Goal: Transaction & Acquisition: Purchase product/service

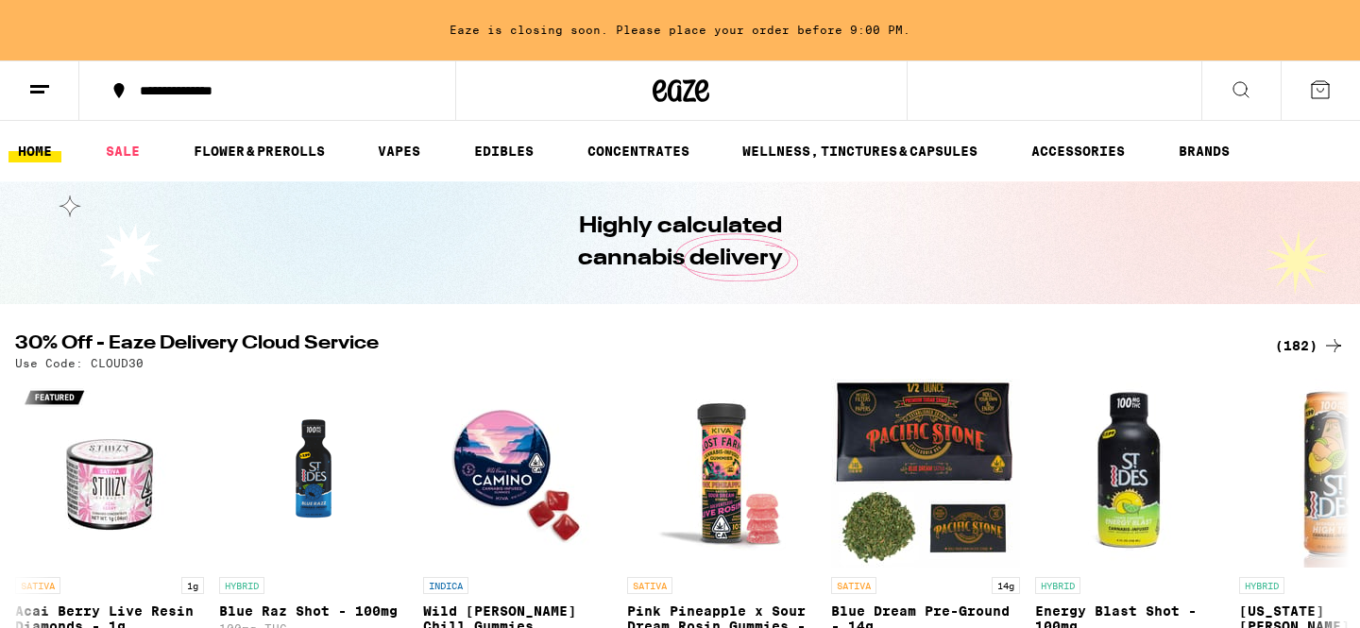
click at [45, 94] on icon at bounding box center [39, 89] width 23 height 23
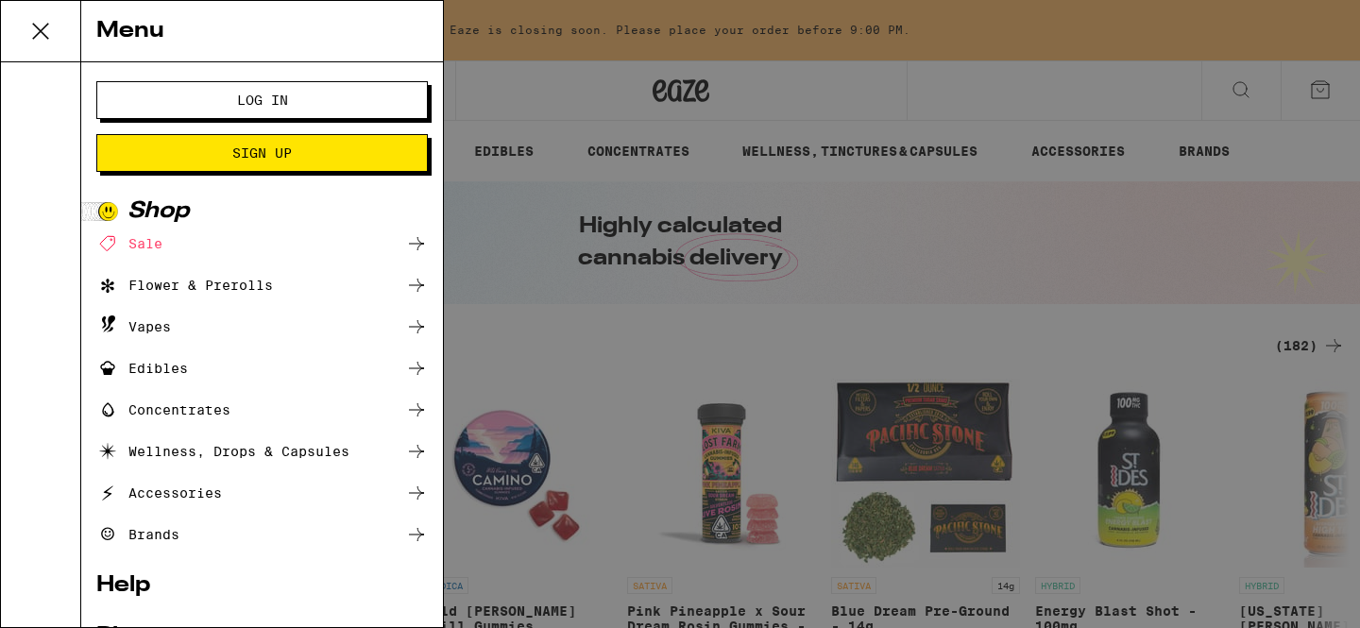
click at [495, 195] on div "Menu Log In Sign Up Shop Sale Flower & Prerolls Vapes Edibles Concentrates Well…" at bounding box center [680, 314] width 1360 height 628
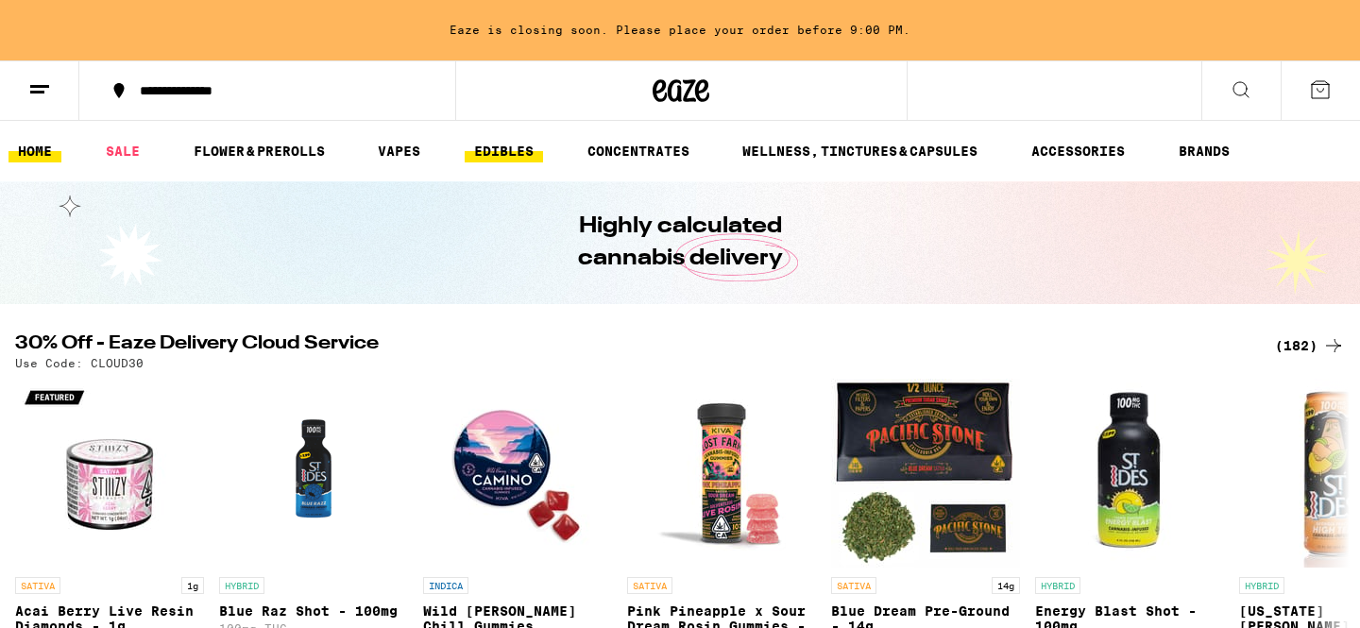
click at [519, 149] on link "EDIBLES" at bounding box center [504, 151] width 78 height 23
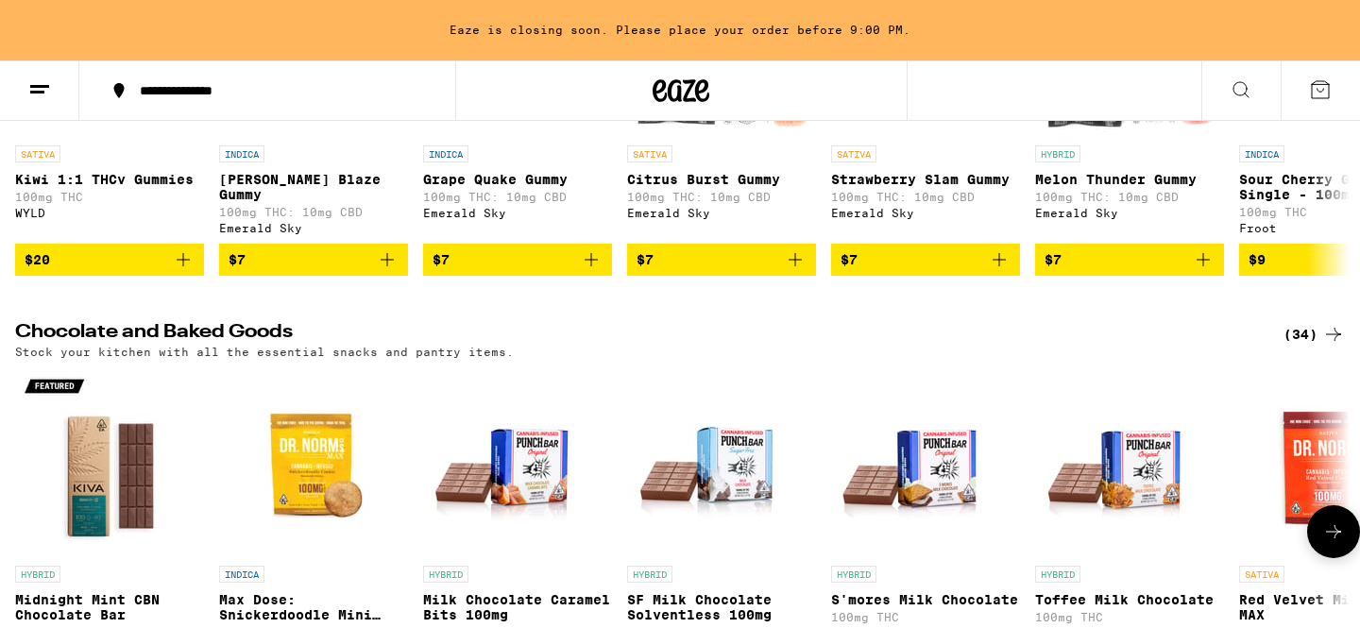
scroll to position [316, 0]
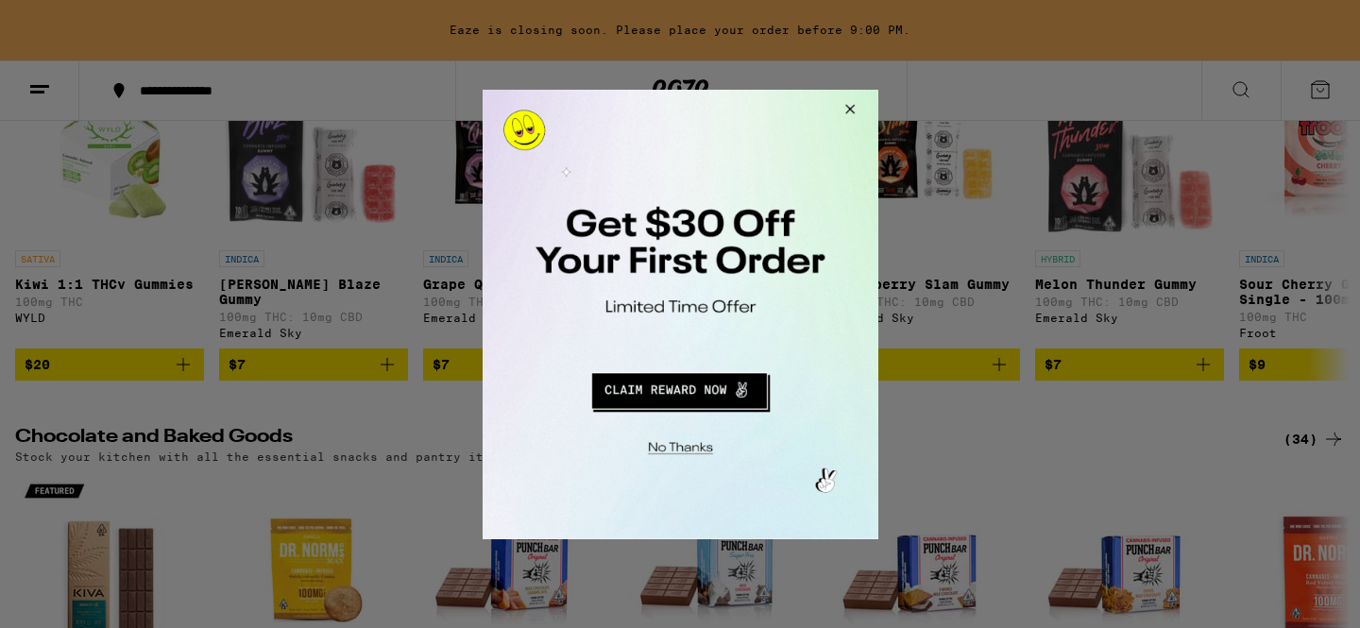
click at [849, 109] on button "Close Modal" at bounding box center [846, 111] width 51 height 45
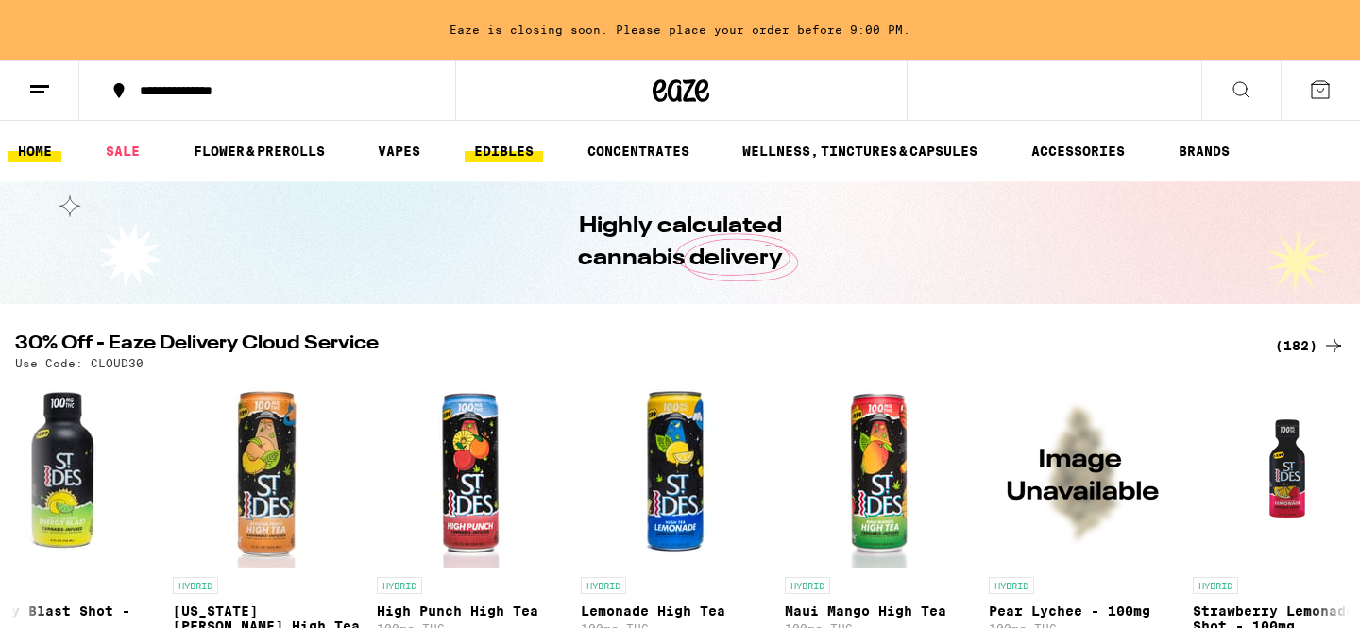
click at [501, 152] on link "EDIBLES" at bounding box center [504, 151] width 78 height 23
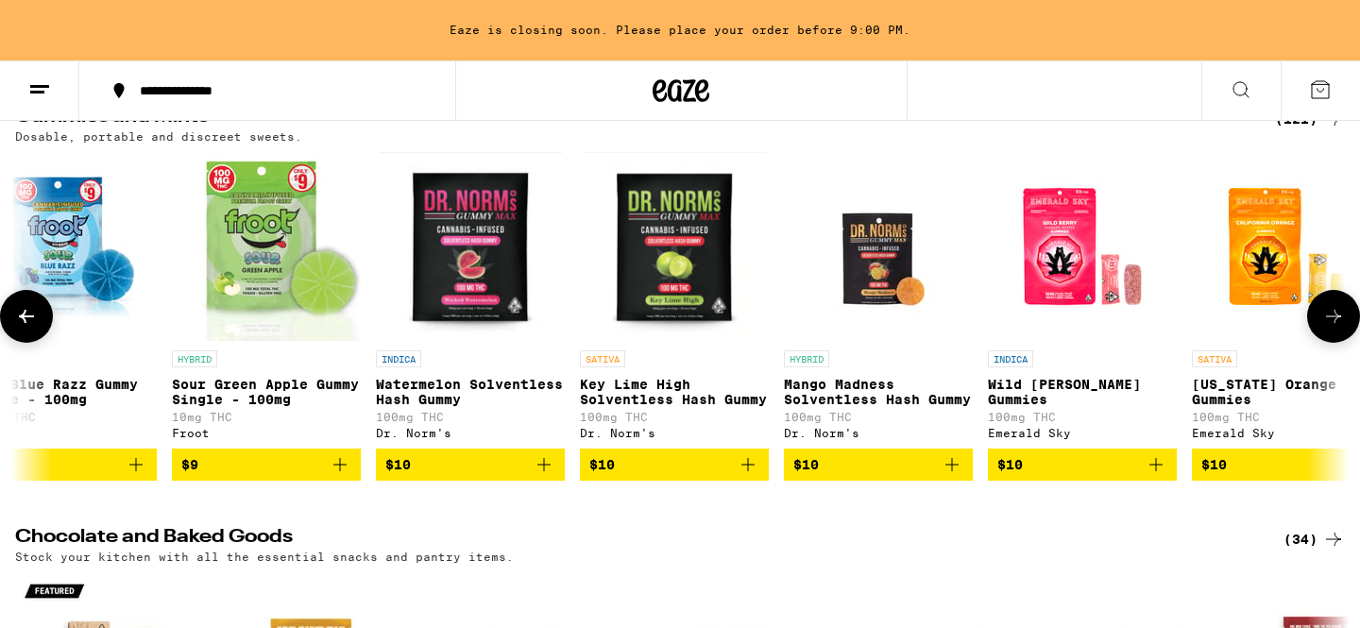
scroll to position [0, 1966]
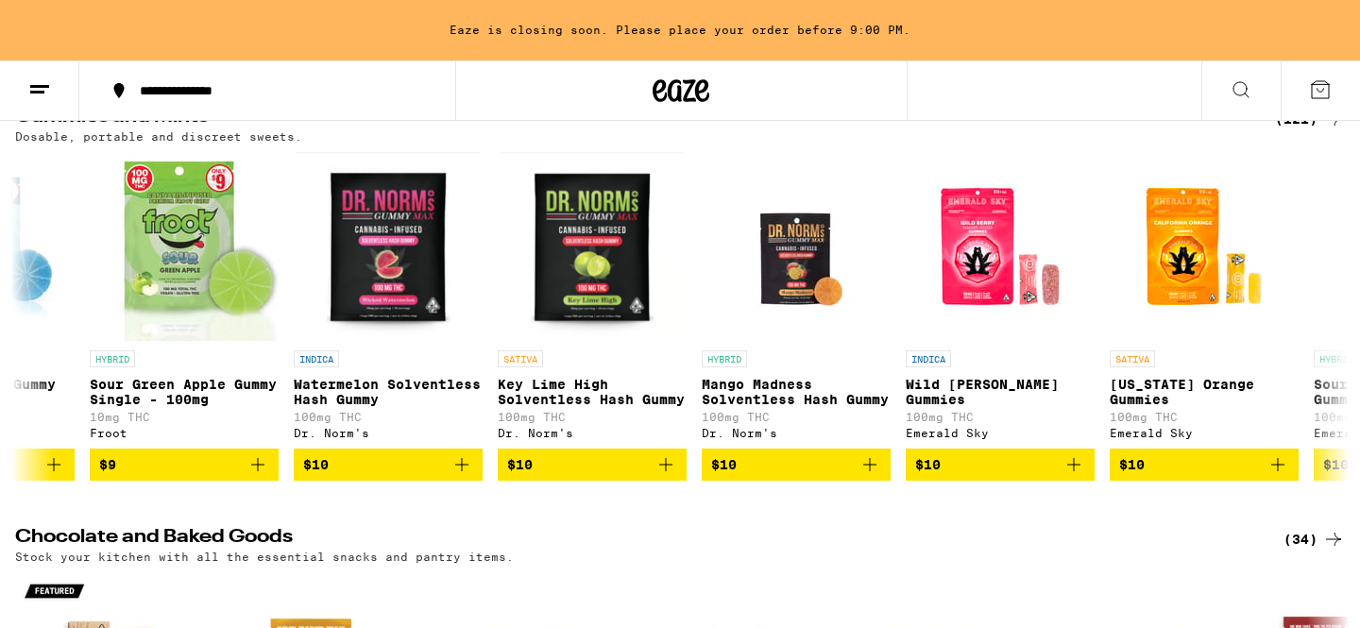
click at [933, 142] on div "Dosable, portable and discreet sweets." at bounding box center [680, 136] width 1330 height 12
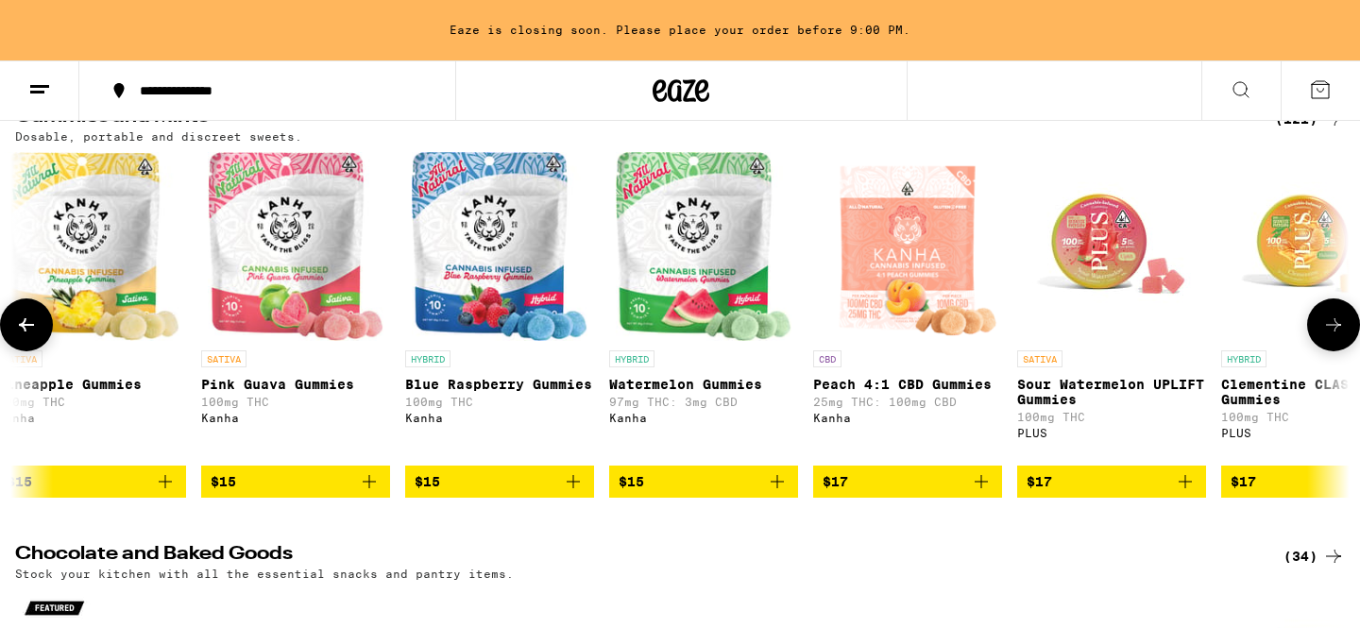
scroll to position [0, 8456]
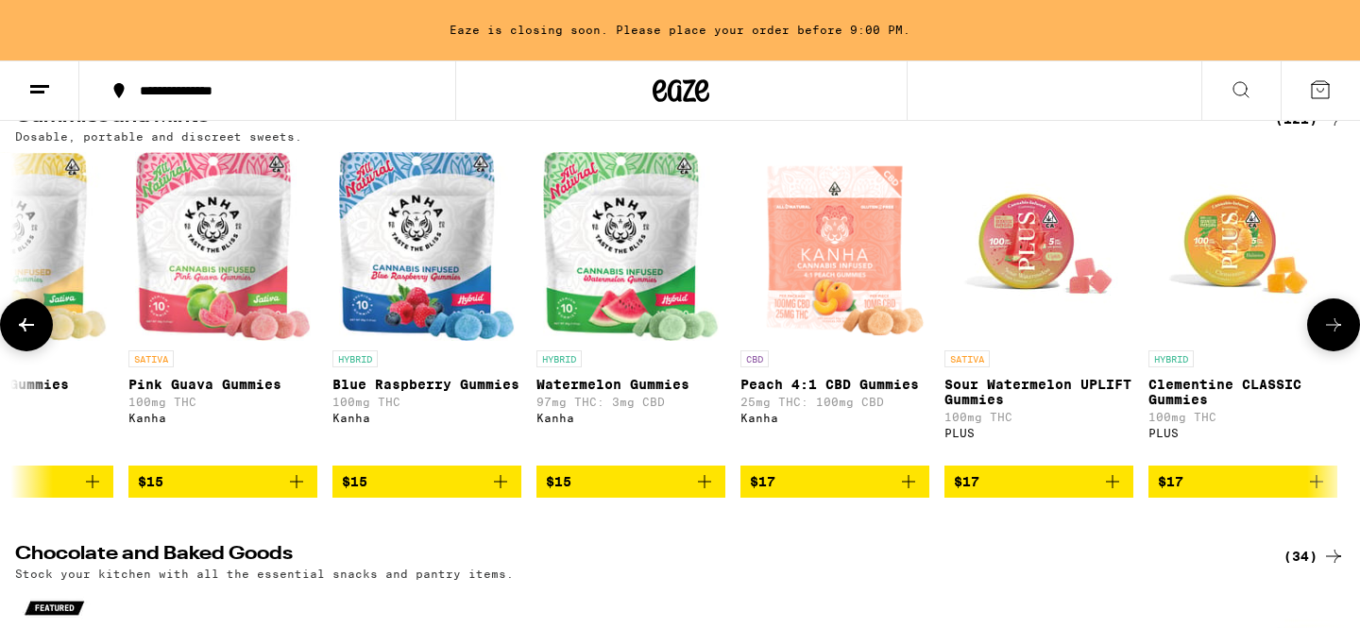
click at [1336, 326] on icon at bounding box center [1334, 325] width 23 height 23
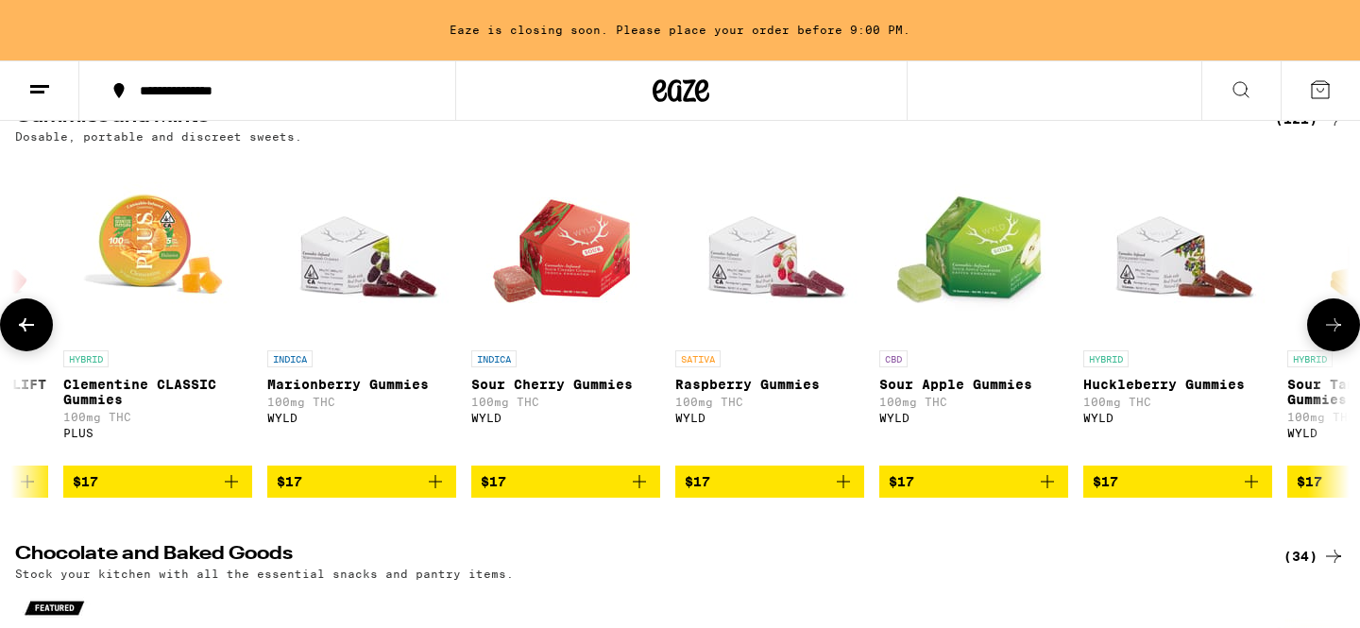
scroll to position [0, 9581]
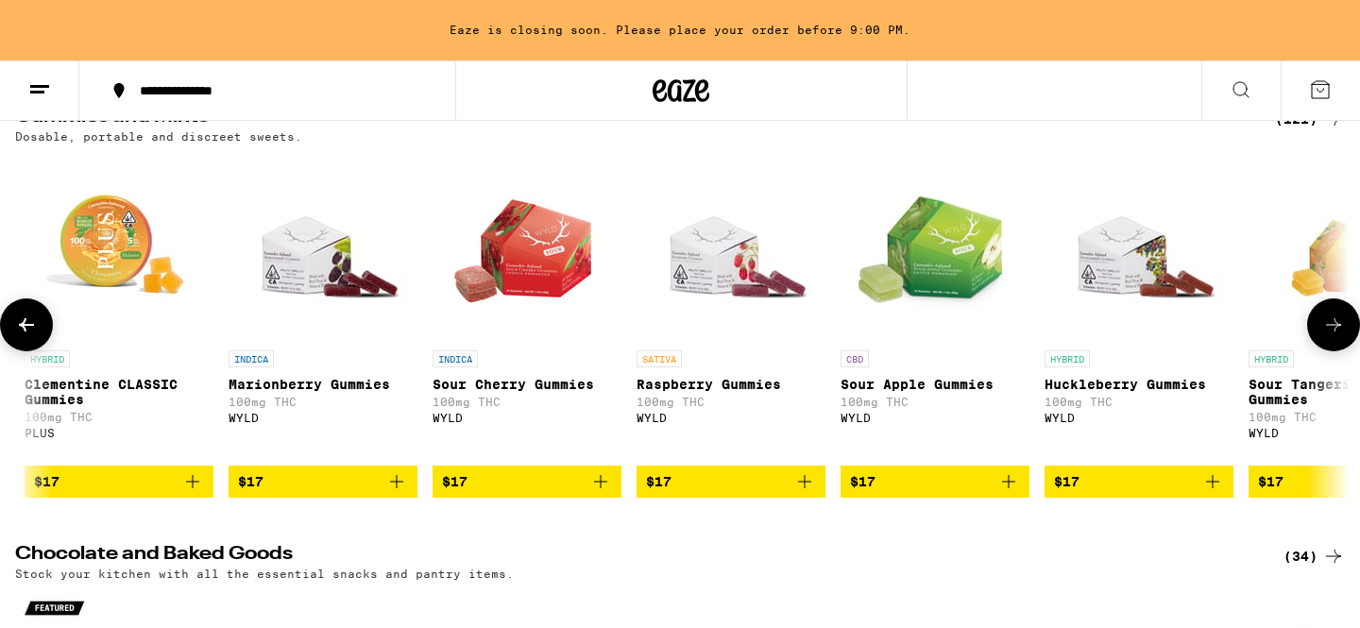
click at [1336, 326] on icon at bounding box center [1334, 325] width 23 height 23
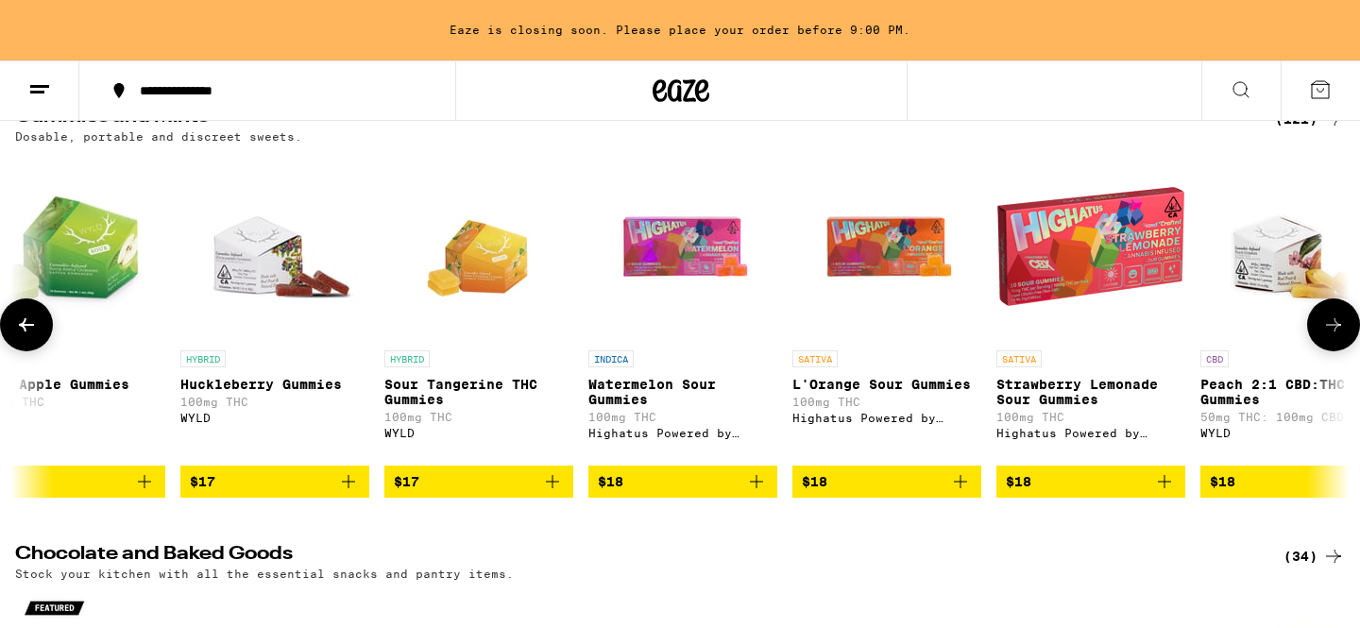
scroll to position [0, 10705]
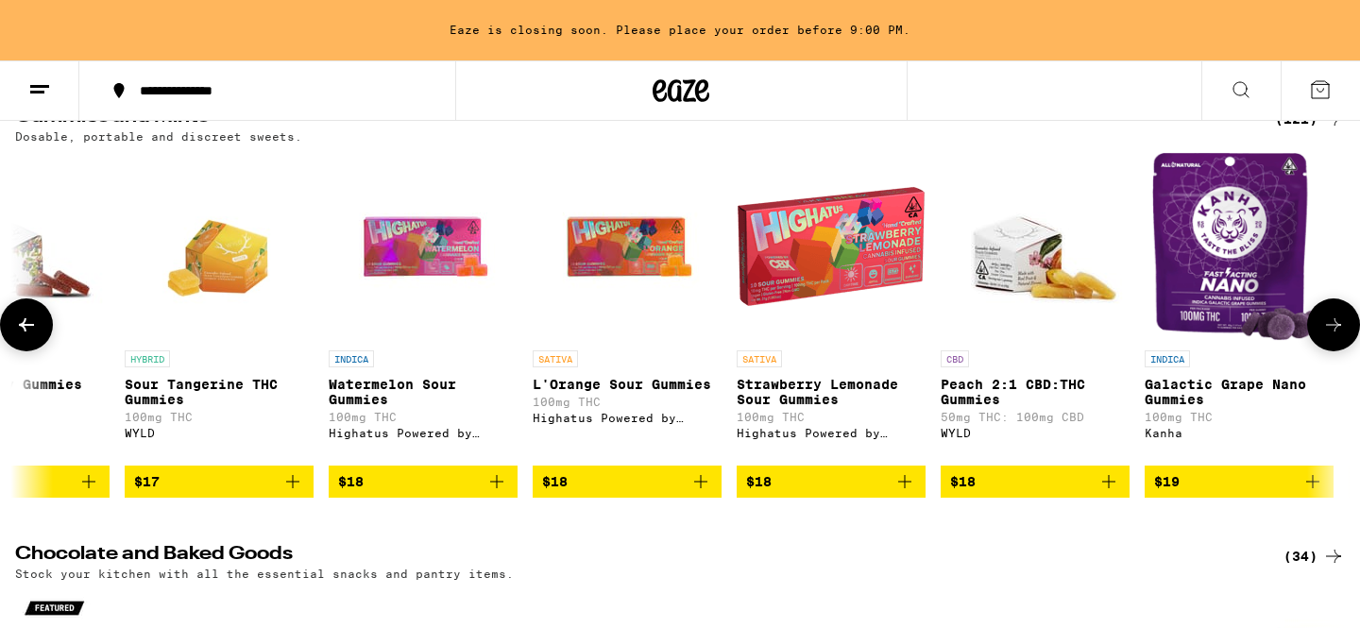
click at [1336, 326] on icon at bounding box center [1334, 325] width 23 height 23
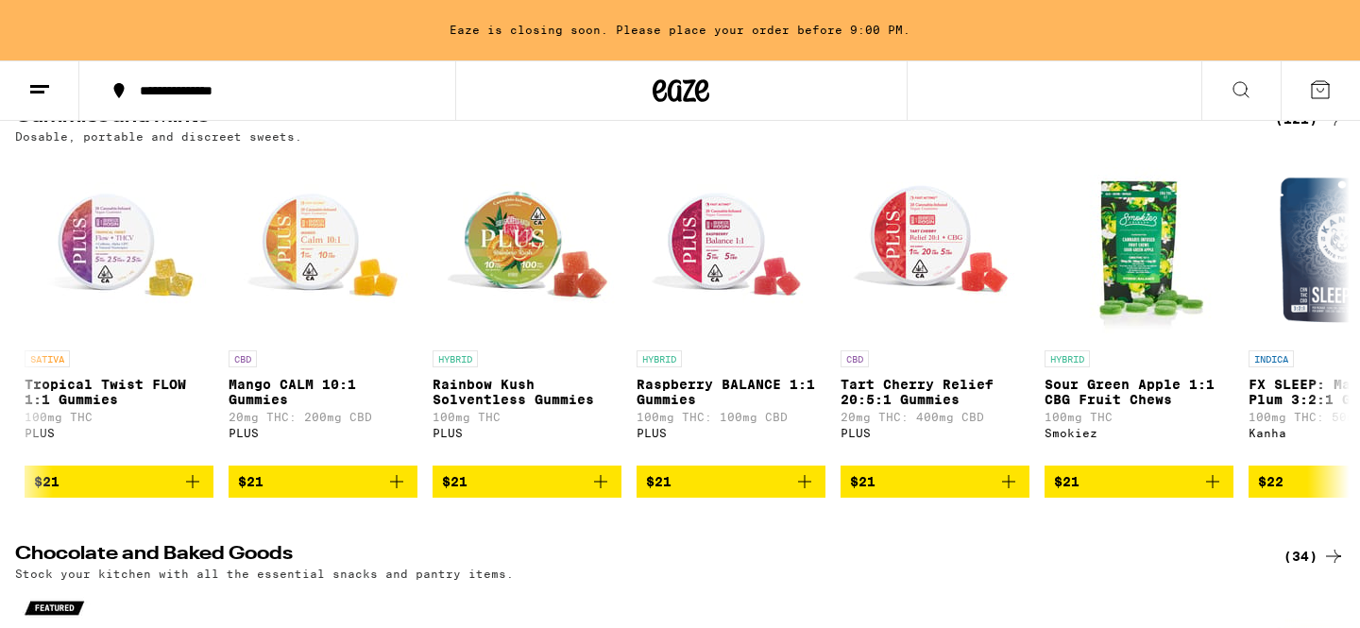
scroll to position [0, 19573]
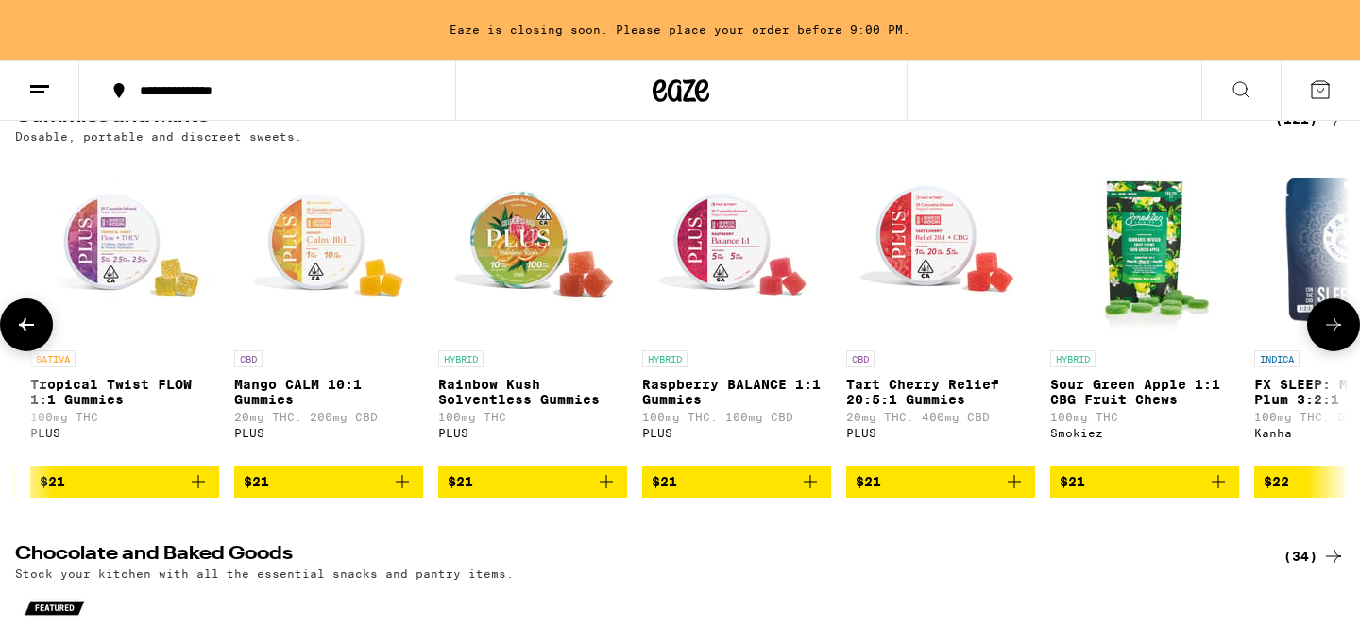
click at [608, 493] on icon "Add to bag" at bounding box center [606, 481] width 23 height 23
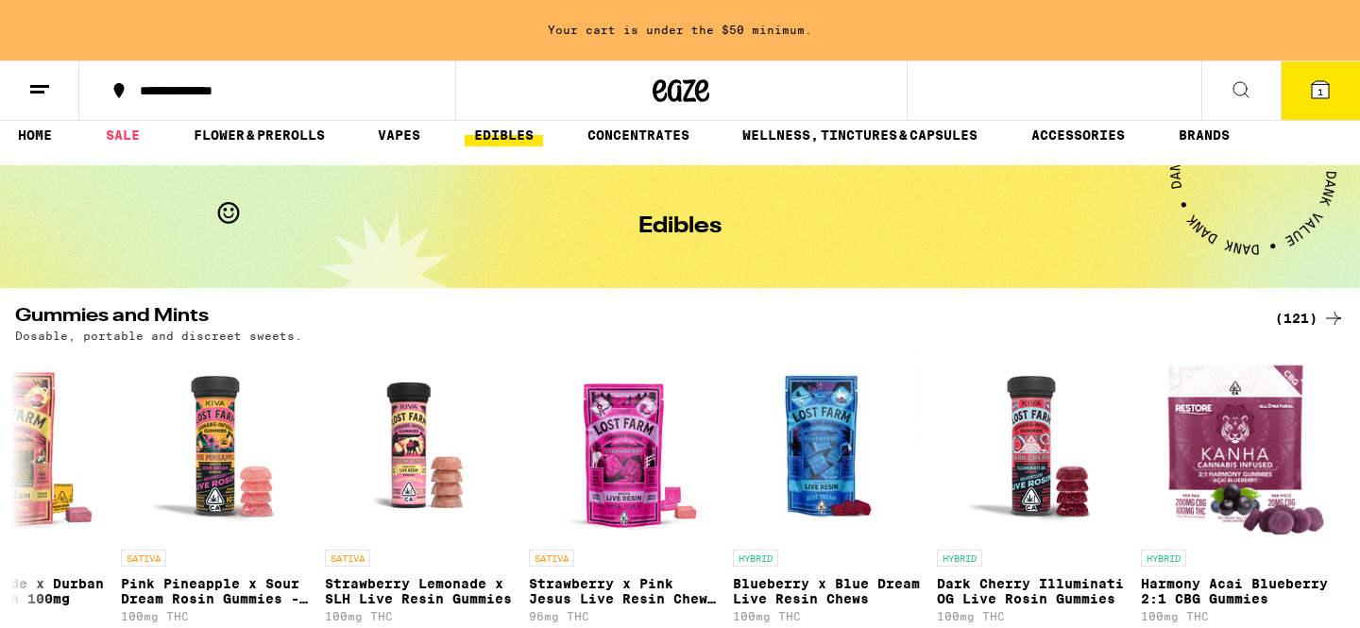
scroll to position [0, 0]
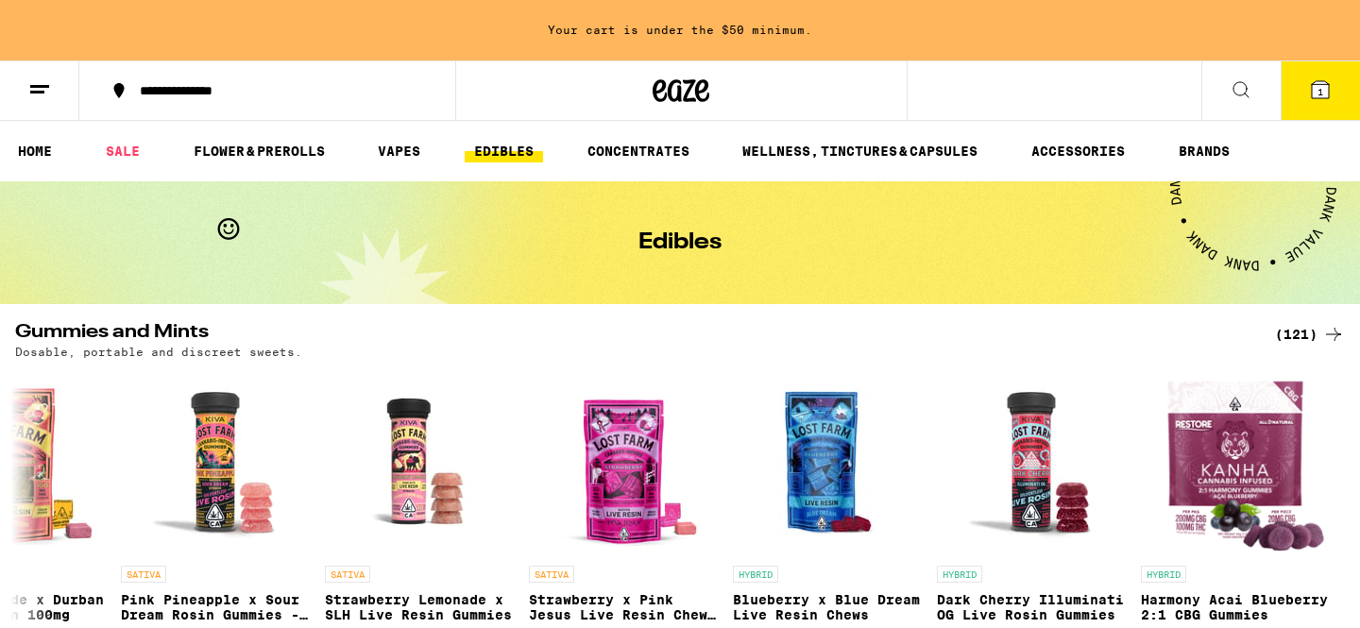
click at [1242, 90] on icon at bounding box center [1241, 89] width 23 height 23
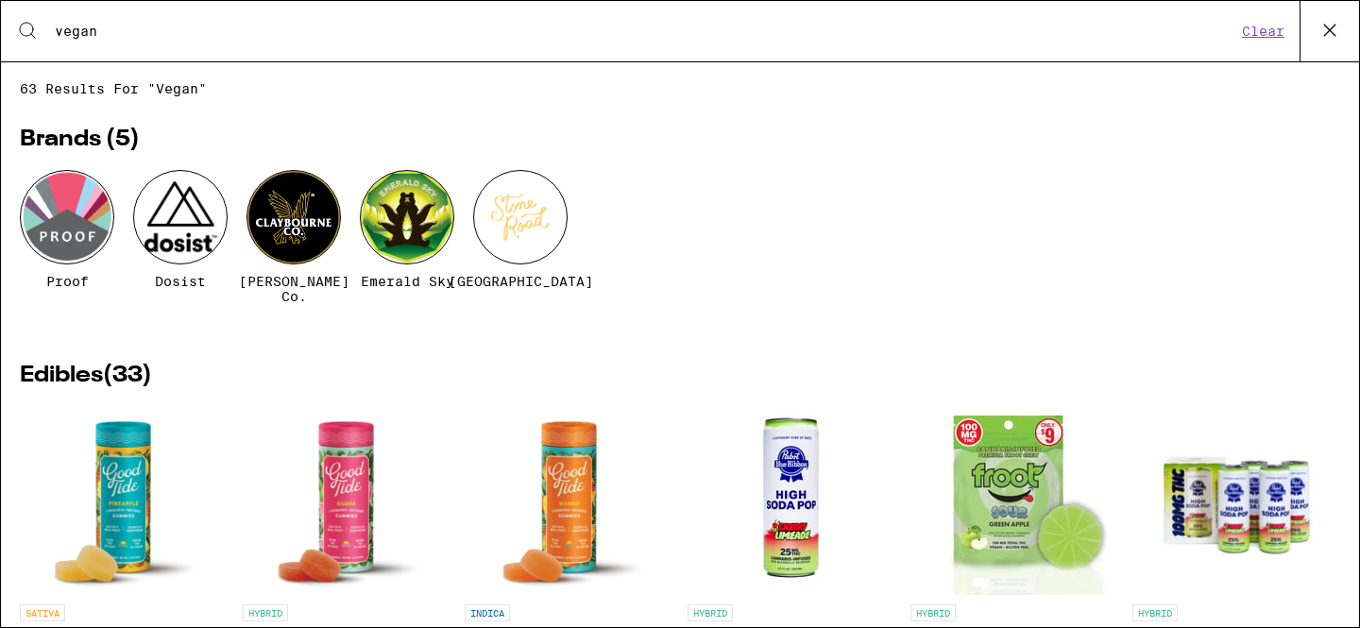
type input "vegan"
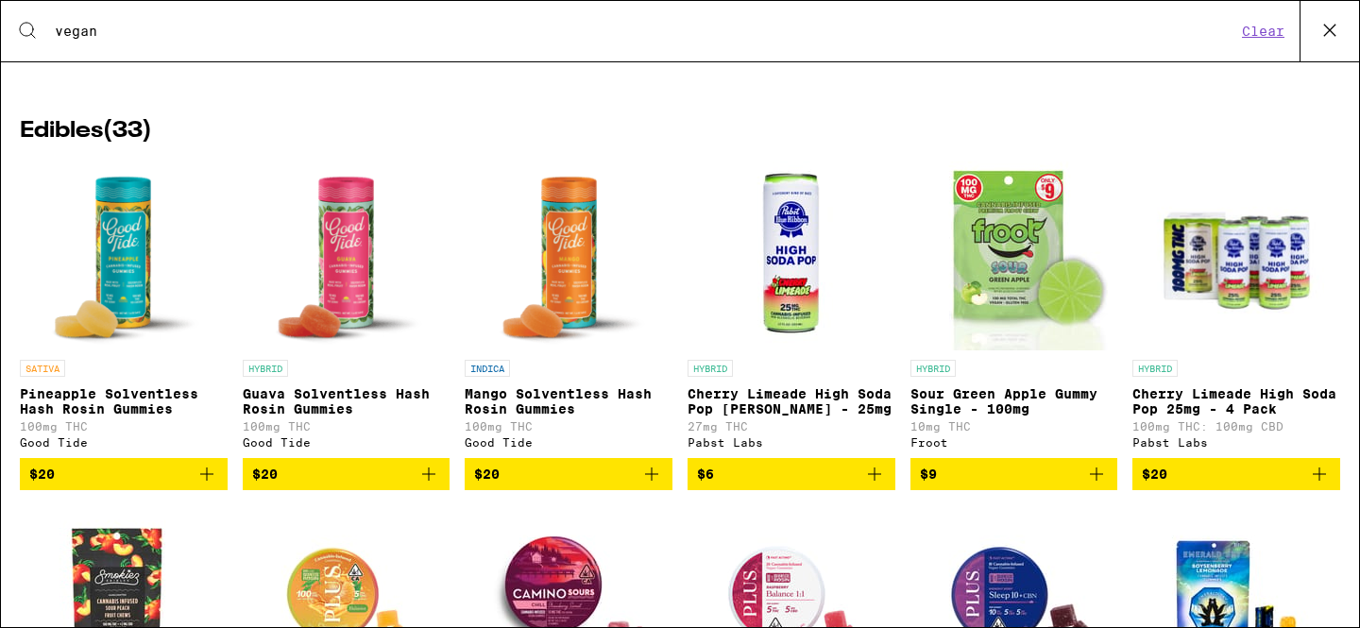
scroll to position [224, 0]
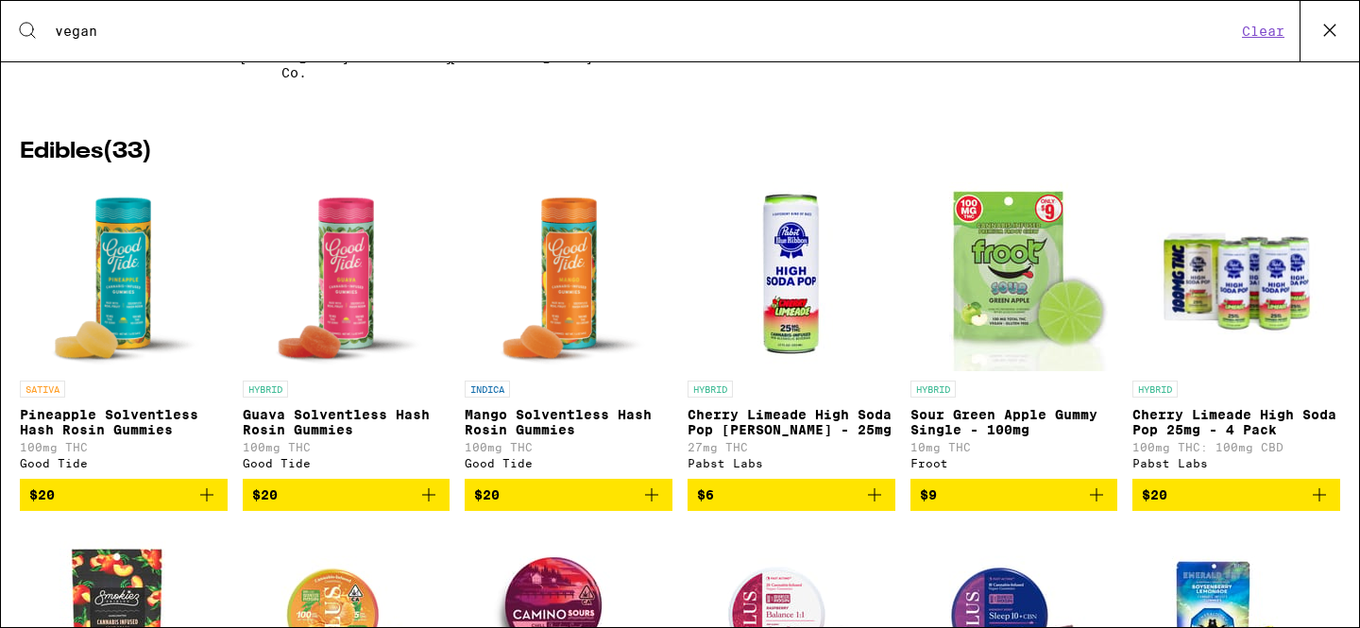
click at [80, 156] on h2 "Edibles ( 33 )" at bounding box center [680, 152] width 1321 height 23
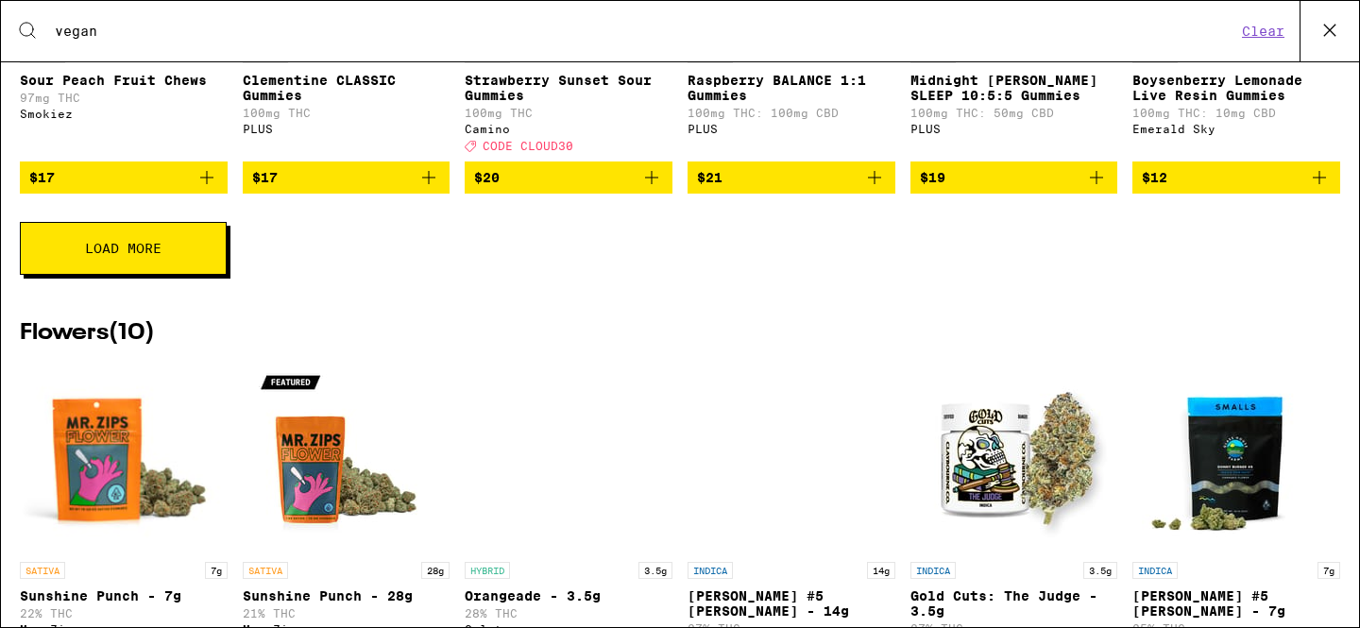
scroll to position [903, 0]
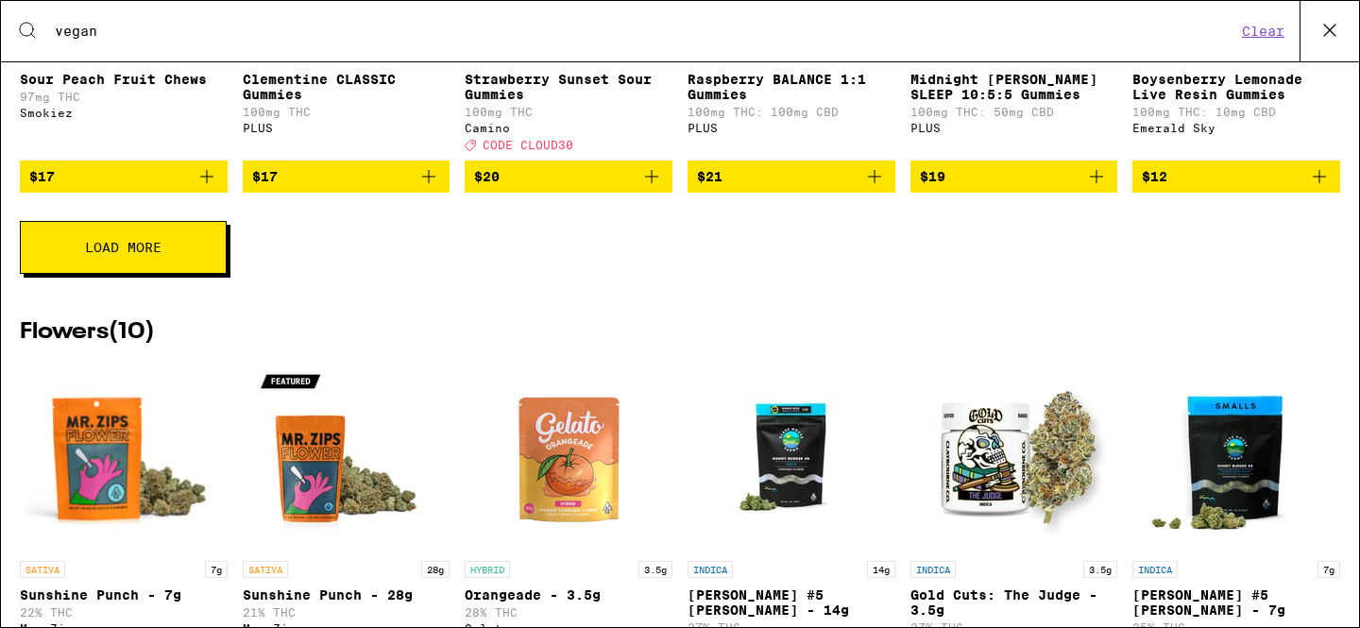
click at [124, 254] on span "Load More" at bounding box center [123, 247] width 77 height 13
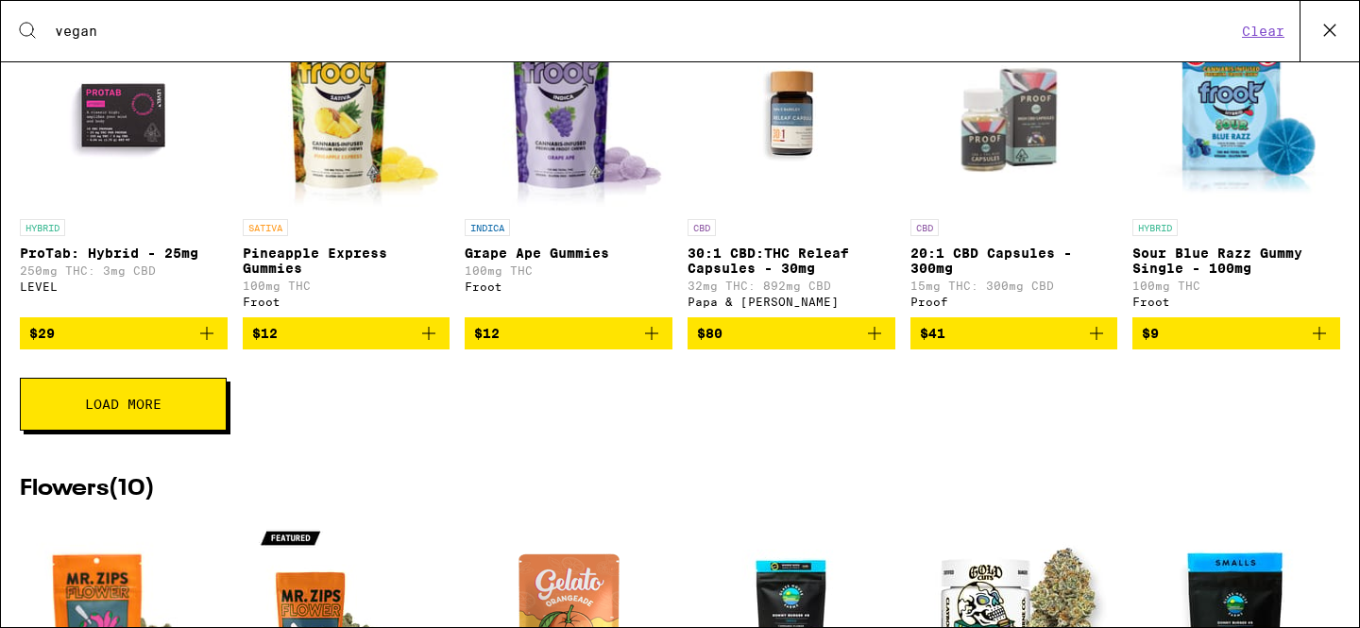
scroll to position [1426, 0]
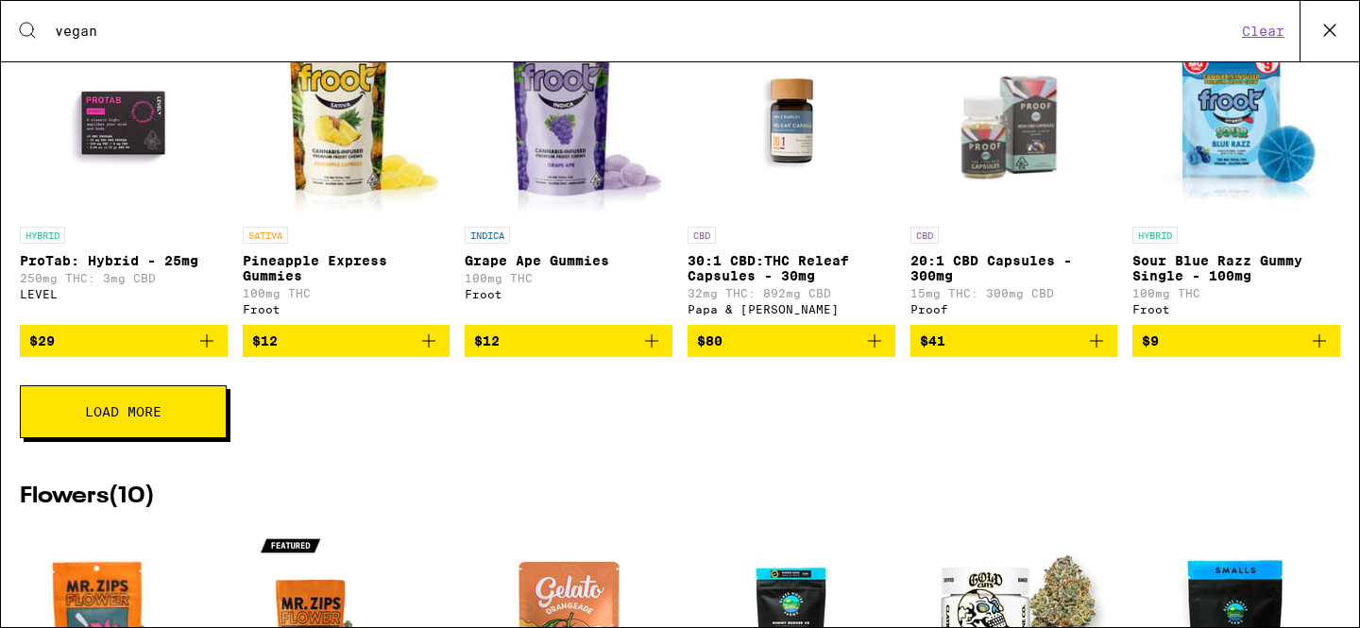
click at [177, 438] on button "Load More" at bounding box center [123, 411] width 207 height 53
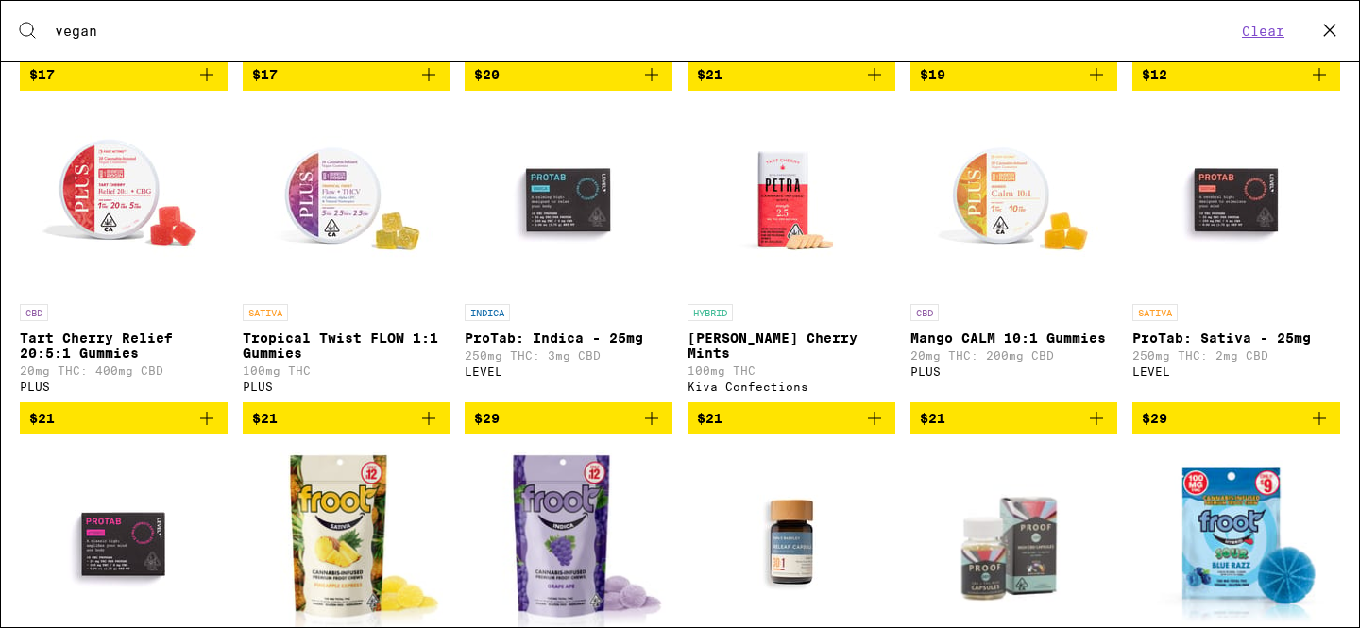
scroll to position [0, 0]
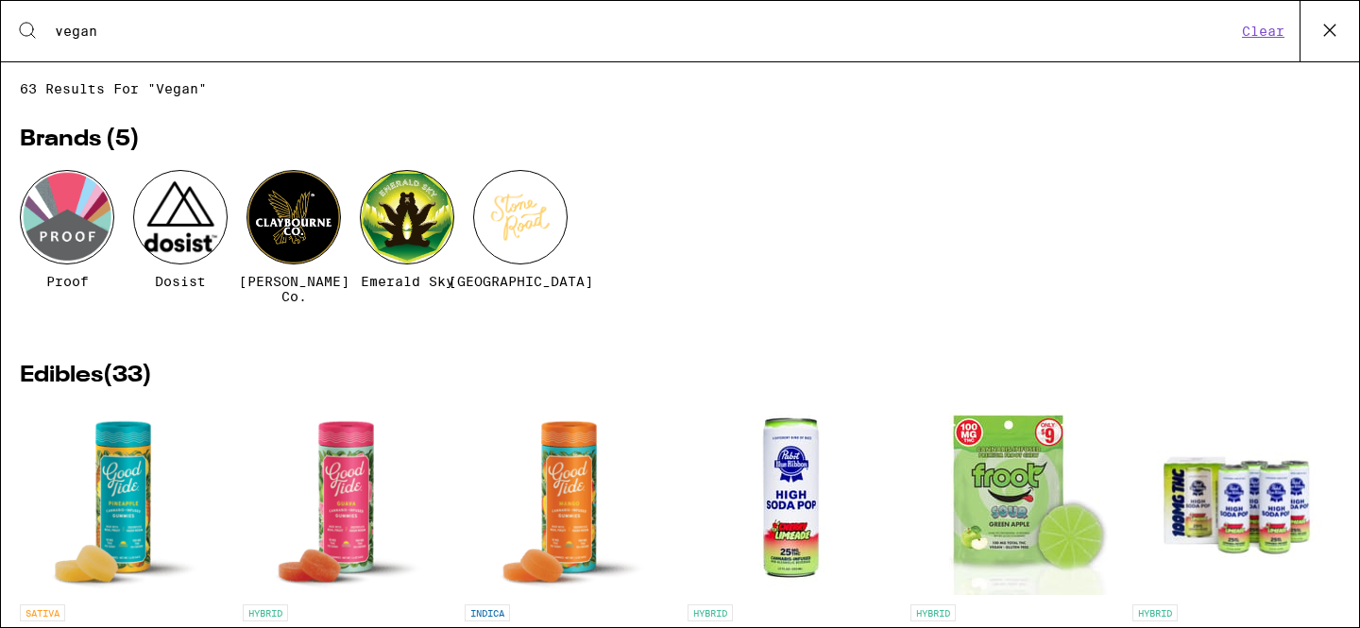
click at [1330, 34] on icon at bounding box center [1330, 30] width 28 height 28
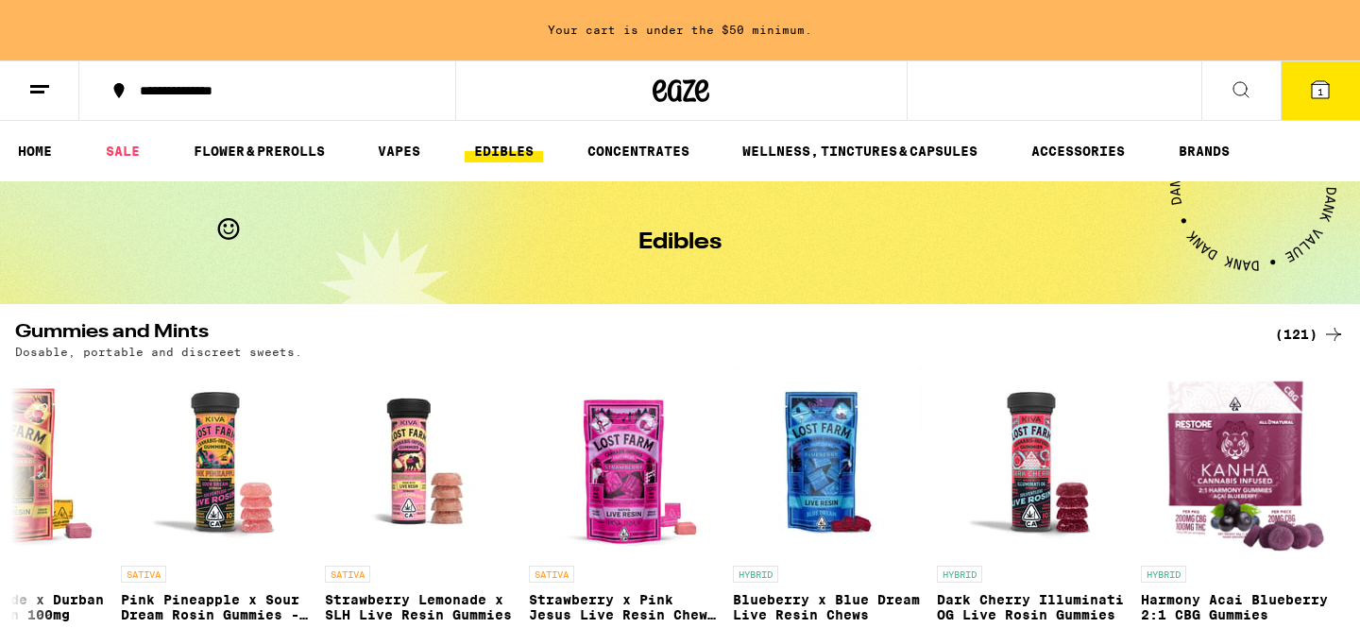
click at [1233, 97] on icon at bounding box center [1241, 89] width 23 height 23
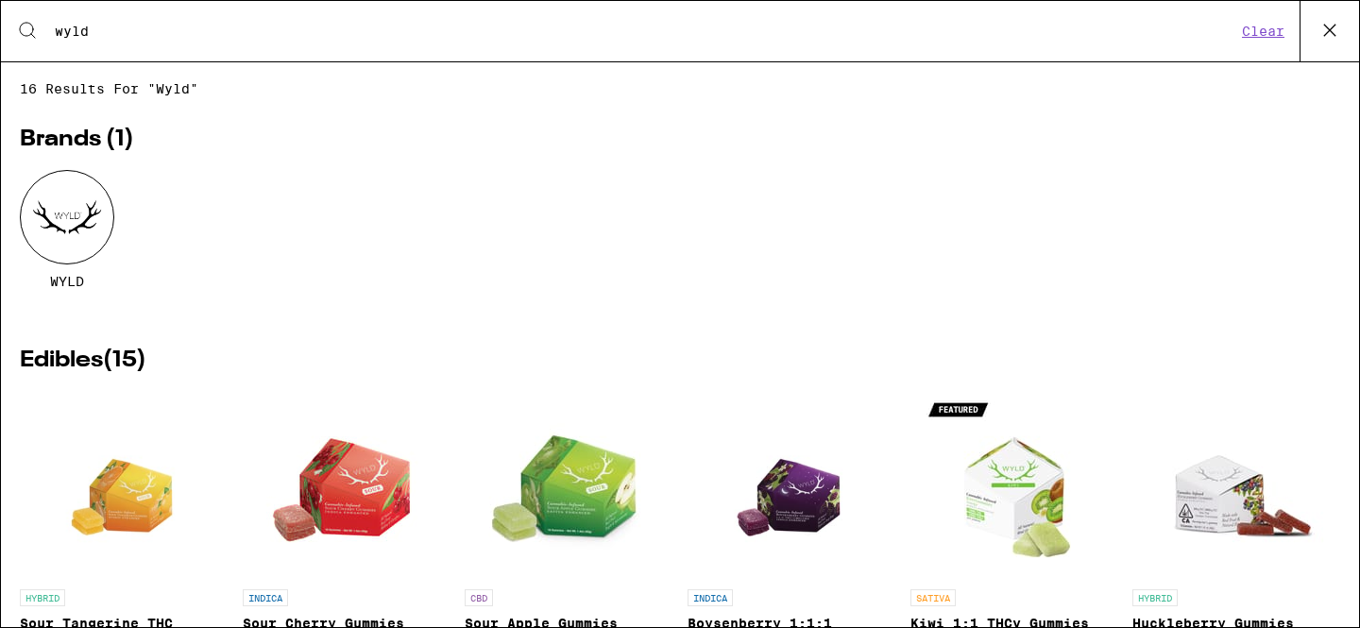
type input "wyld"
click at [64, 232] on div at bounding box center [67, 217] width 94 height 94
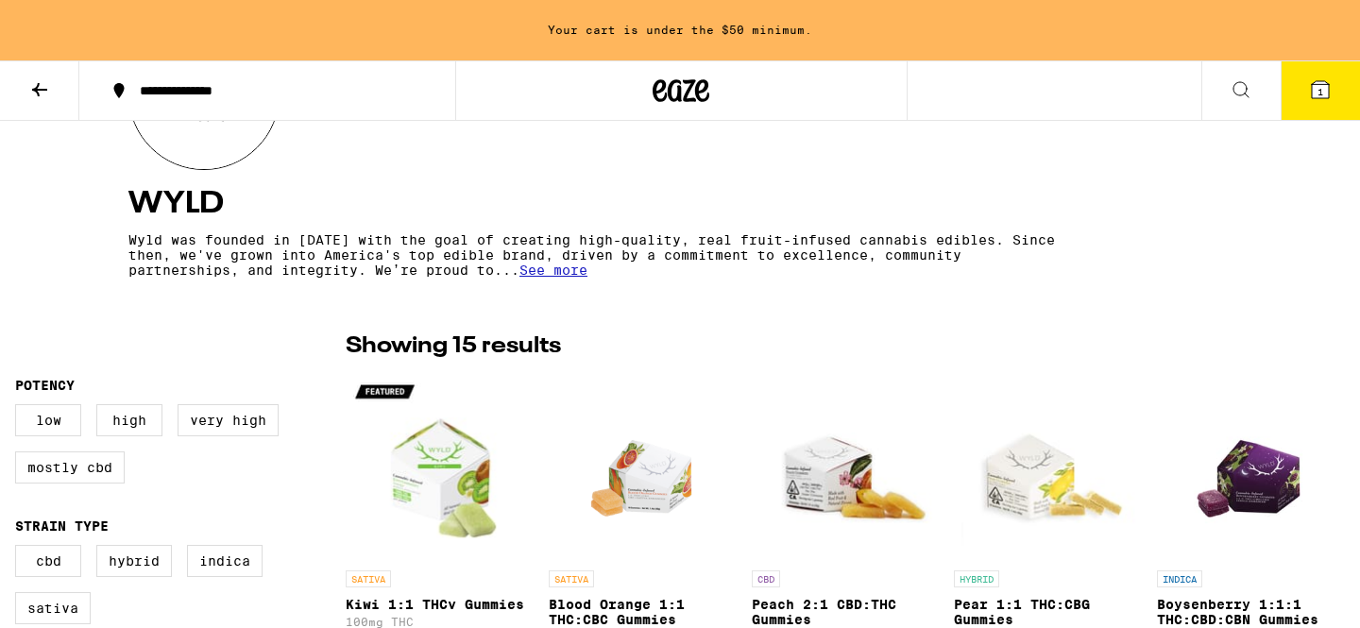
scroll to position [356, 0]
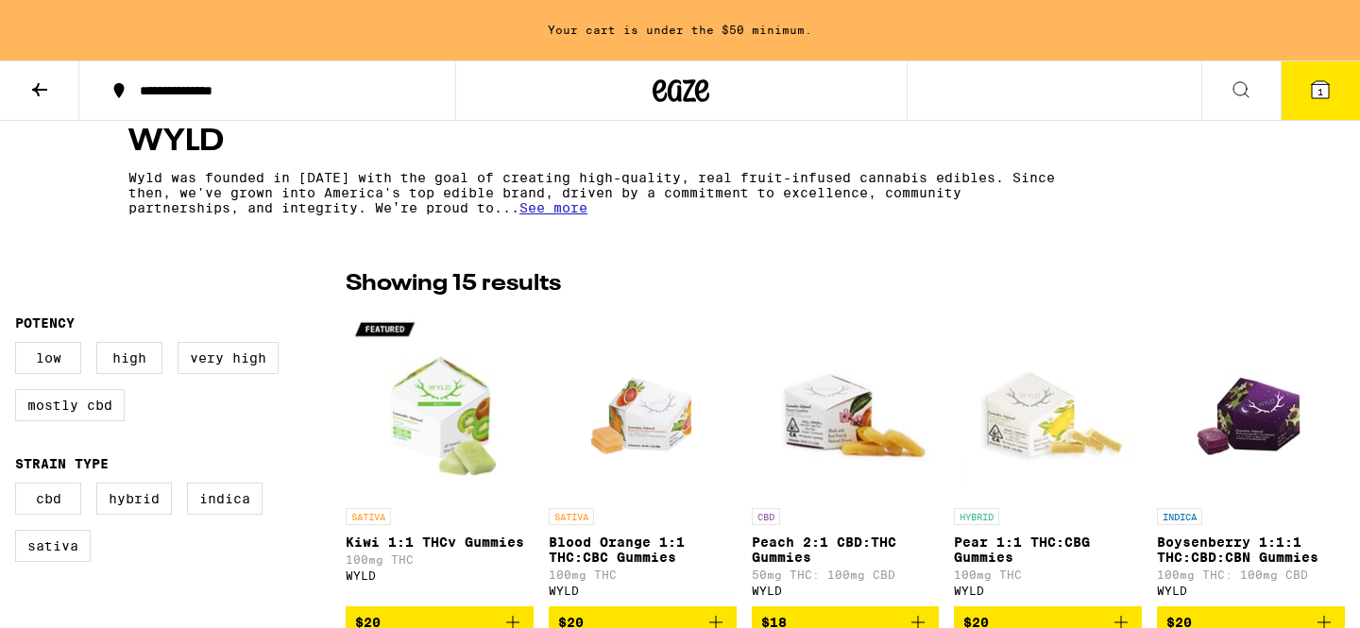
click at [572, 212] on span "See more" at bounding box center [554, 207] width 68 height 15
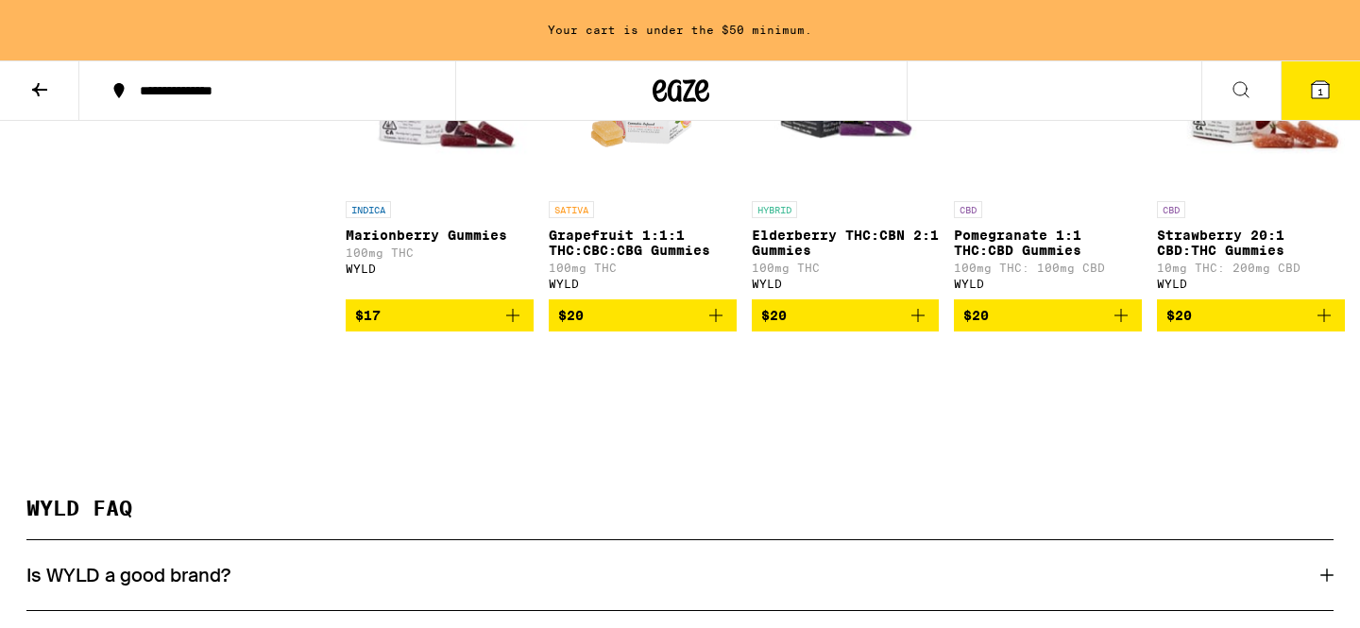
scroll to position [1289, 0]
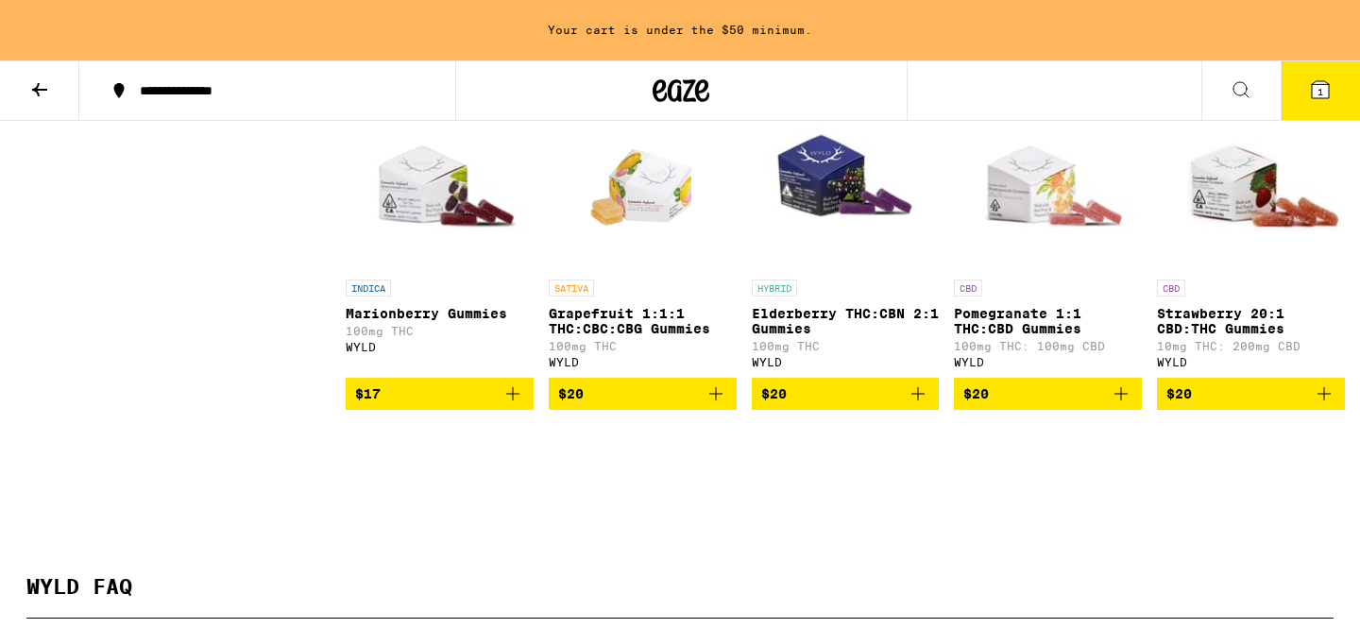
click at [1052, 270] on img "Open page for Pomegranate 1:1 THC:CBD Gummies from WYLD" at bounding box center [1048, 175] width 188 height 189
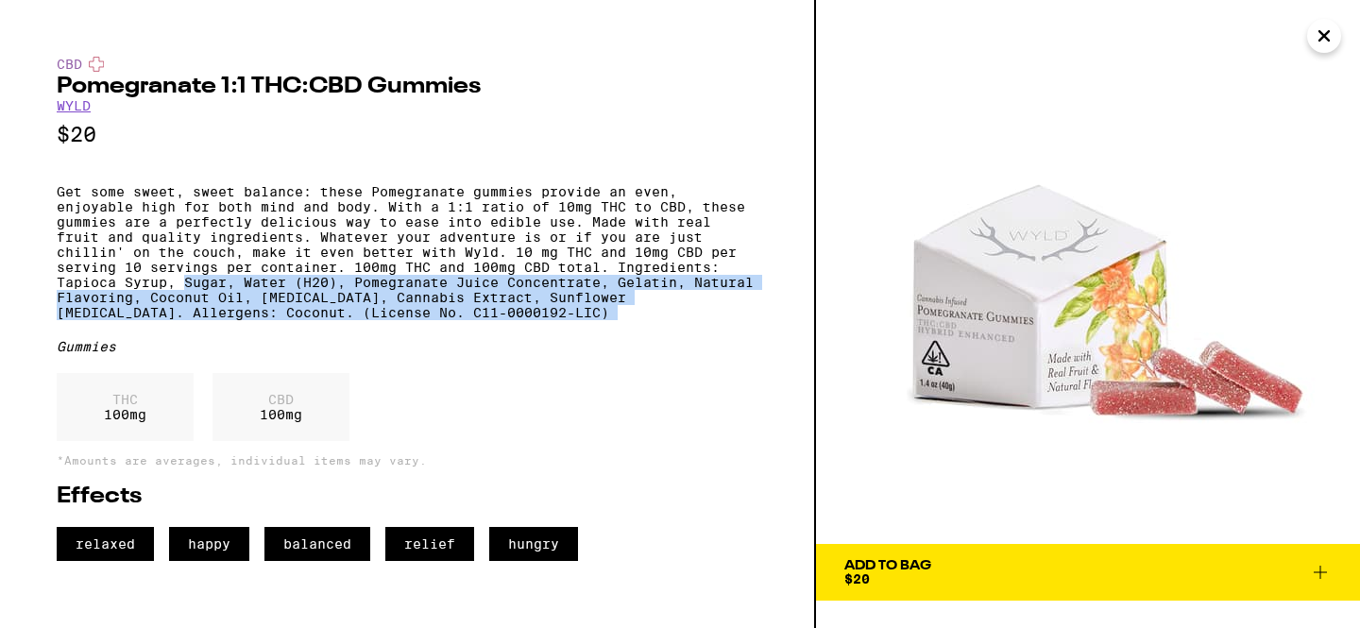
drag, startPoint x: 185, startPoint y: 298, endPoint x: 383, endPoint y: 360, distance: 207.0
click at [383, 360] on div "CBD Pomegranate 1:1 THC:CBD Gummies WYLD $20 Get some sweet, sweet balance: the…" at bounding box center [407, 309] width 701 height 504
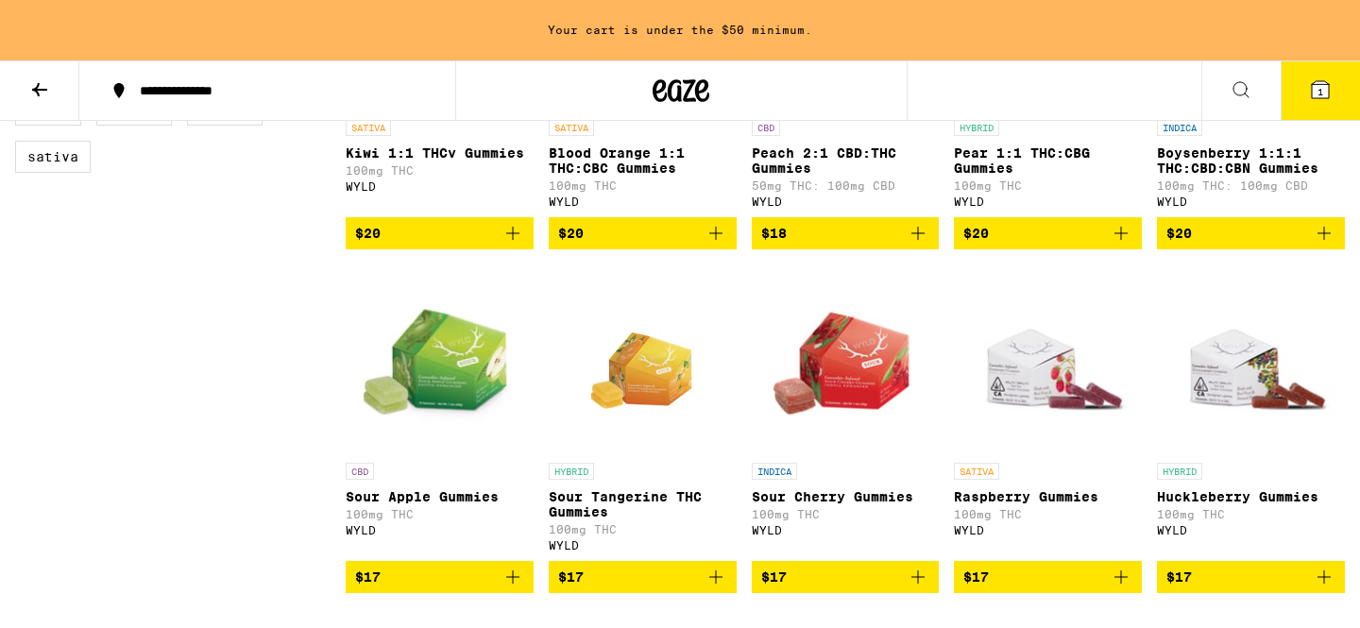
scroll to position [517, 0]
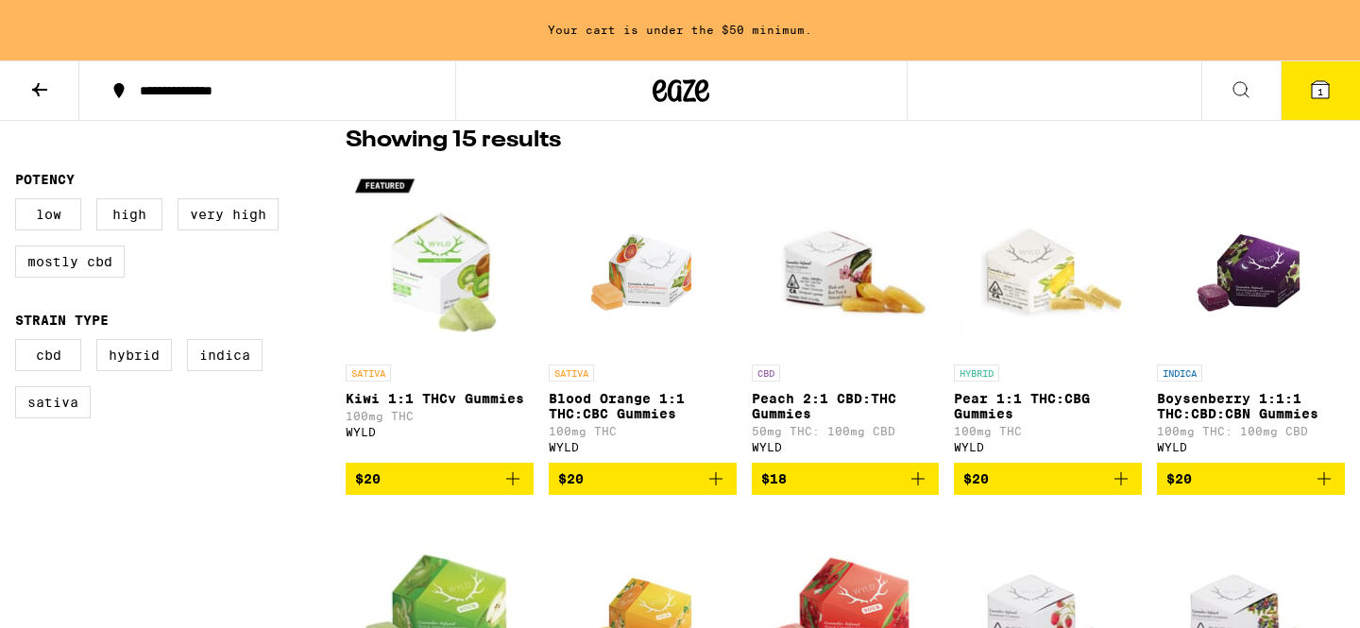
click at [1312, 92] on icon at bounding box center [1320, 89] width 17 height 17
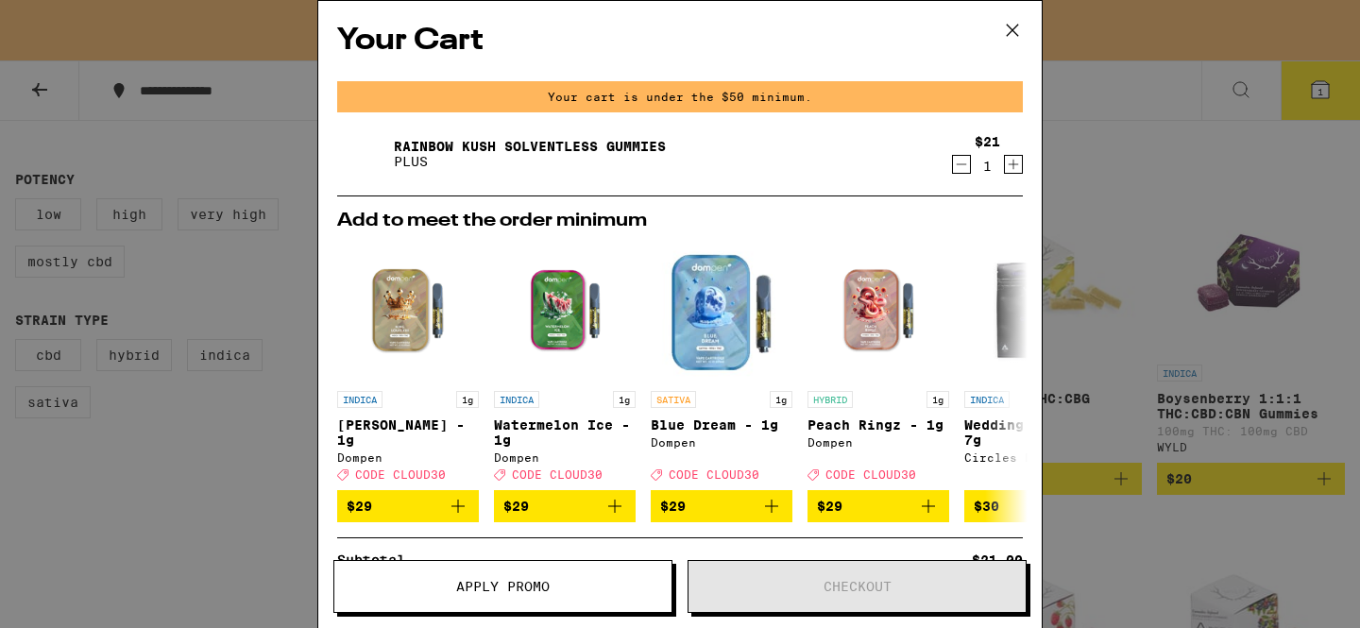
click at [498, 584] on span "Apply Promo" at bounding box center [503, 586] width 94 height 13
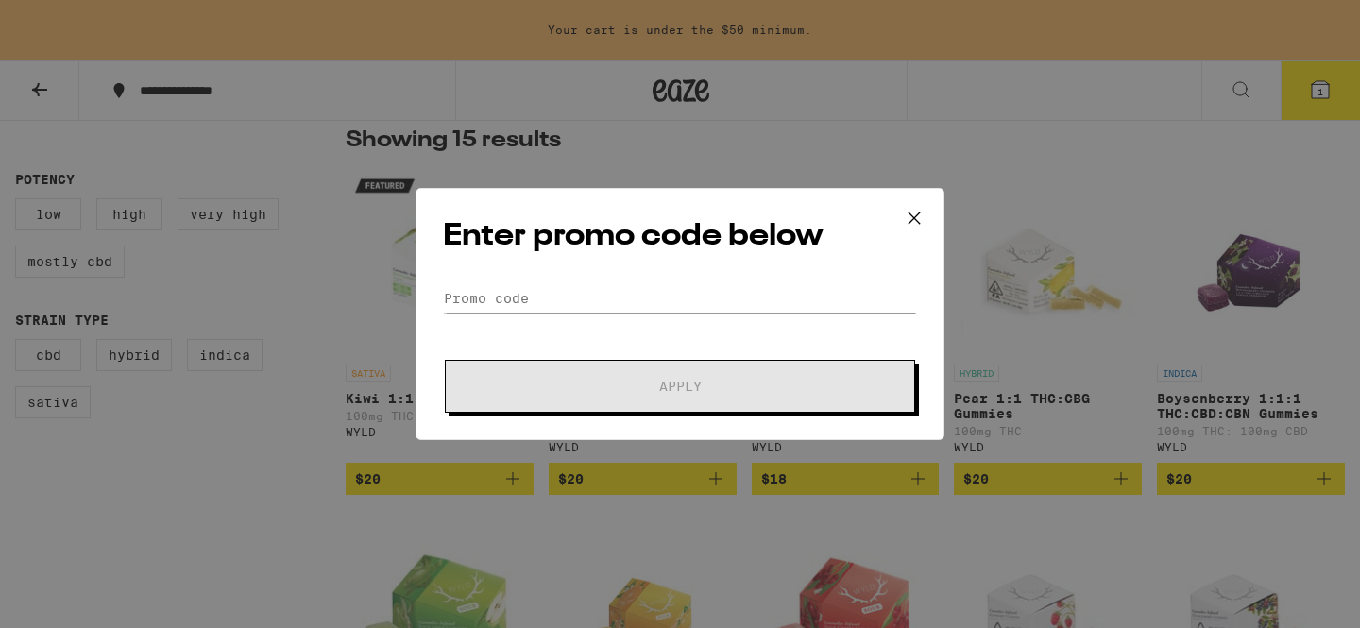
click at [660, 278] on div "Enter promo code below Promo Code Apply" at bounding box center [680, 314] width 529 height 252
click at [660, 299] on input "Promo Code" at bounding box center [680, 298] width 474 height 28
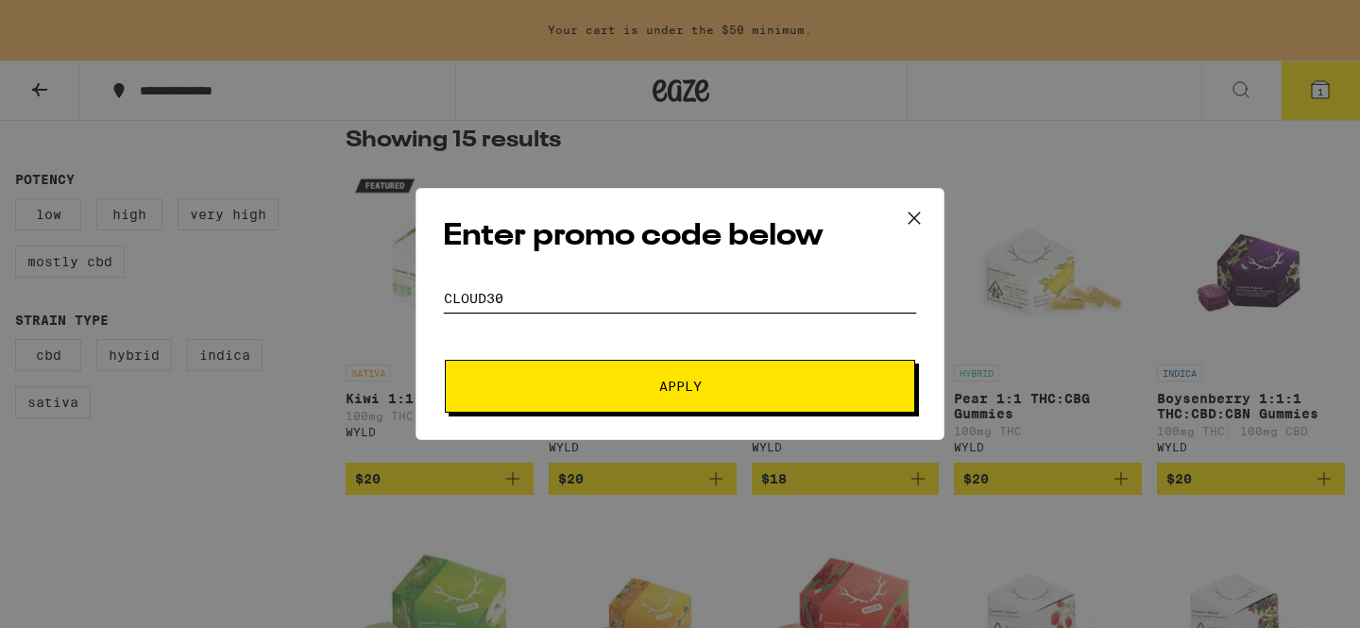
type input "CLOUD30"
click at [852, 366] on button "Apply" at bounding box center [680, 386] width 470 height 53
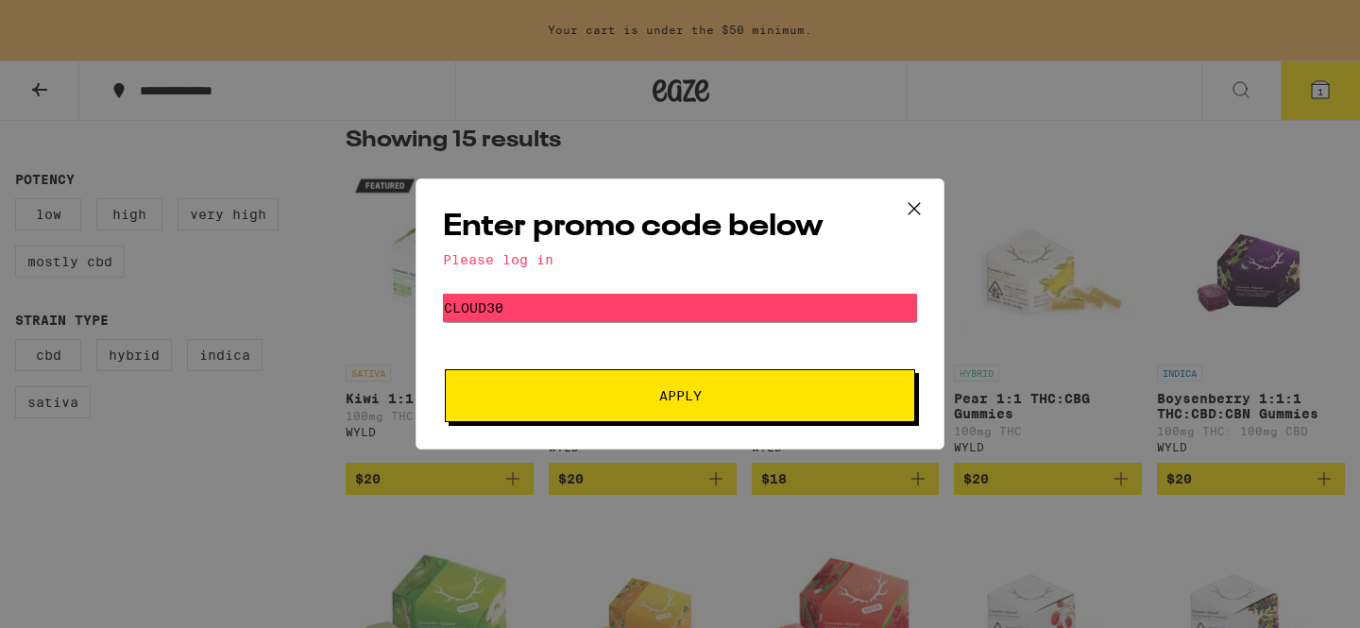
click at [913, 203] on icon at bounding box center [914, 209] width 28 height 28
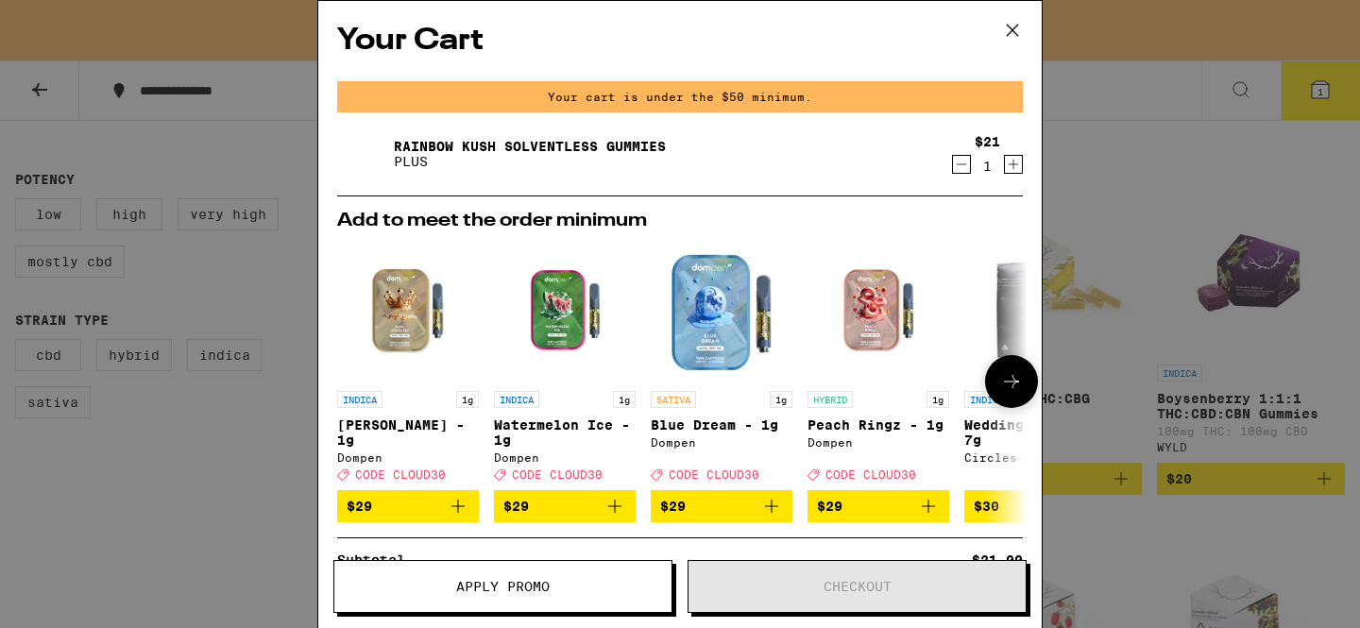
scroll to position [128, 0]
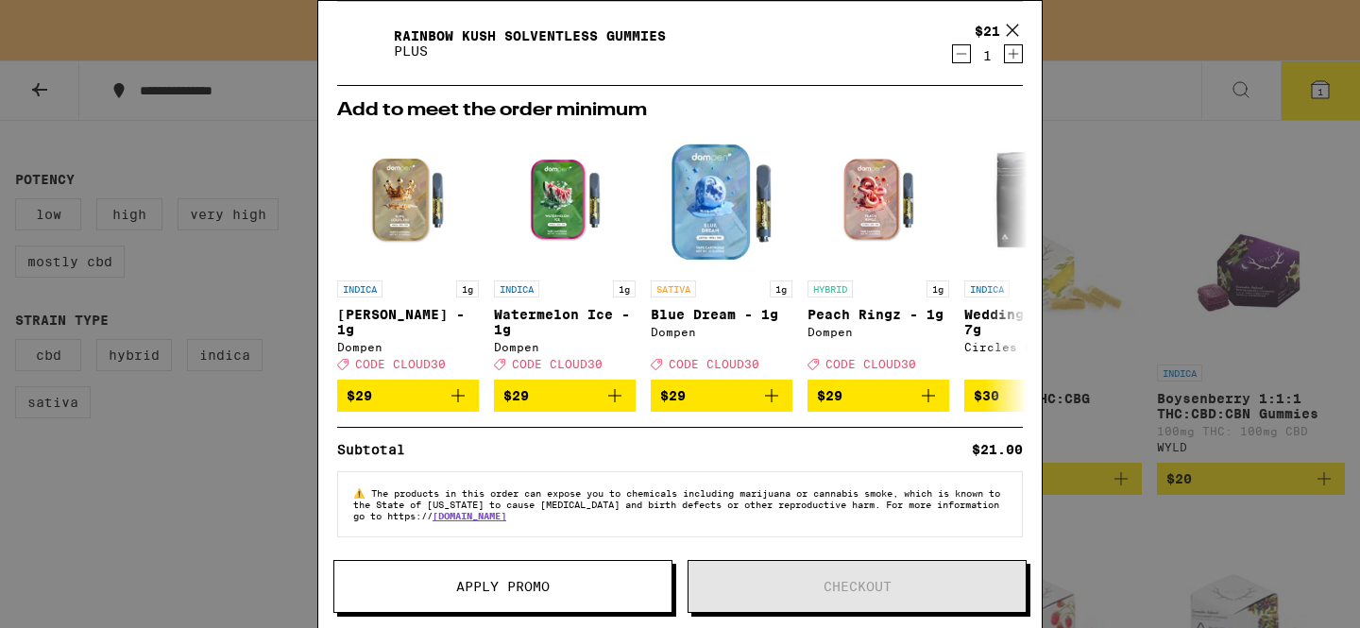
click at [1012, 36] on icon at bounding box center [1012, 30] width 28 height 28
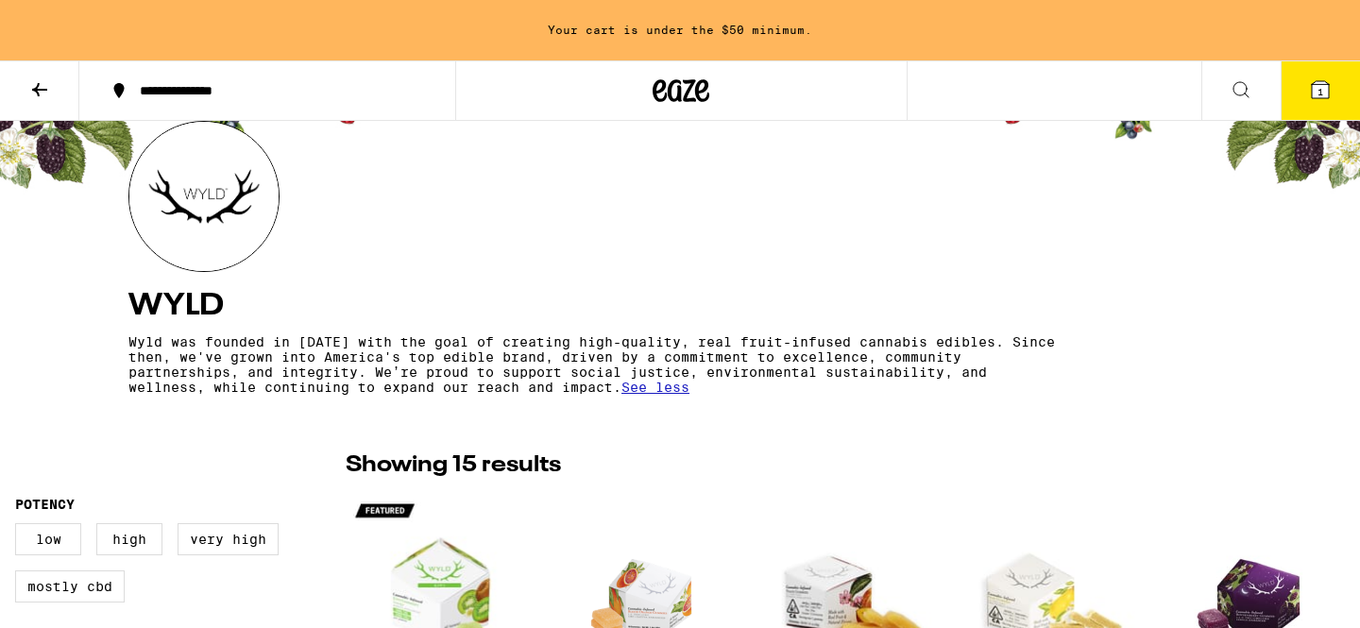
scroll to position [166, 0]
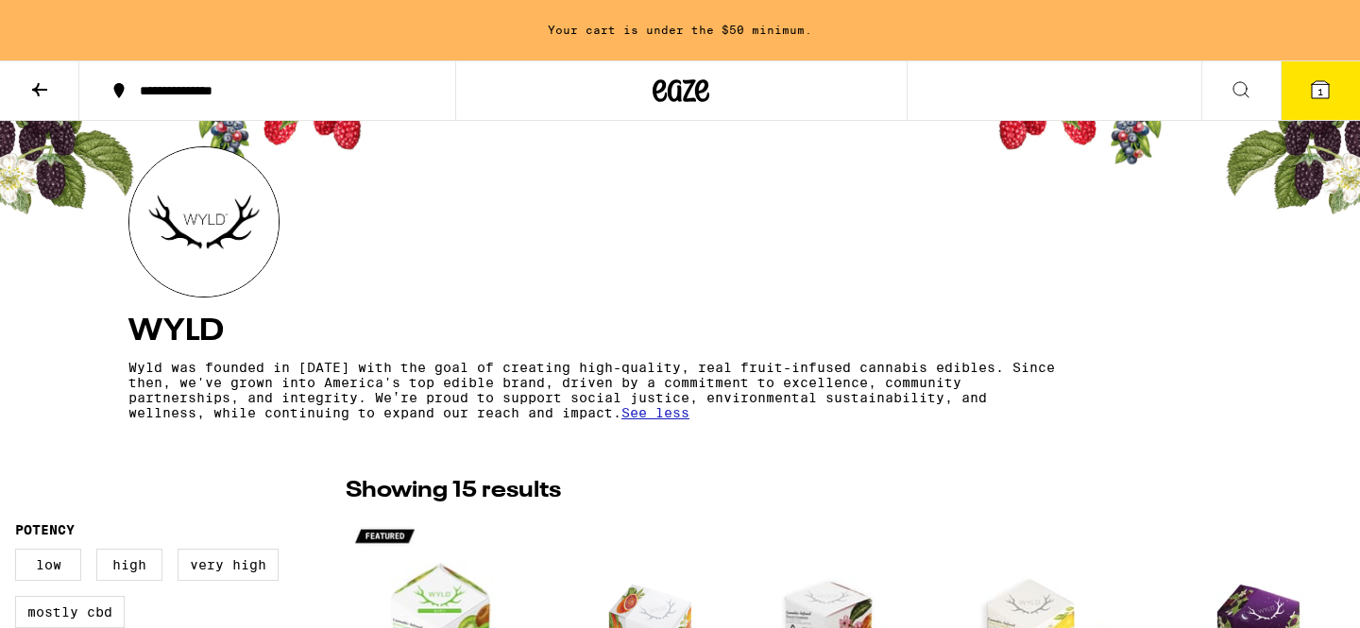
click at [45, 96] on icon at bounding box center [39, 89] width 23 height 23
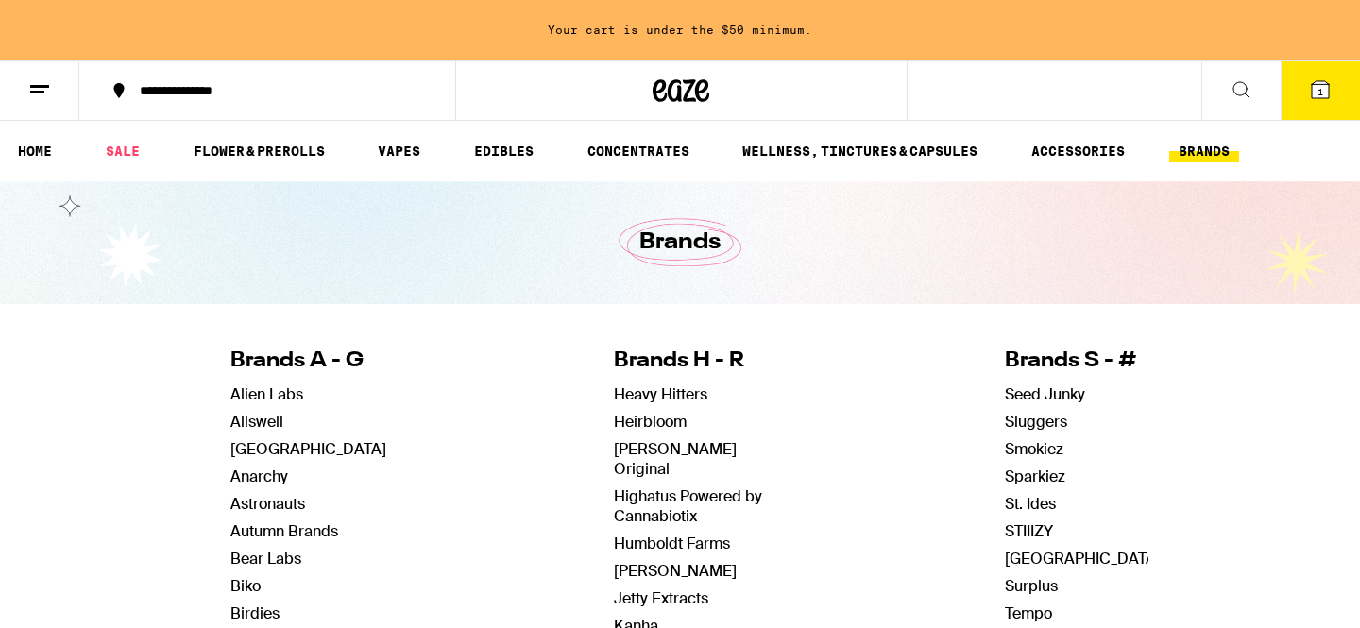
click at [44, 87] on icon at bounding box center [39, 89] width 23 height 23
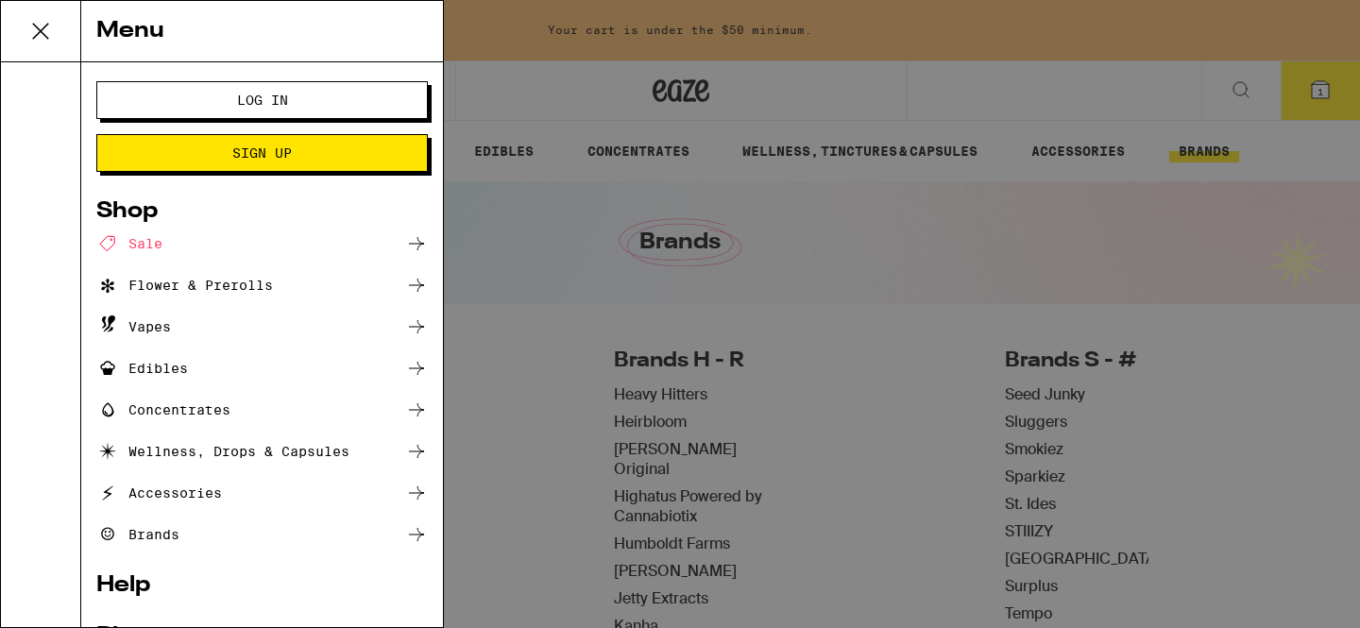
click at [221, 94] on span "Log In" at bounding box center [262, 100] width 179 height 13
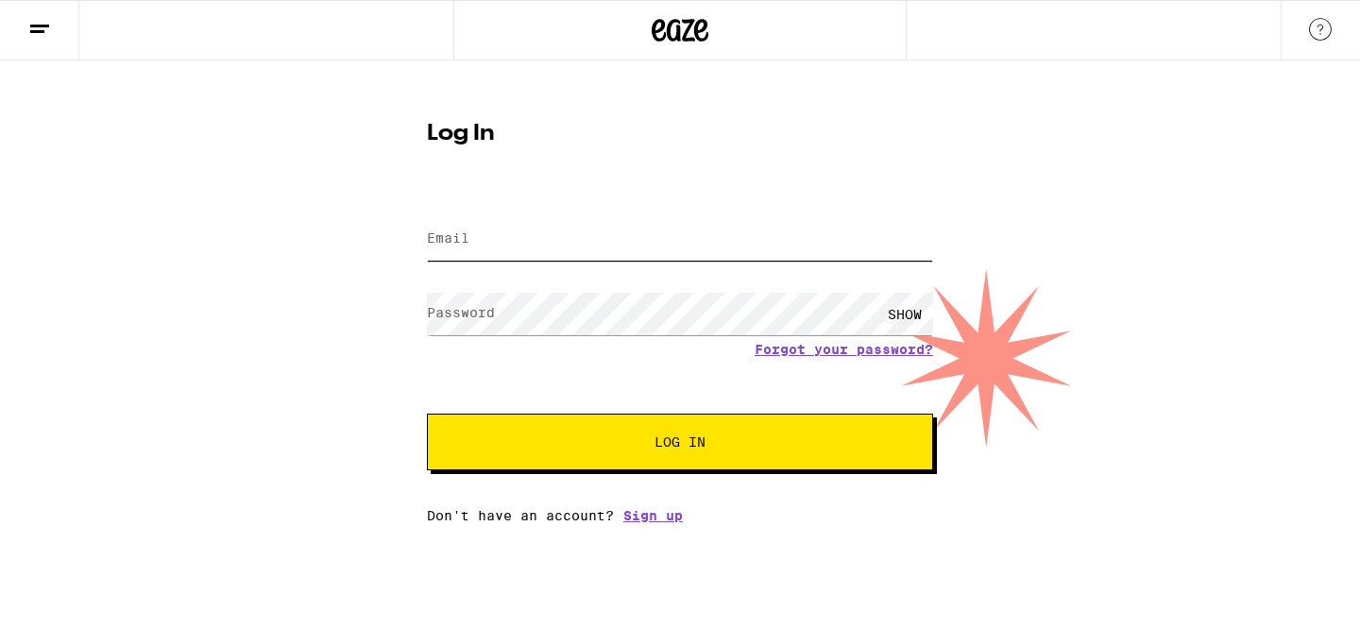
click at [515, 240] on input "Email" at bounding box center [680, 239] width 506 height 43
type input "[EMAIL_ADDRESS][DOMAIN_NAME]"
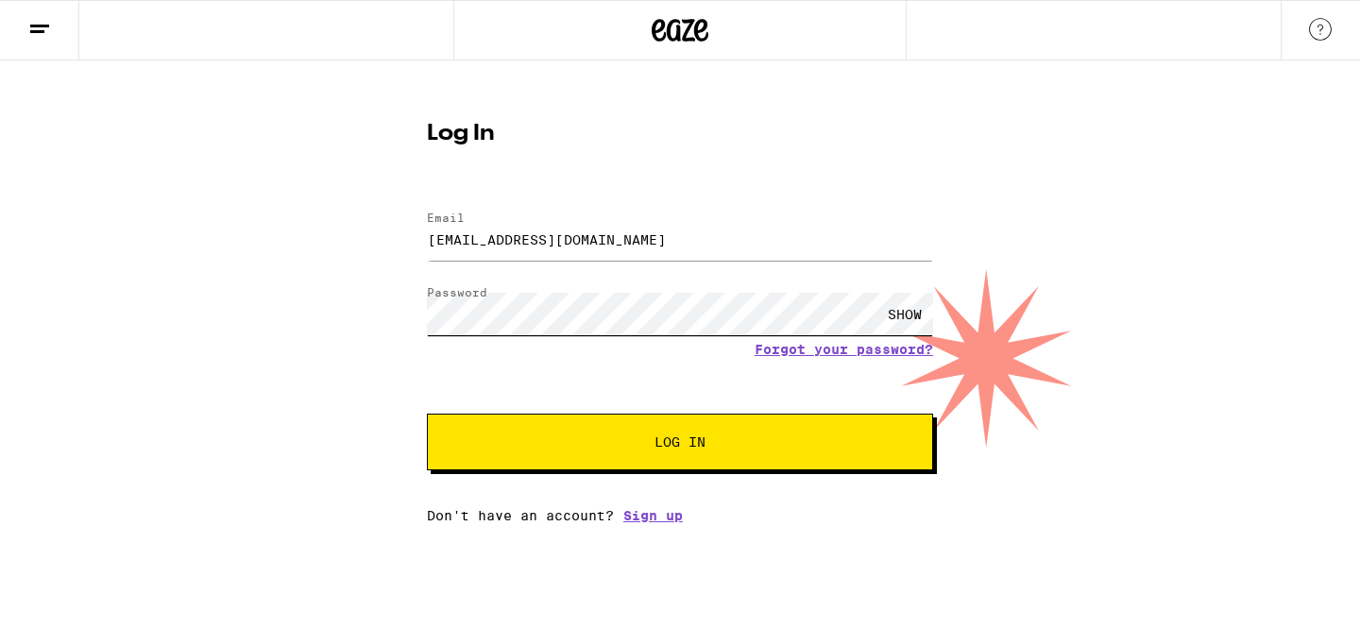
click at [427, 414] on button "Log In" at bounding box center [680, 442] width 506 height 57
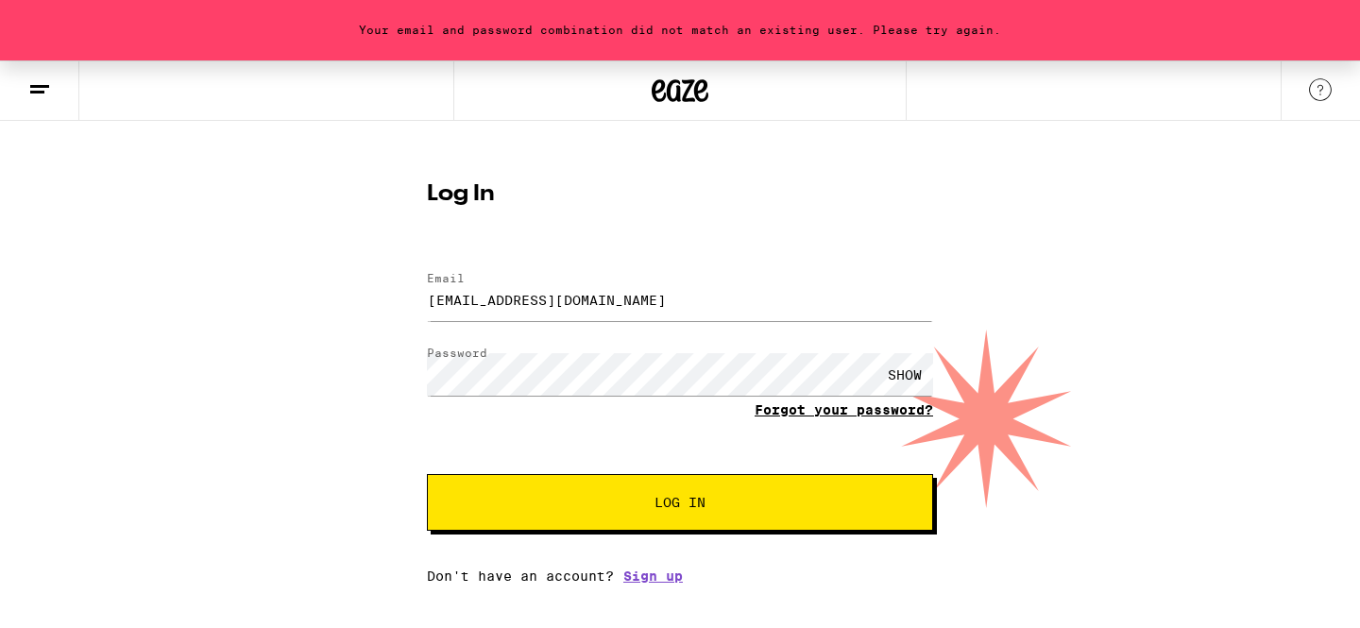
click at [845, 404] on link "Forgot your password?" at bounding box center [844, 409] width 179 height 15
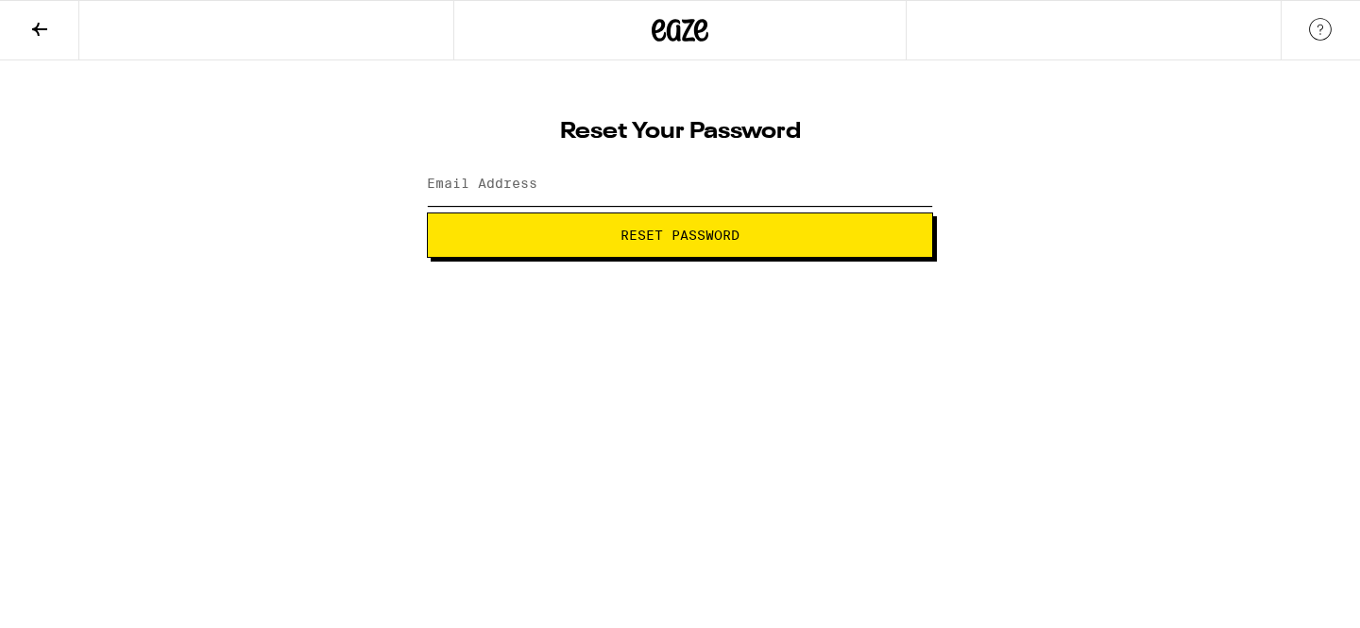
click at [809, 195] on input "Email Address" at bounding box center [680, 184] width 506 height 43
type input "[EMAIL_ADDRESS][DOMAIN_NAME]"
click at [427, 213] on button "Reset Password" at bounding box center [680, 235] width 506 height 45
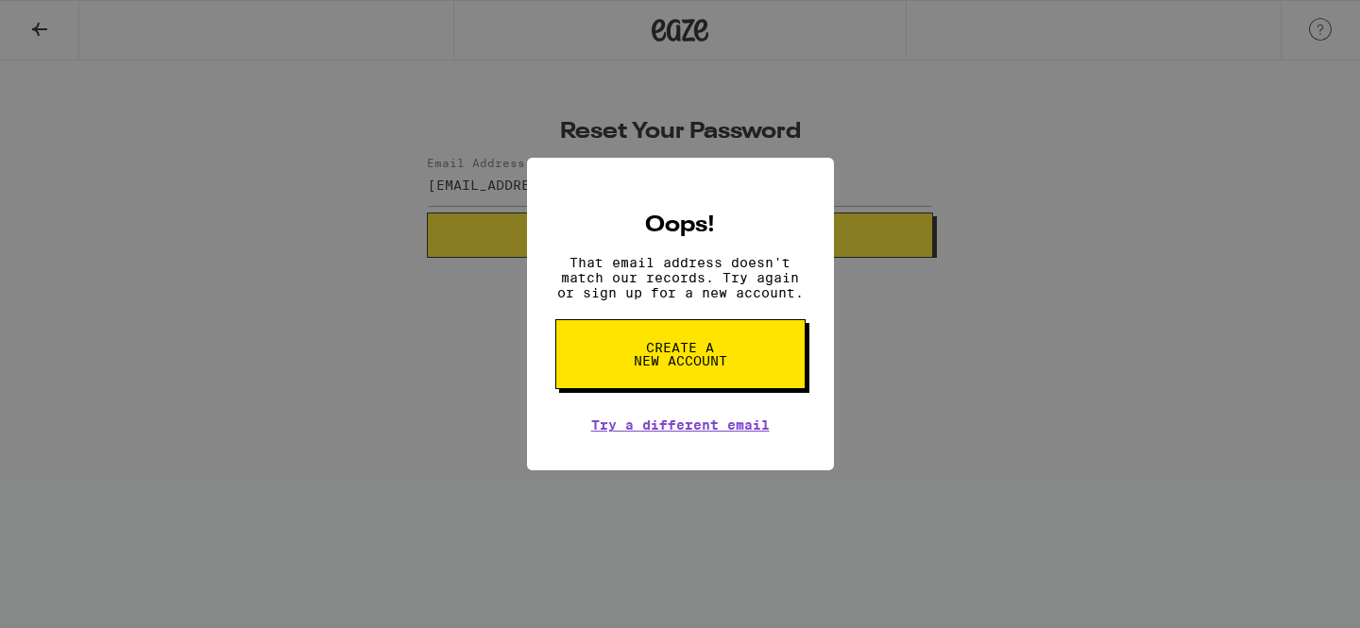
click at [759, 357] on button "Create a new account" at bounding box center [680, 354] width 250 height 70
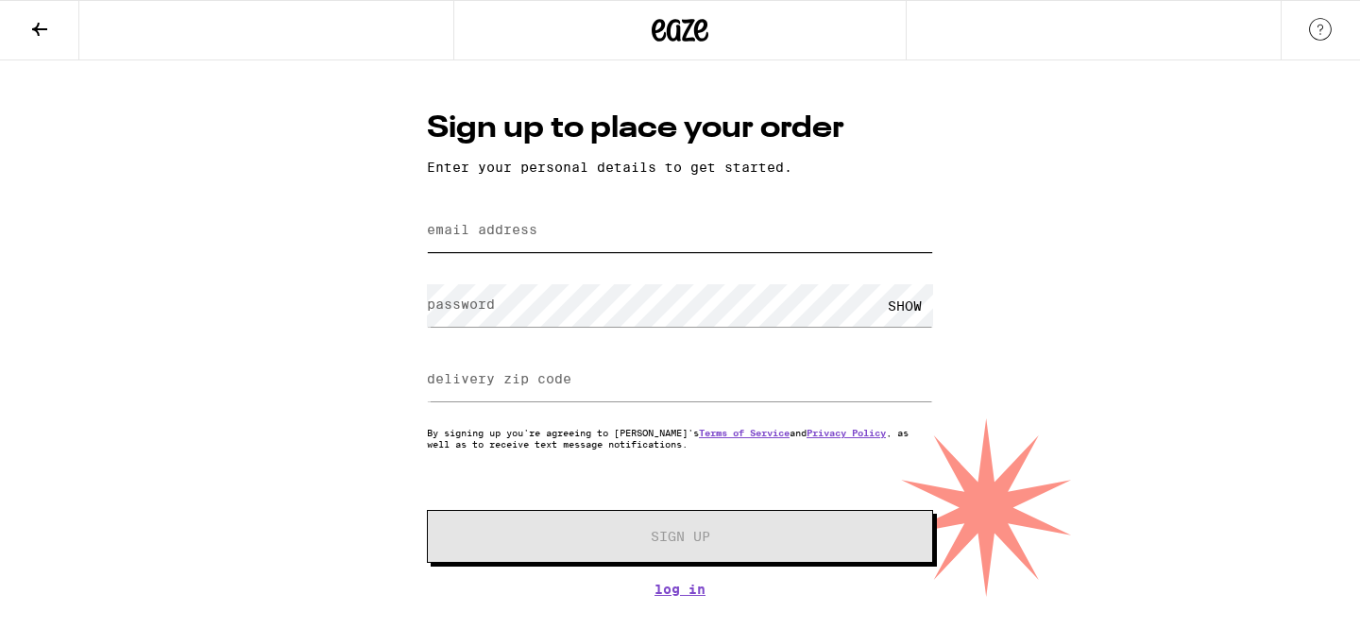
click at [634, 232] on input "email address" at bounding box center [680, 231] width 506 height 43
type input "[EMAIL_ADDRESS][DOMAIN_NAME]"
click at [913, 304] on div "SHOW" at bounding box center [905, 305] width 57 height 43
click at [408, 312] on div "Sign up to place your order Enter your personal details to get started. email a…" at bounding box center [680, 352] width 544 height 489
click at [517, 381] on label "delivery zip code" at bounding box center [499, 378] width 145 height 15
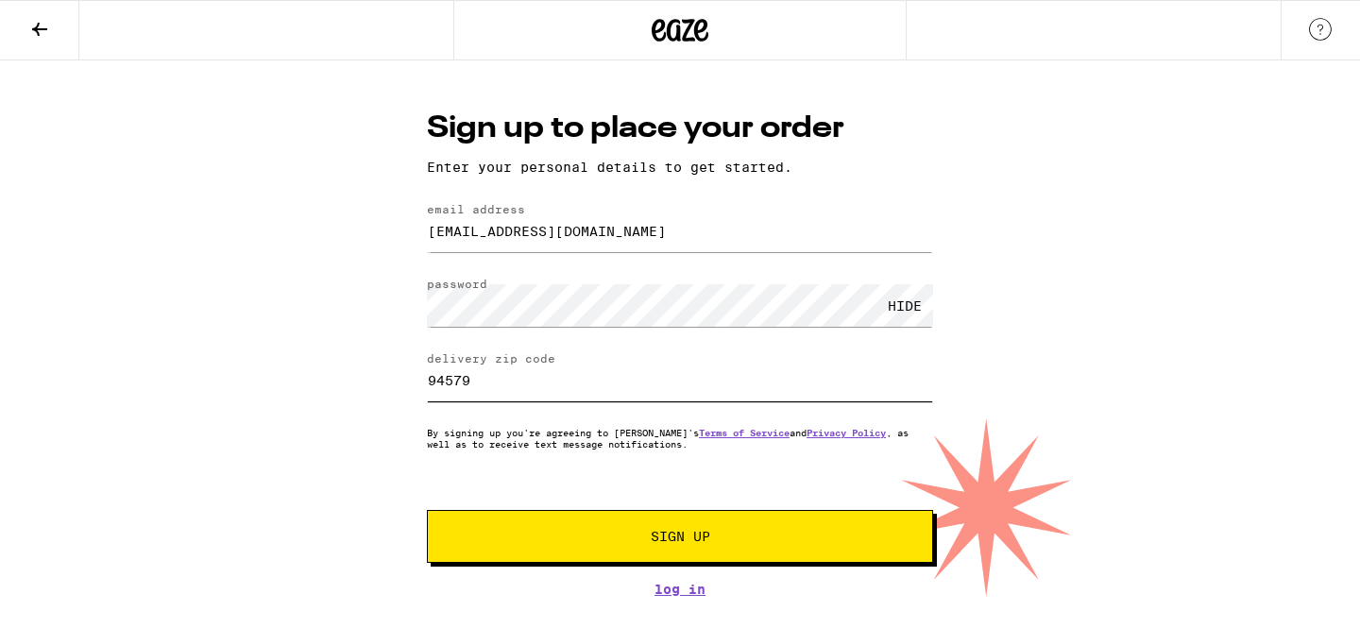
type input "94579"
click at [659, 535] on span "Sign Up" at bounding box center [681, 536] width 60 height 13
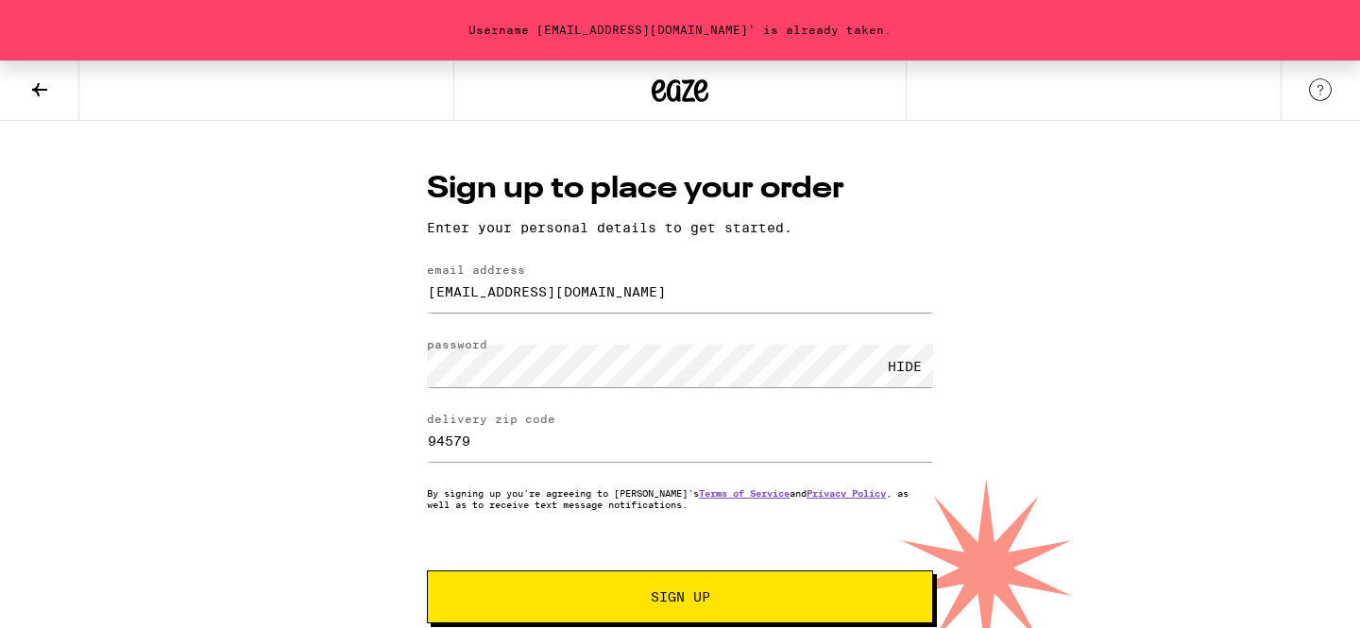
click at [41, 86] on icon at bounding box center [39, 89] width 23 height 23
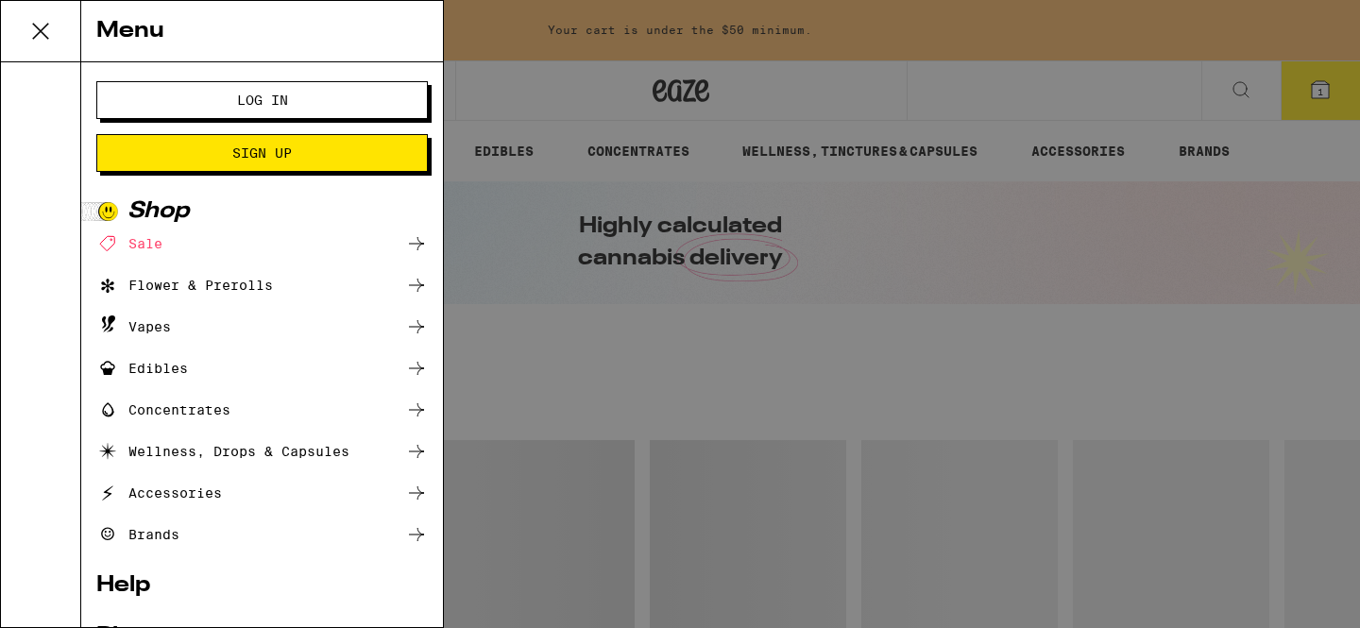
click at [276, 107] on span "Log In" at bounding box center [262, 100] width 51 height 13
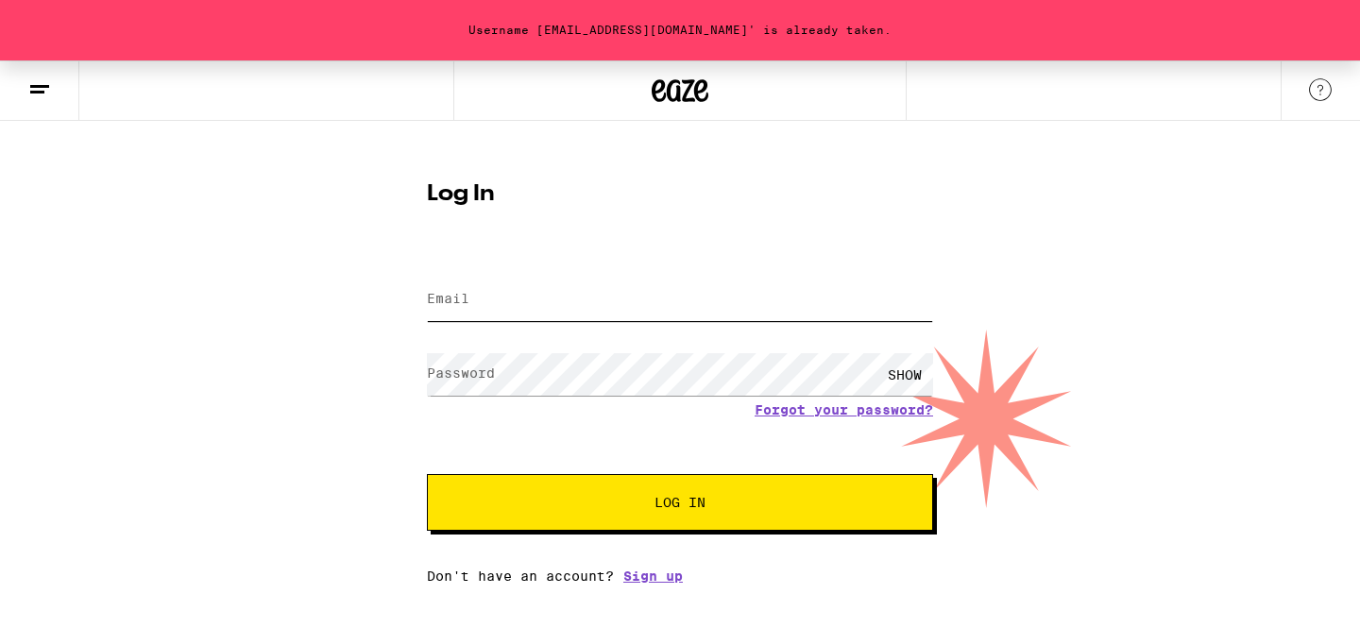
click at [560, 304] on input "Email" at bounding box center [680, 300] width 506 height 43
click at [878, 412] on form "Email Email Password Password SHOW Forgot your password? Log In" at bounding box center [680, 392] width 506 height 278
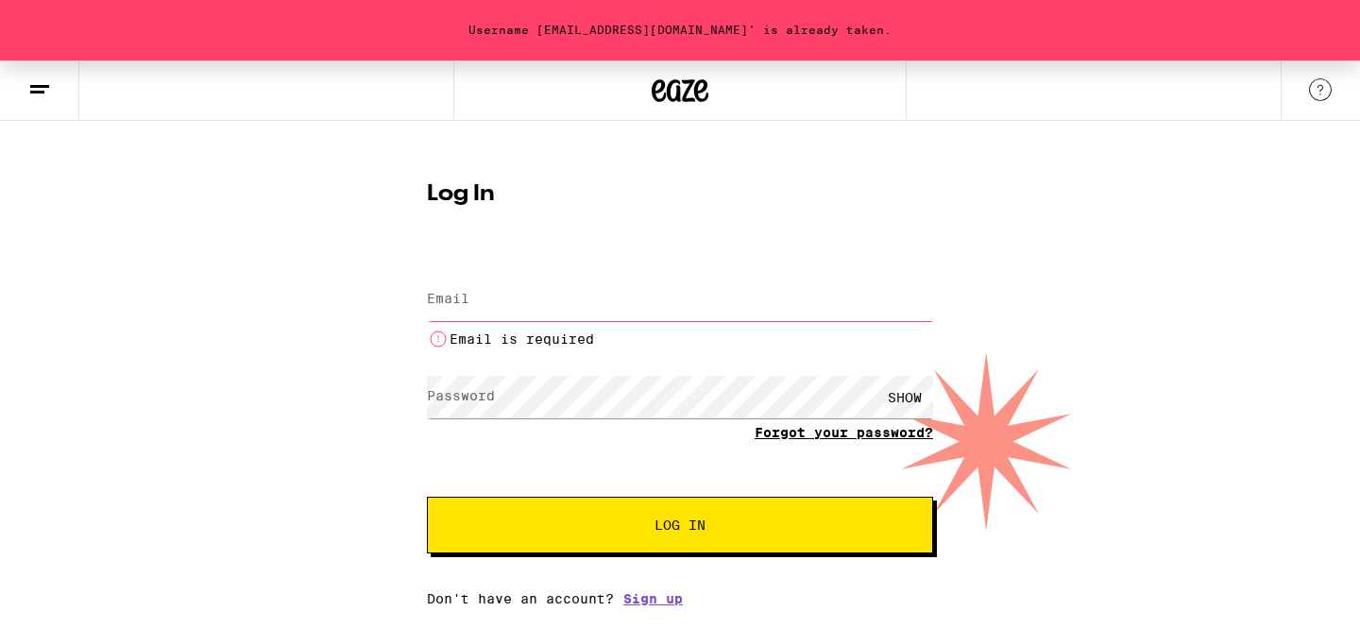
click at [866, 434] on link "Forgot your password?" at bounding box center [844, 432] width 179 height 15
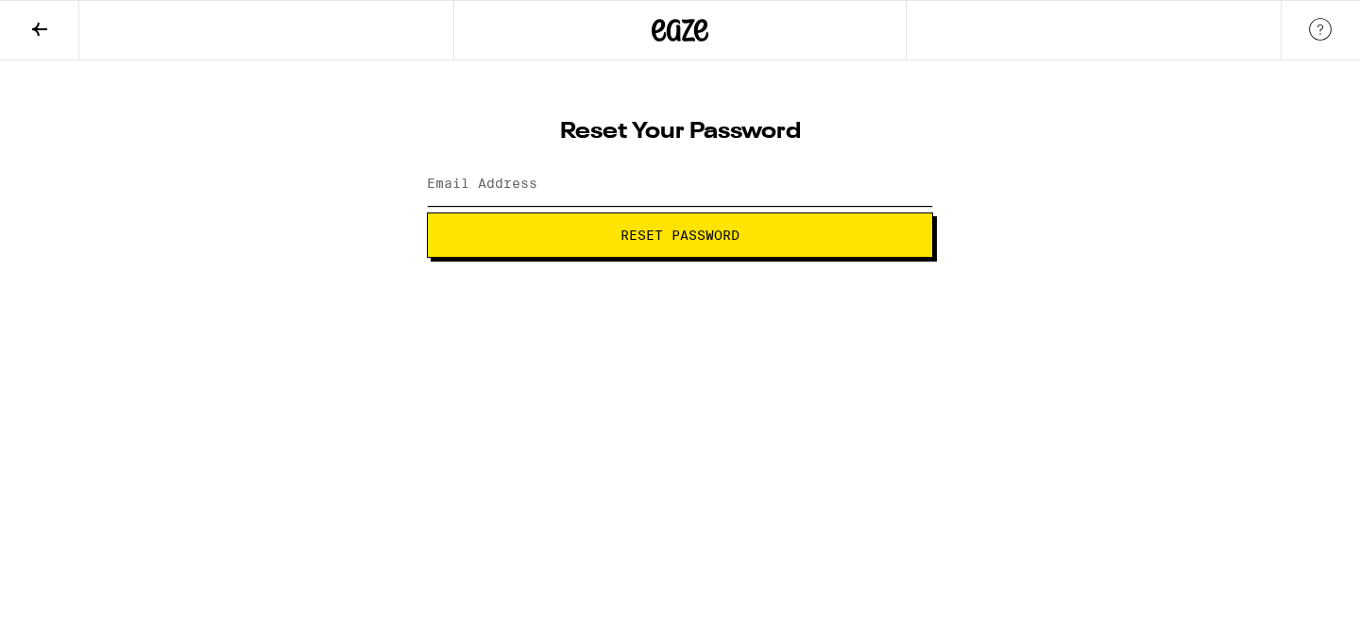
click at [660, 196] on input "Email Address" at bounding box center [680, 184] width 506 height 43
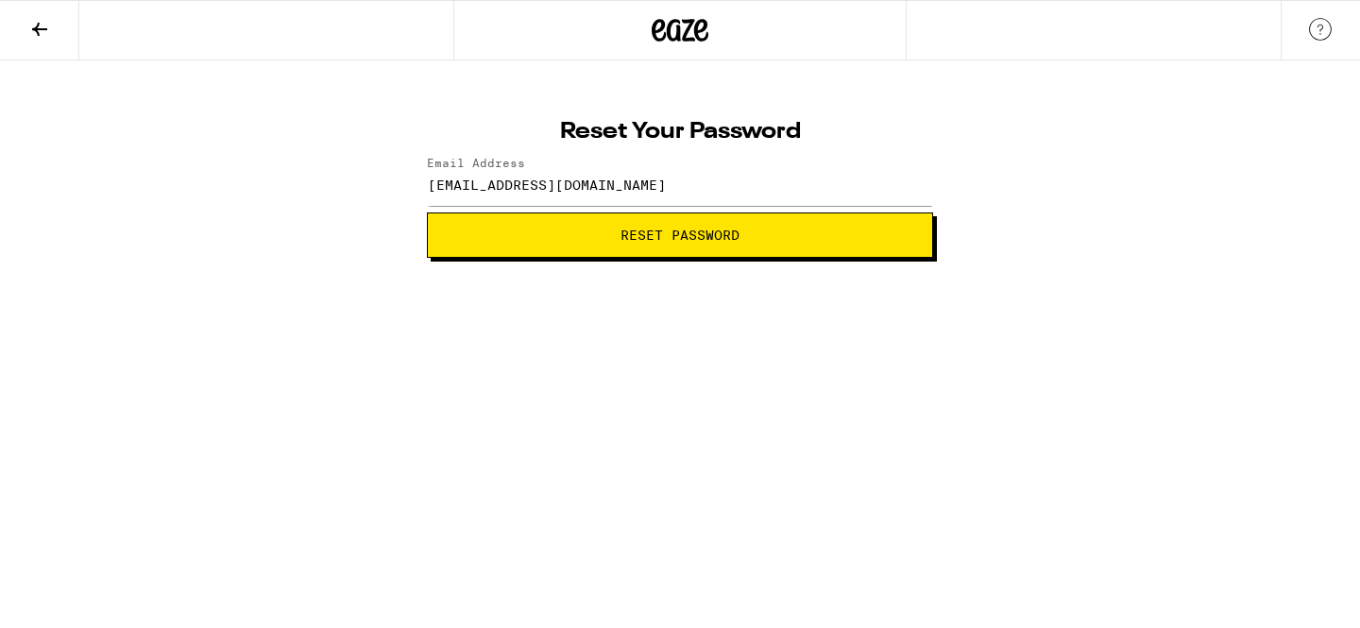
click at [657, 239] on span "Reset Password" at bounding box center [680, 235] width 119 height 13
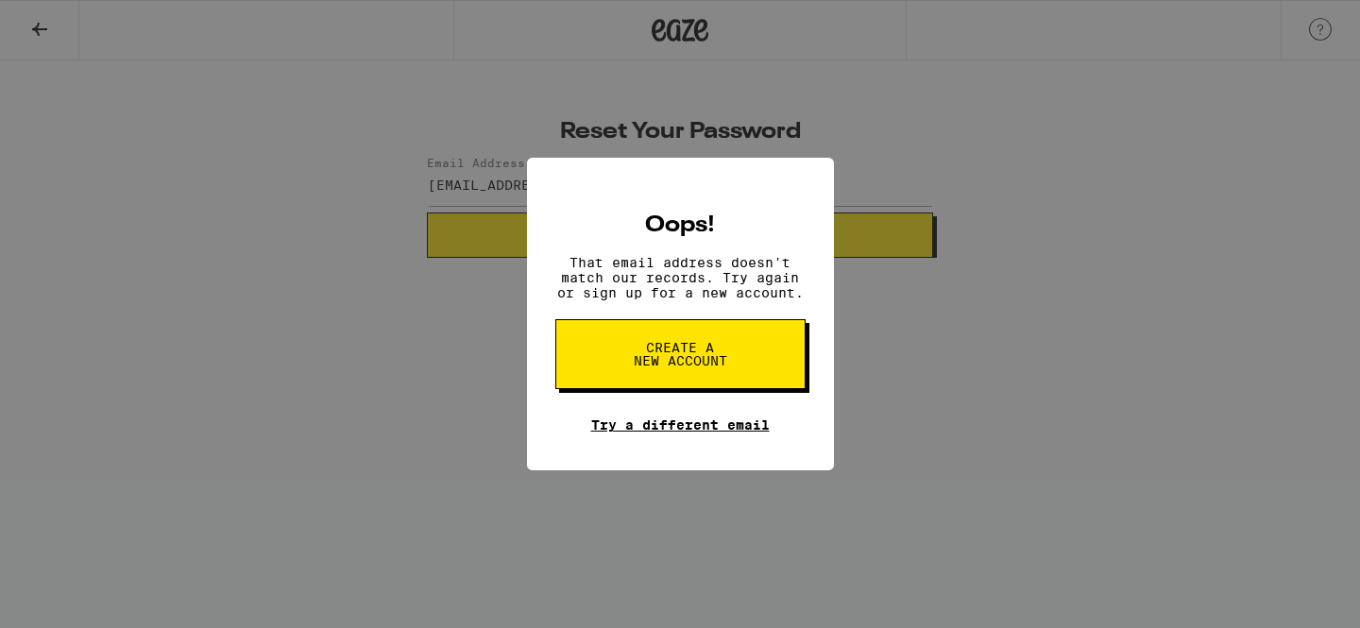
click at [684, 429] on link "Try a different email" at bounding box center [680, 425] width 179 height 15
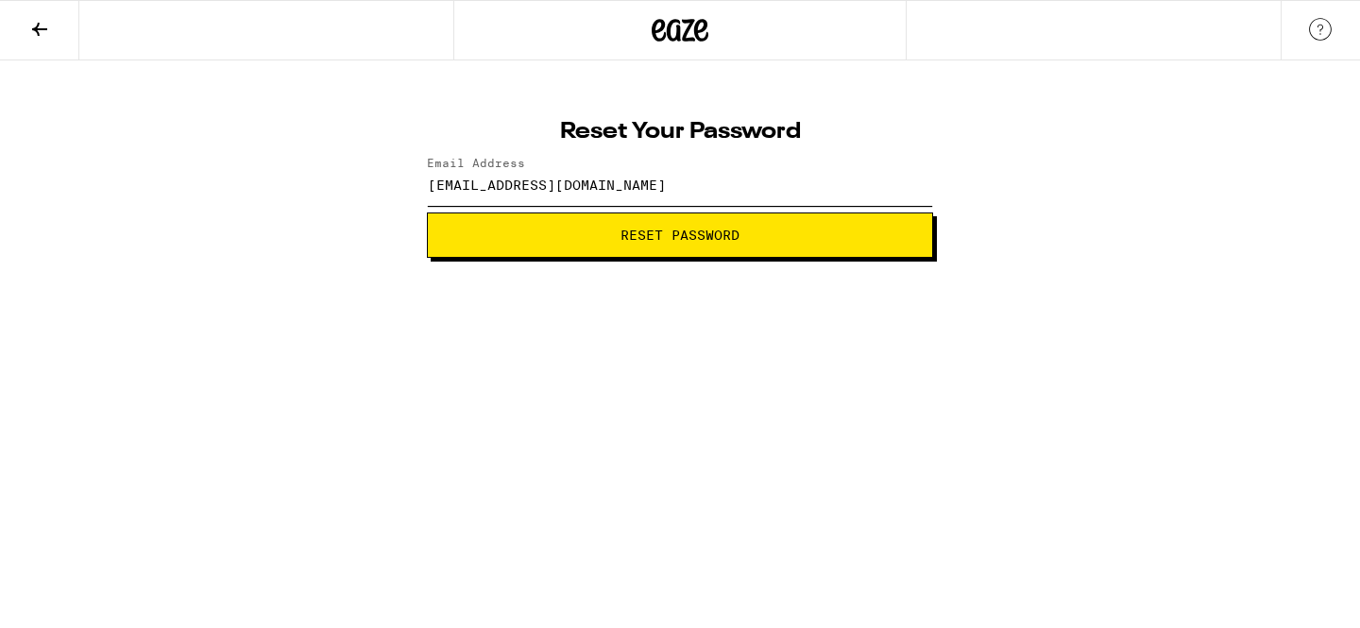
click at [617, 179] on input "[EMAIL_ADDRESS][DOMAIN_NAME]" at bounding box center [680, 184] width 506 height 43
type input "[EMAIL_ADDRESS][DOMAIN_NAME]"
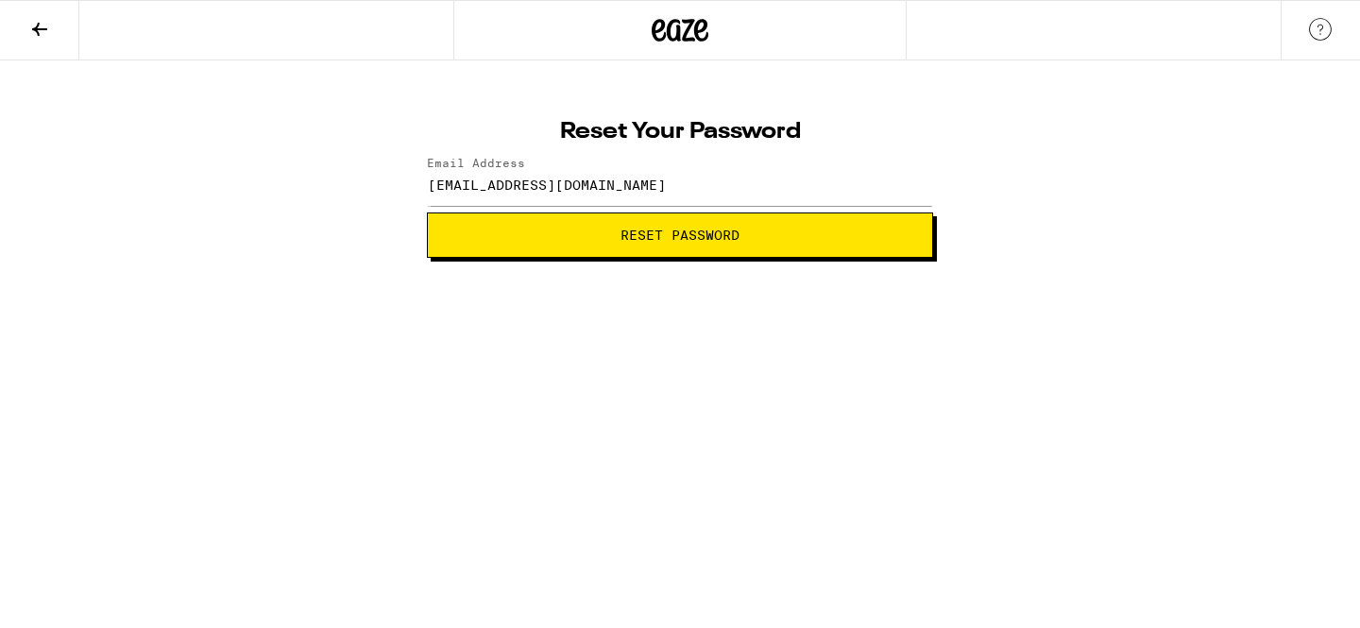
click at [645, 229] on span "Reset Password" at bounding box center [680, 235] width 119 height 13
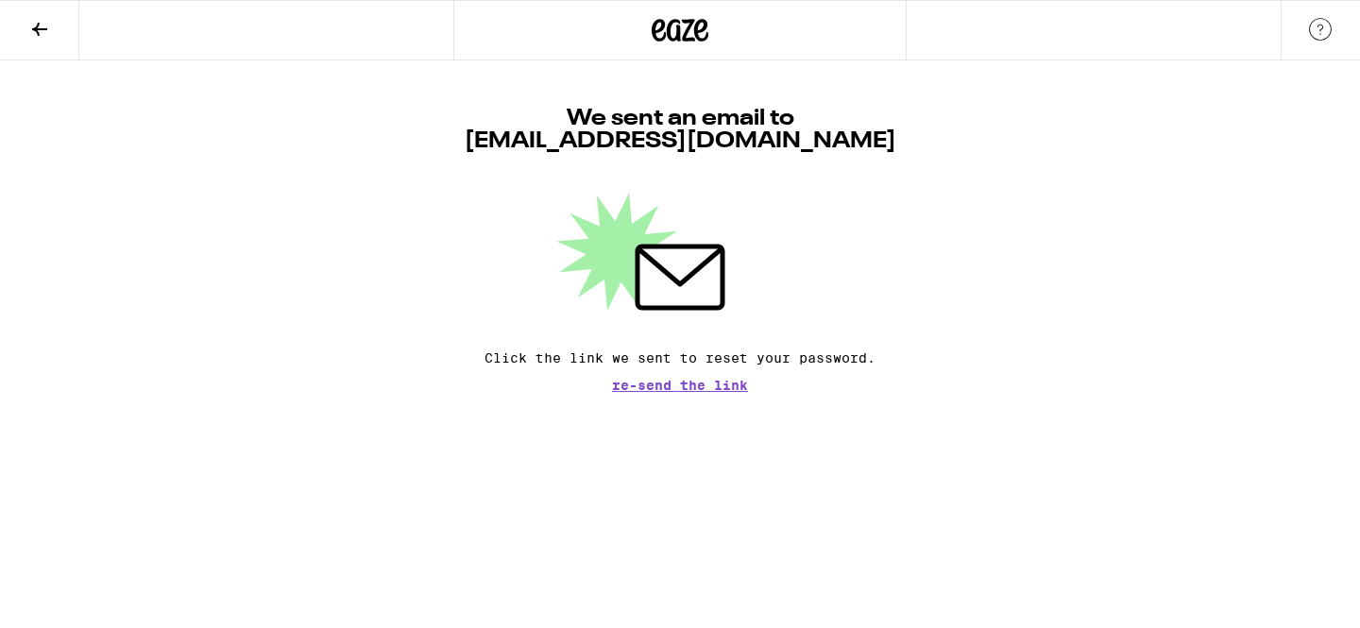
click at [1206, 137] on div "We sent an email to [EMAIL_ADDRESS][DOMAIN_NAME] Click the link we sent to rese…" at bounding box center [680, 226] width 1360 height 332
click at [60, 54] on button at bounding box center [39, 31] width 79 height 60
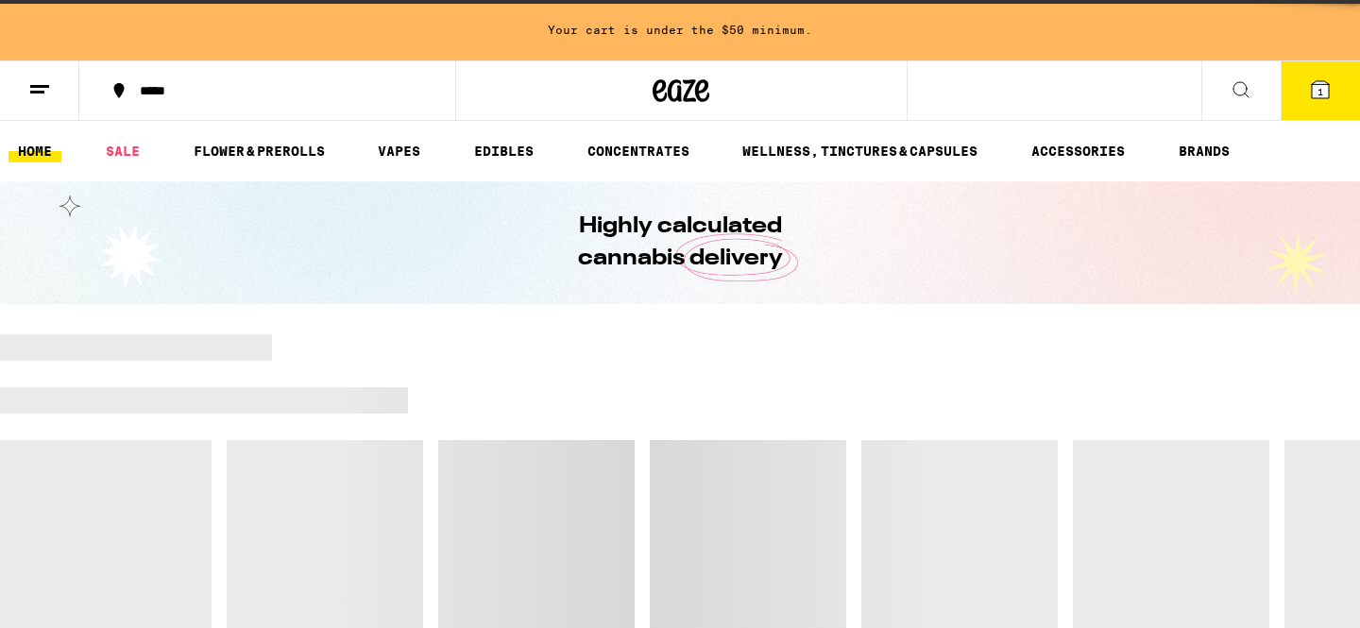
click at [50, 88] on icon at bounding box center [39, 89] width 23 height 23
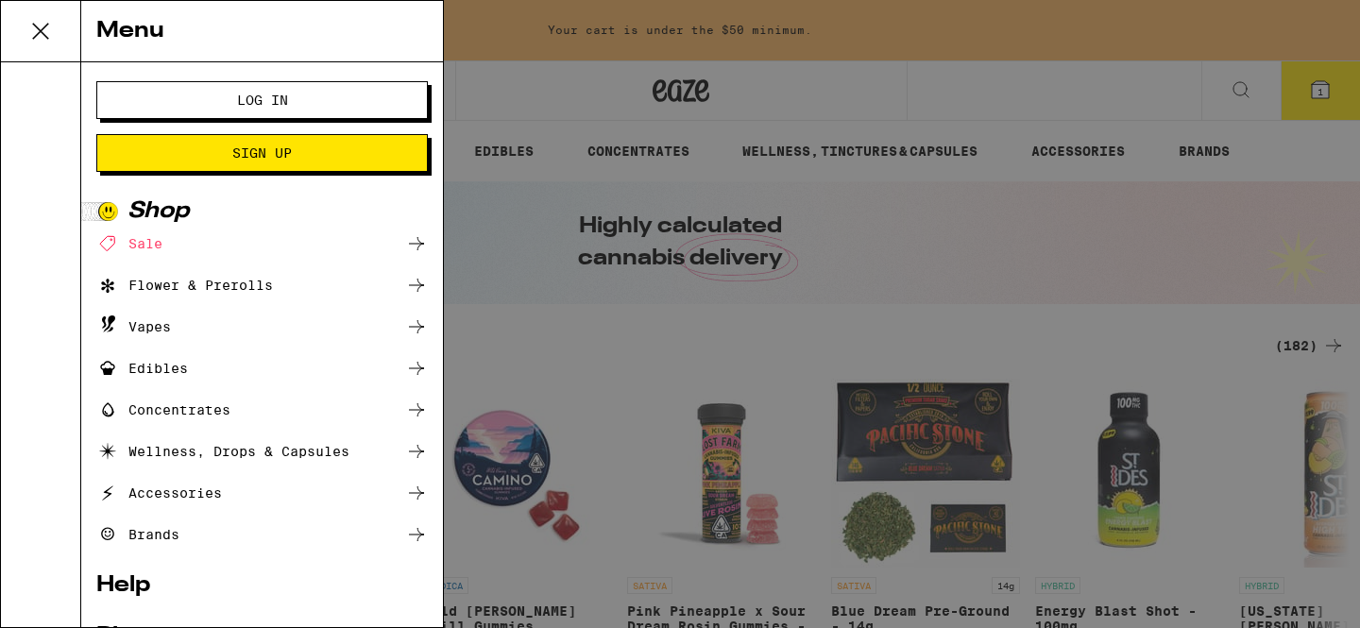
click at [236, 111] on button "Log In" at bounding box center [262, 100] width 332 height 38
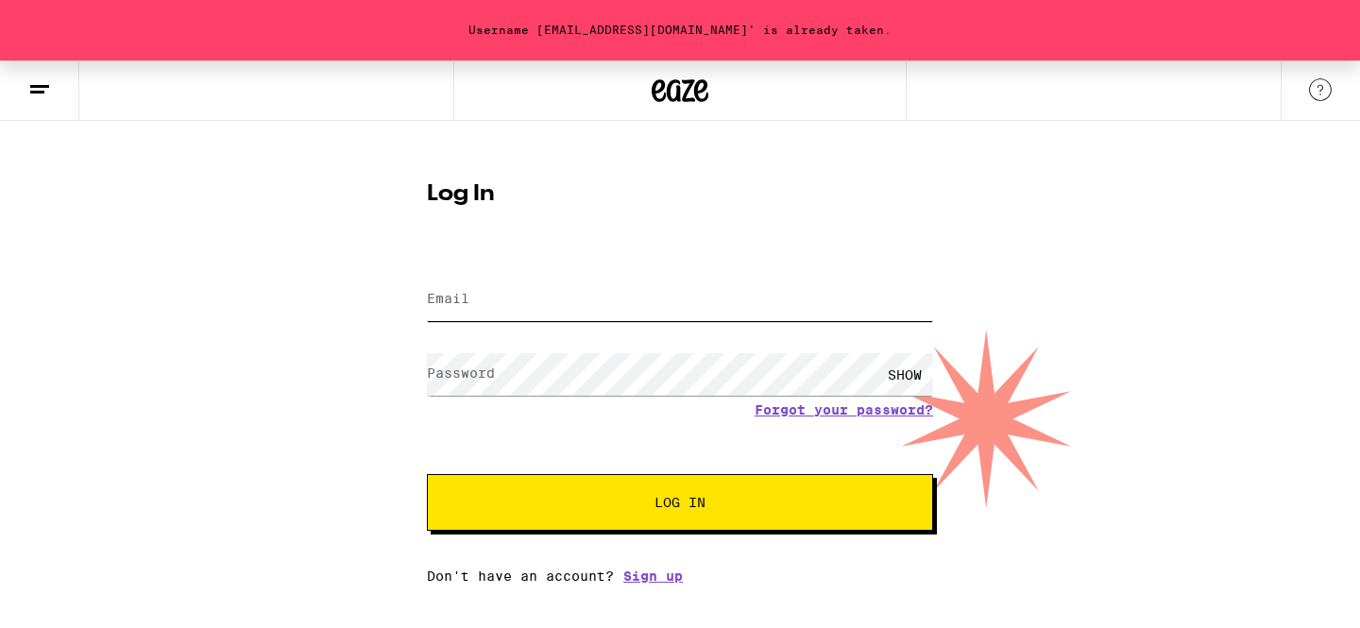
click at [488, 304] on input "Email" at bounding box center [680, 300] width 506 height 43
click at [516, 294] on input "[EMAIL_ADDRESS]" at bounding box center [680, 300] width 506 height 43
click at [573, 304] on input "[EMAIL_ADDRESS]" at bounding box center [680, 300] width 506 height 43
type input "[EMAIL_ADDRESS][DOMAIN_NAME]"
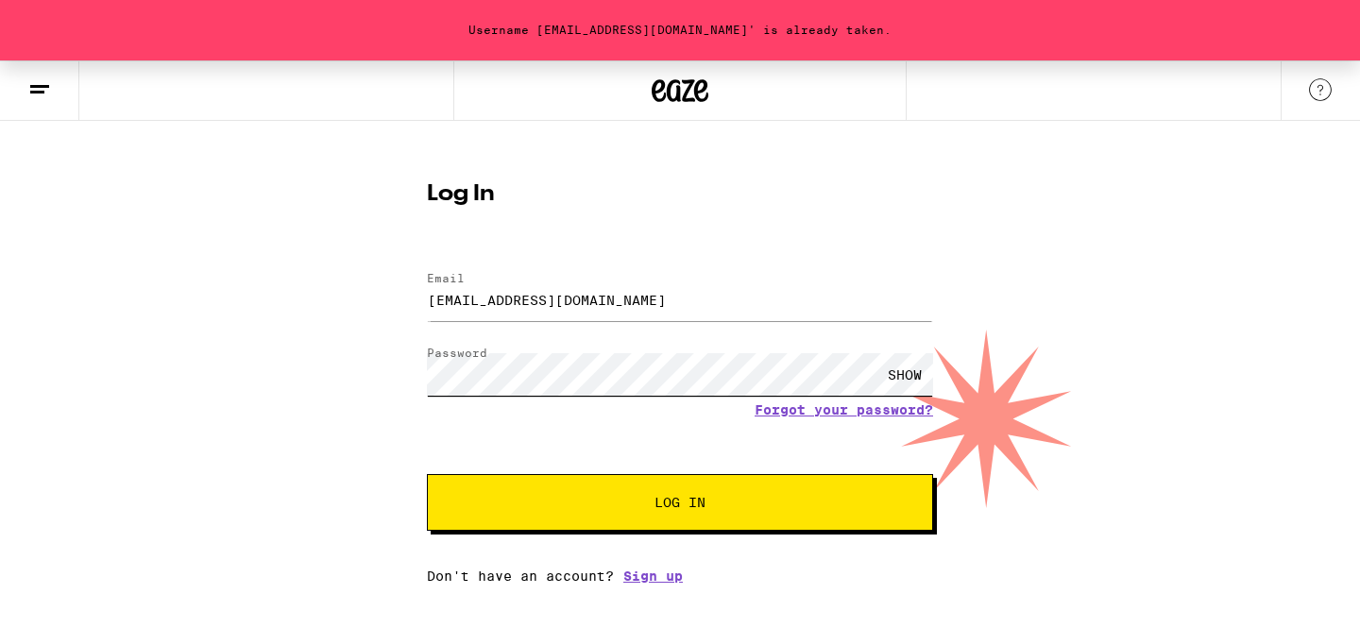
click at [427, 474] on button "Log In" at bounding box center [680, 502] width 506 height 57
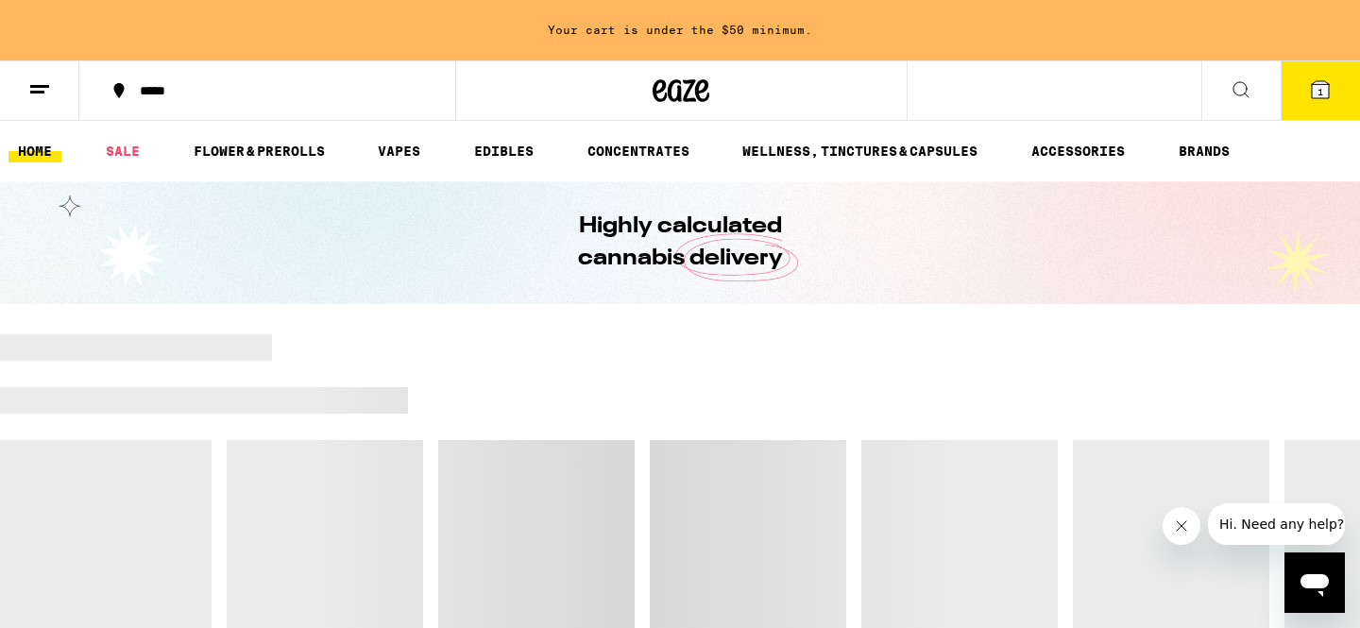
click at [1319, 88] on span "1" at bounding box center [1321, 91] width 6 height 11
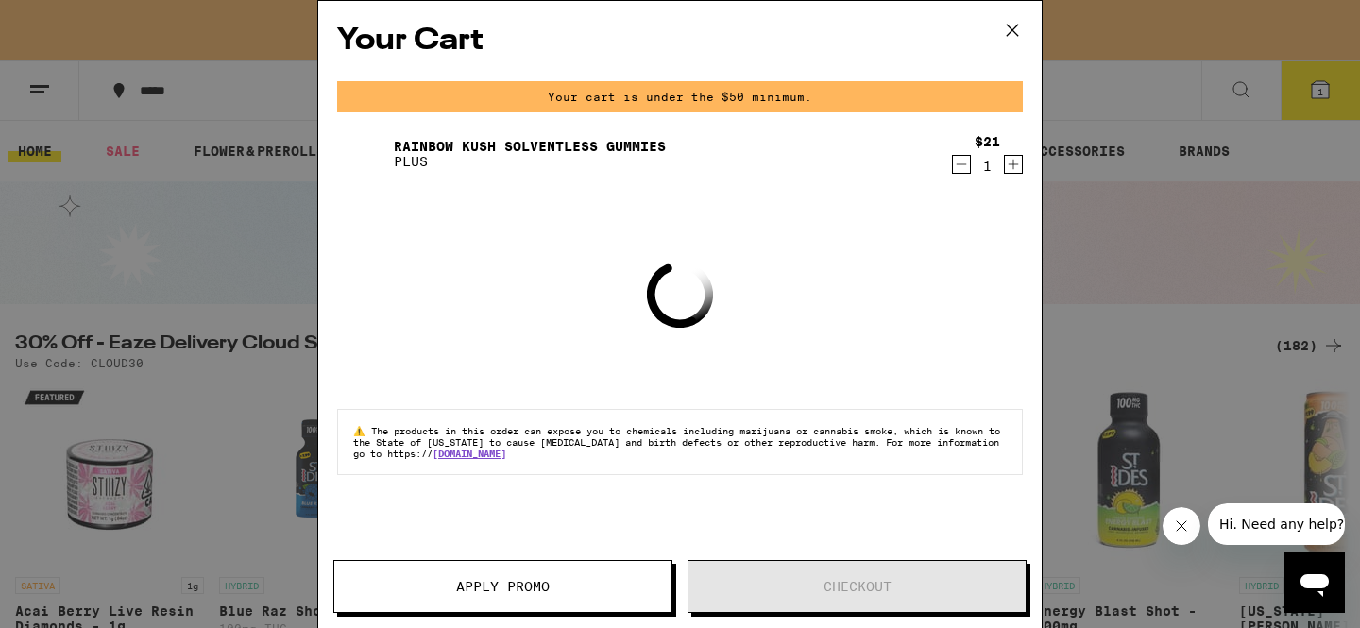
click at [1017, 25] on icon at bounding box center [1012, 30] width 11 height 11
click at [1008, 35] on icon at bounding box center [1012, 30] width 28 height 28
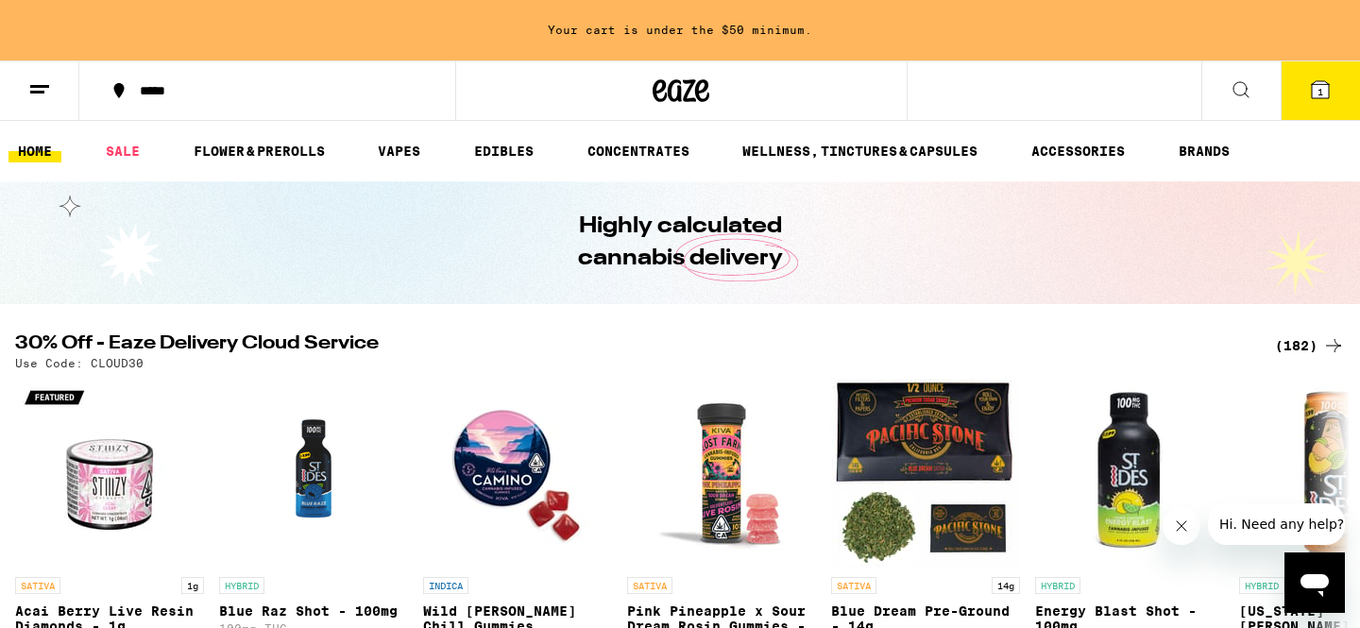
click at [1233, 90] on icon at bounding box center [1241, 89] width 23 height 23
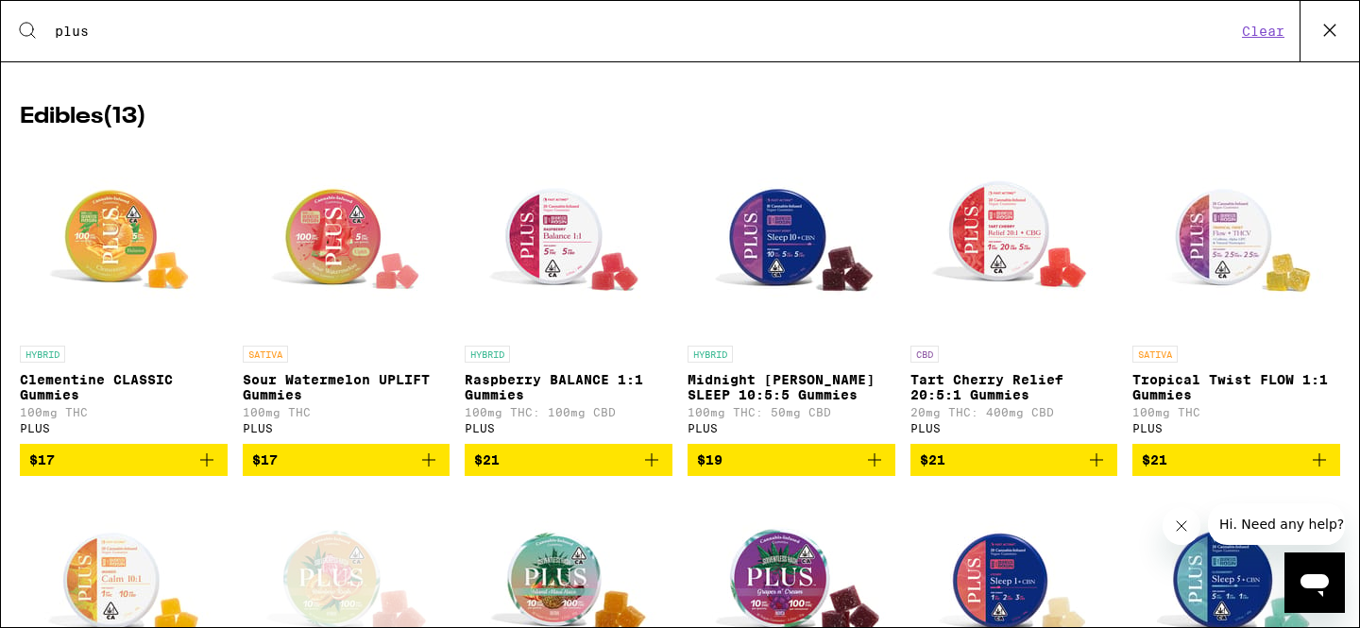
scroll to position [247, 0]
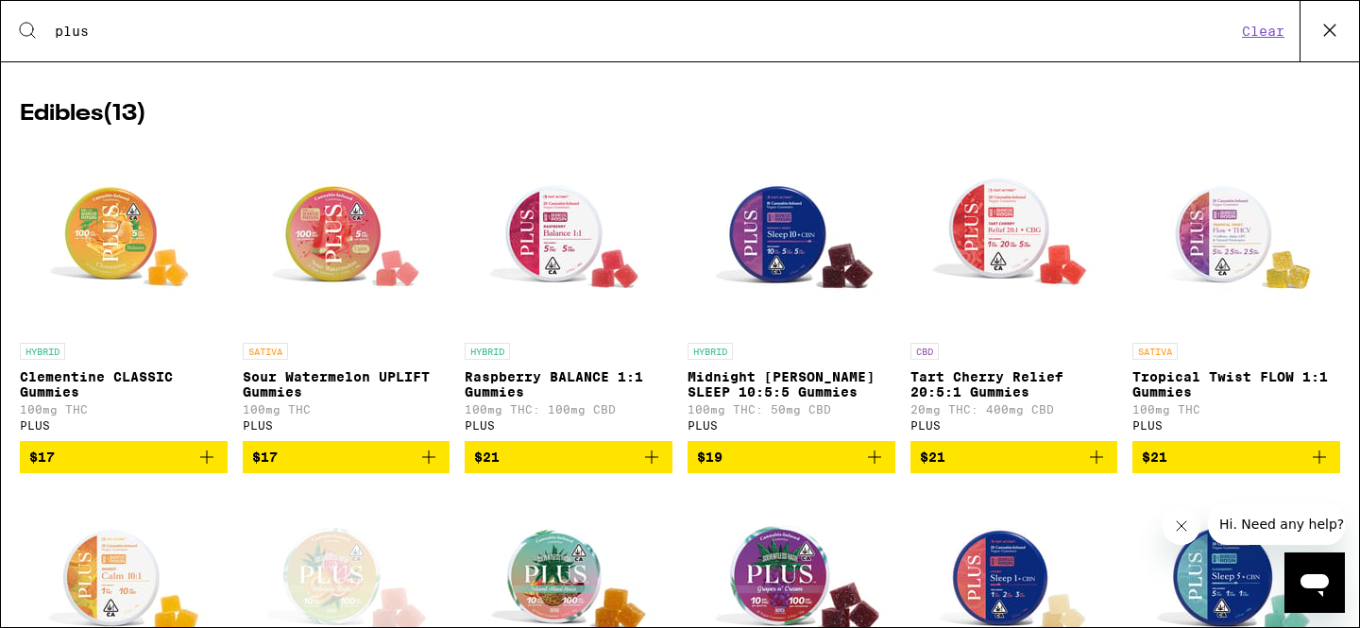
type input "plus"
click at [650, 469] on icon "Add to bag" at bounding box center [651, 457] width 23 height 23
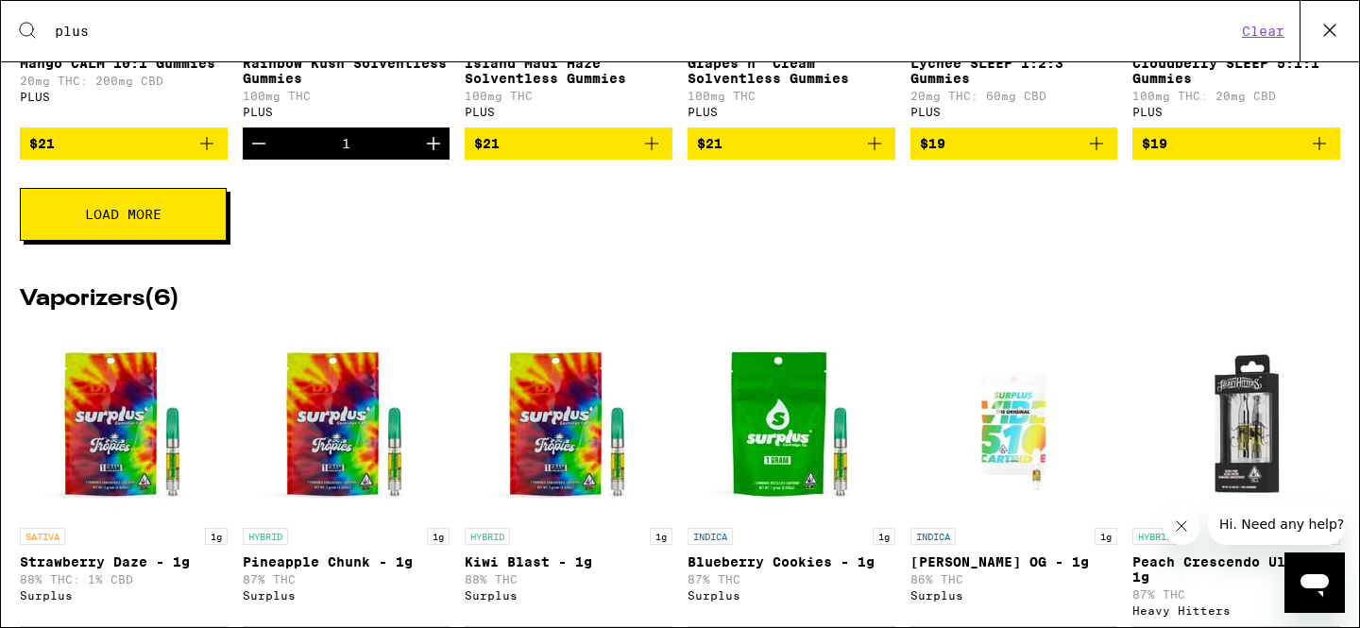
scroll to position [794, 0]
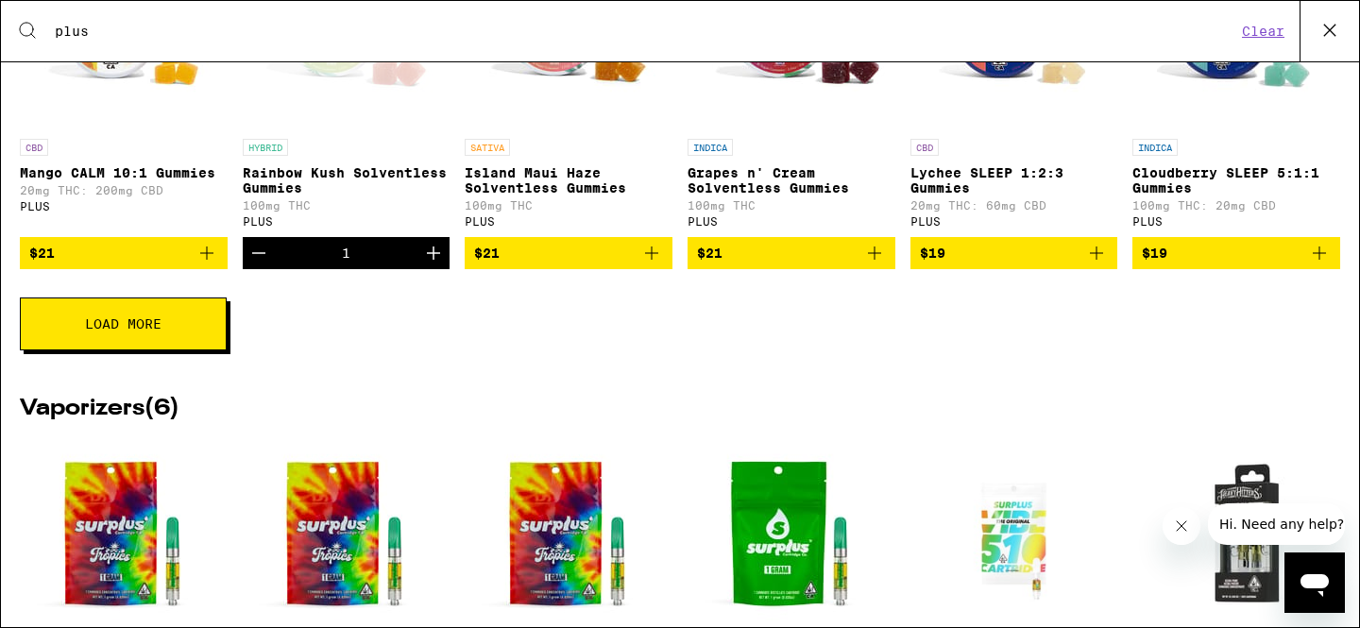
click at [170, 341] on button "Load More" at bounding box center [123, 324] width 207 height 53
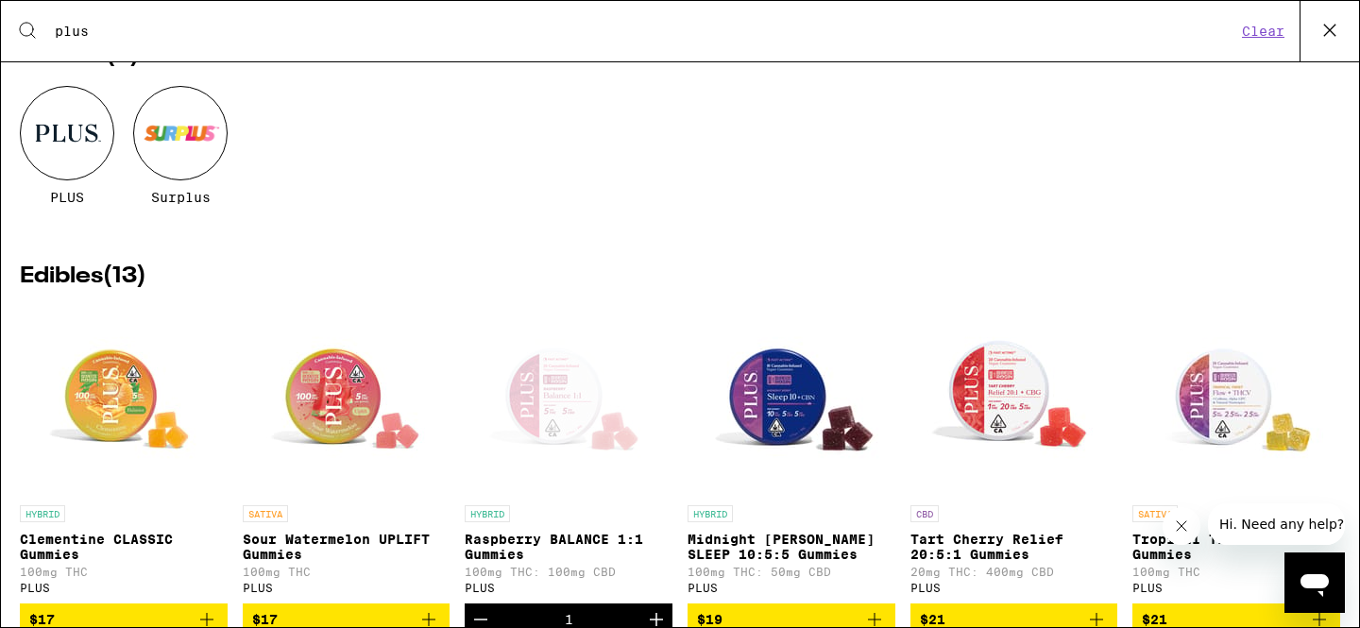
scroll to position [0, 0]
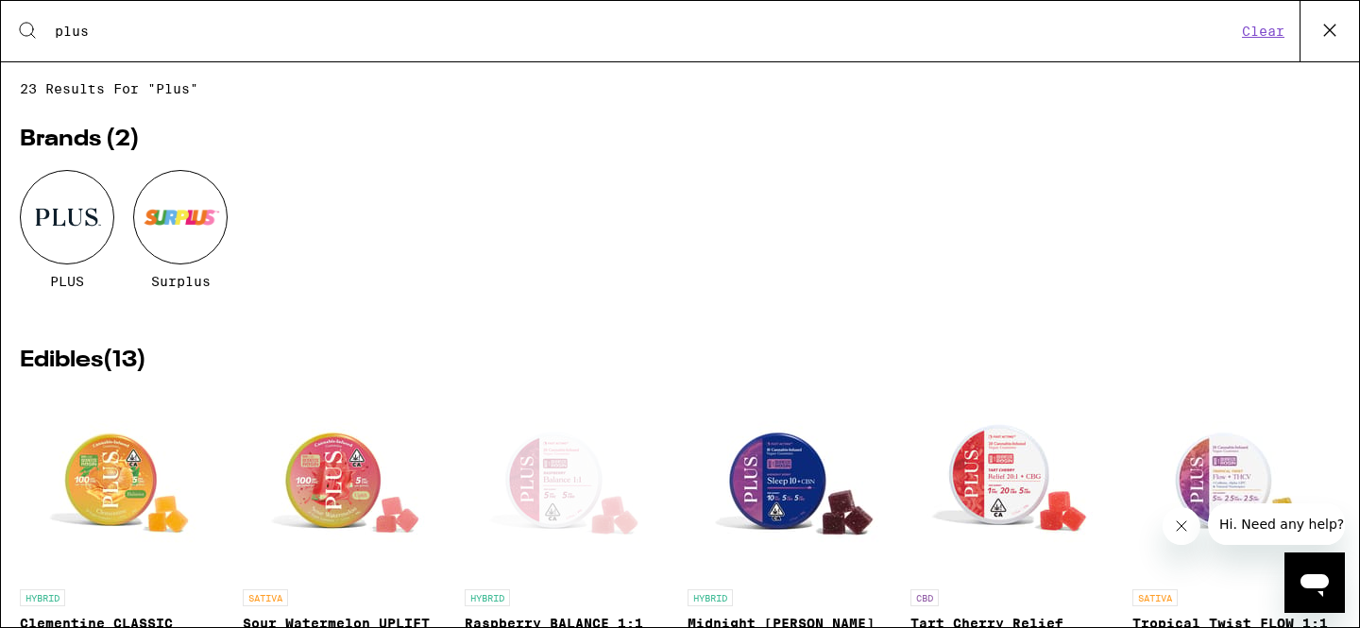
click at [1325, 30] on icon at bounding box center [1330, 30] width 28 height 28
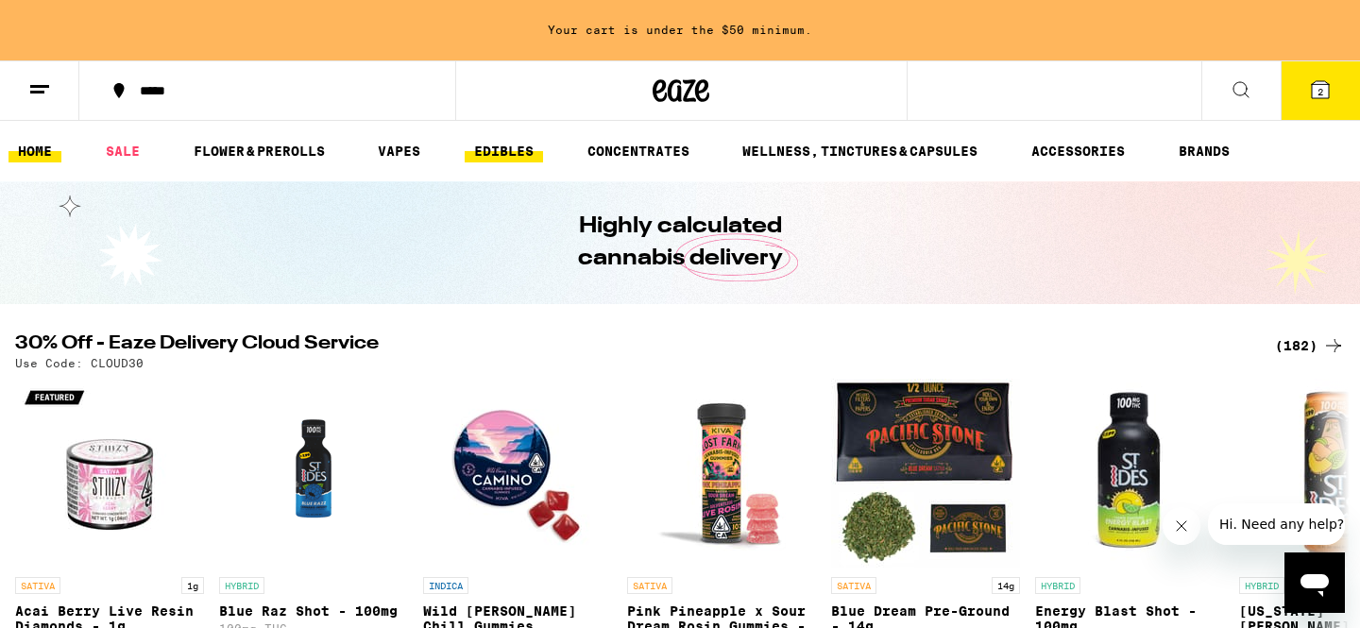
click at [484, 146] on link "EDIBLES" at bounding box center [504, 151] width 78 height 23
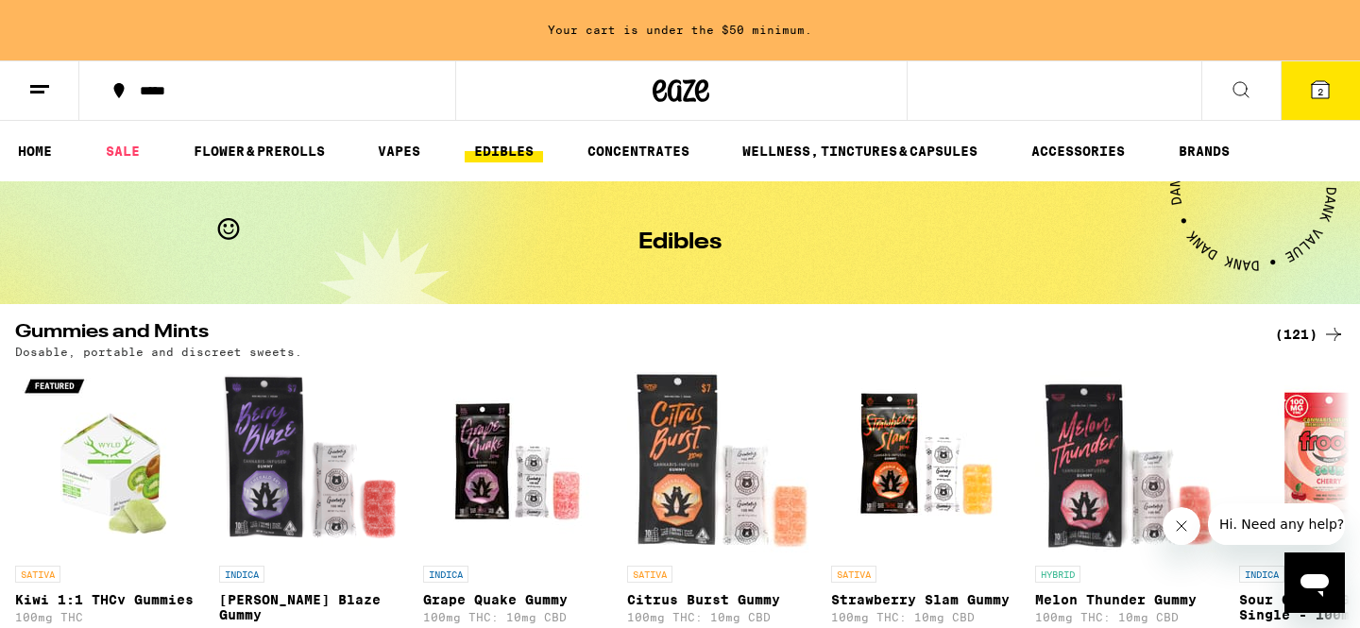
click at [1240, 93] on icon at bounding box center [1241, 89] width 23 height 23
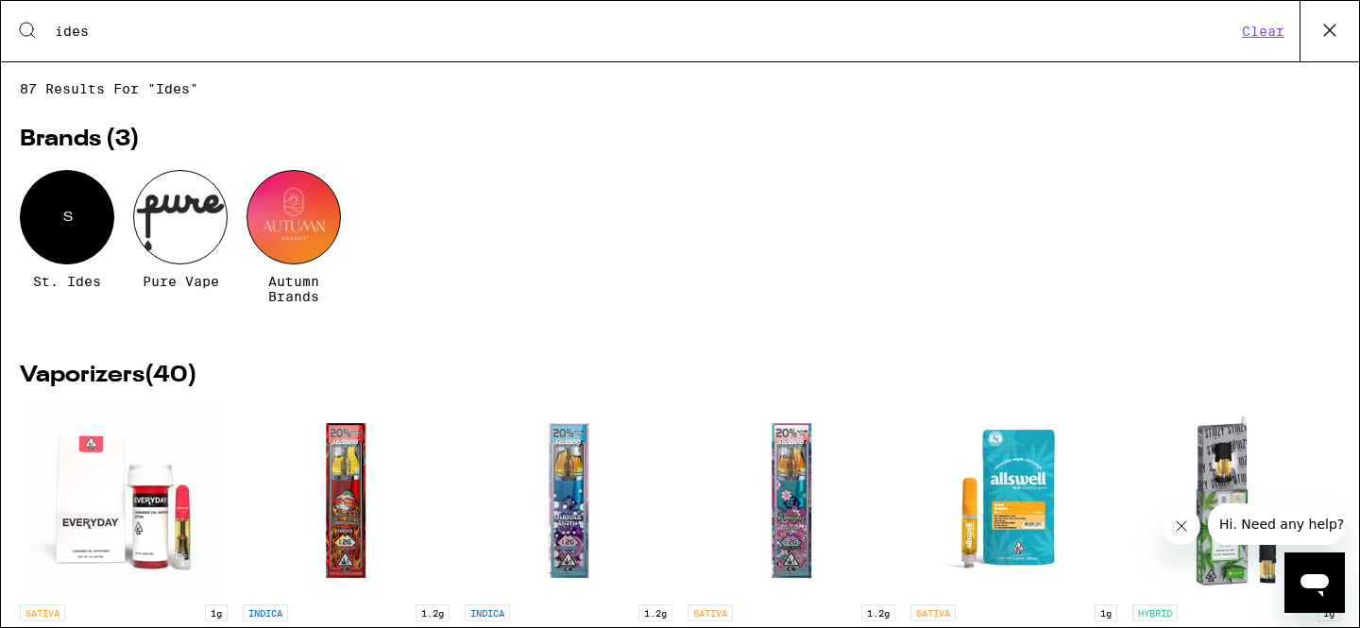
type input "ides"
click at [59, 226] on div "S" at bounding box center [67, 217] width 94 height 94
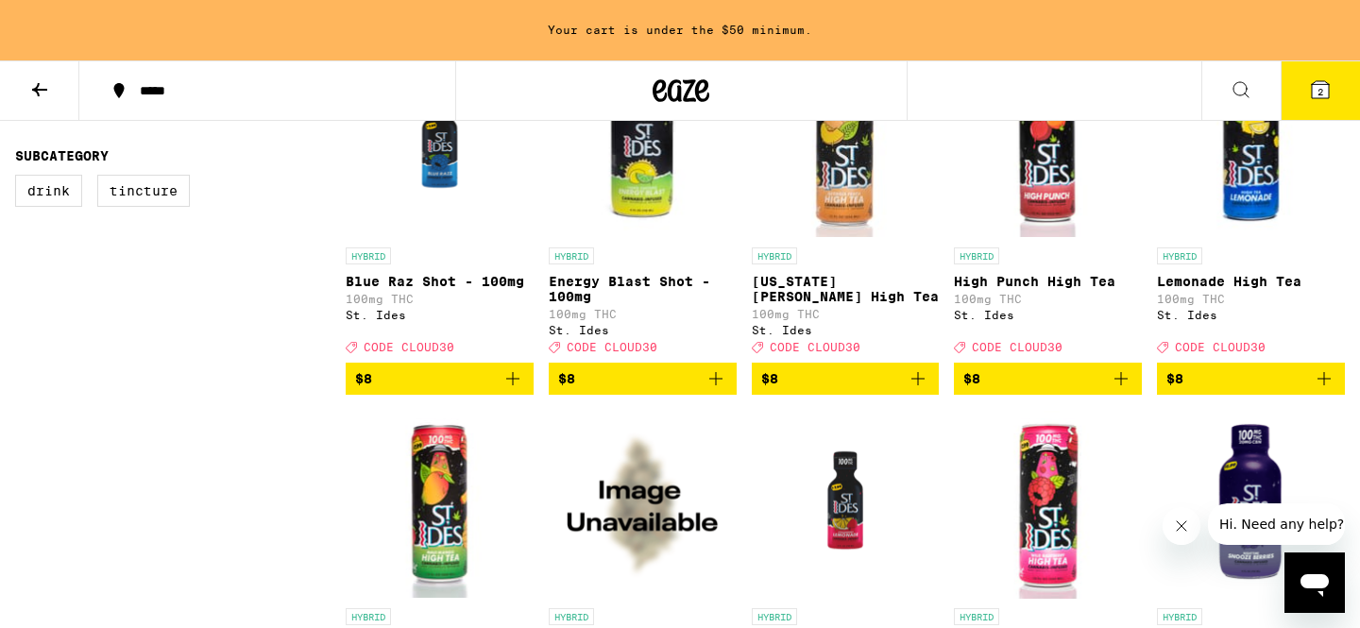
scroll to position [567, 0]
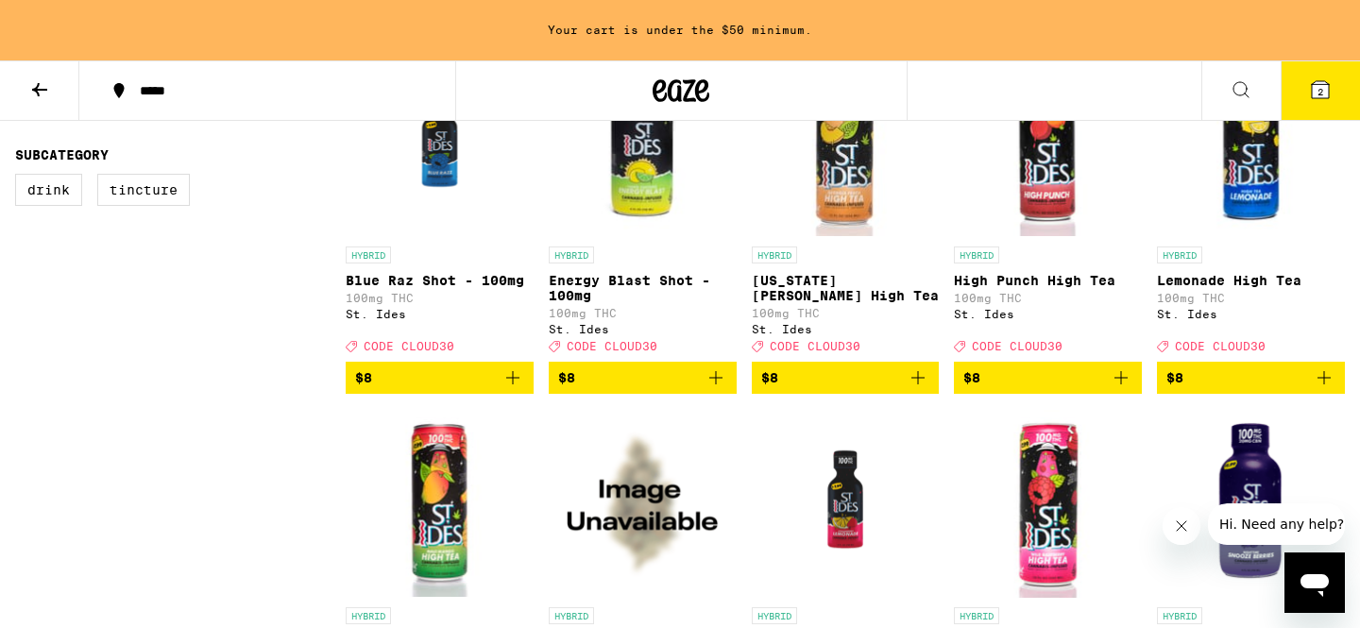
click at [924, 384] on icon "Add to bag" at bounding box center [918, 377] width 13 height 13
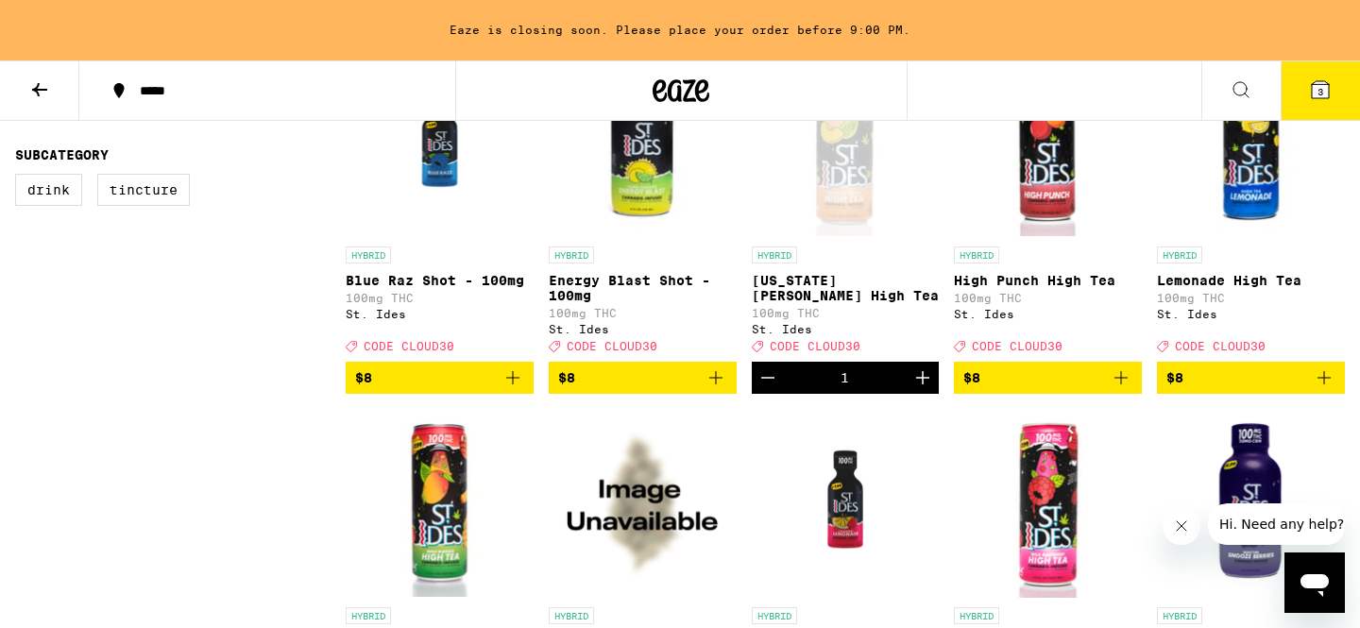
click at [1323, 95] on span "3" at bounding box center [1321, 91] width 6 height 11
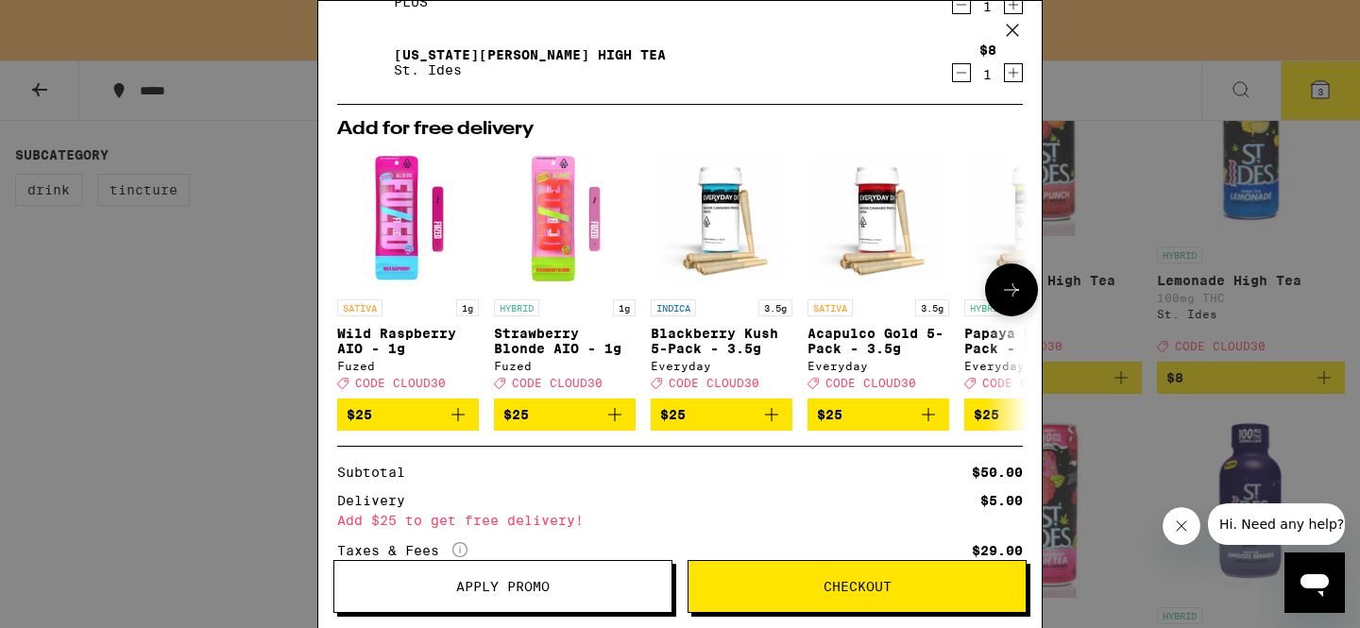
scroll to position [380, 0]
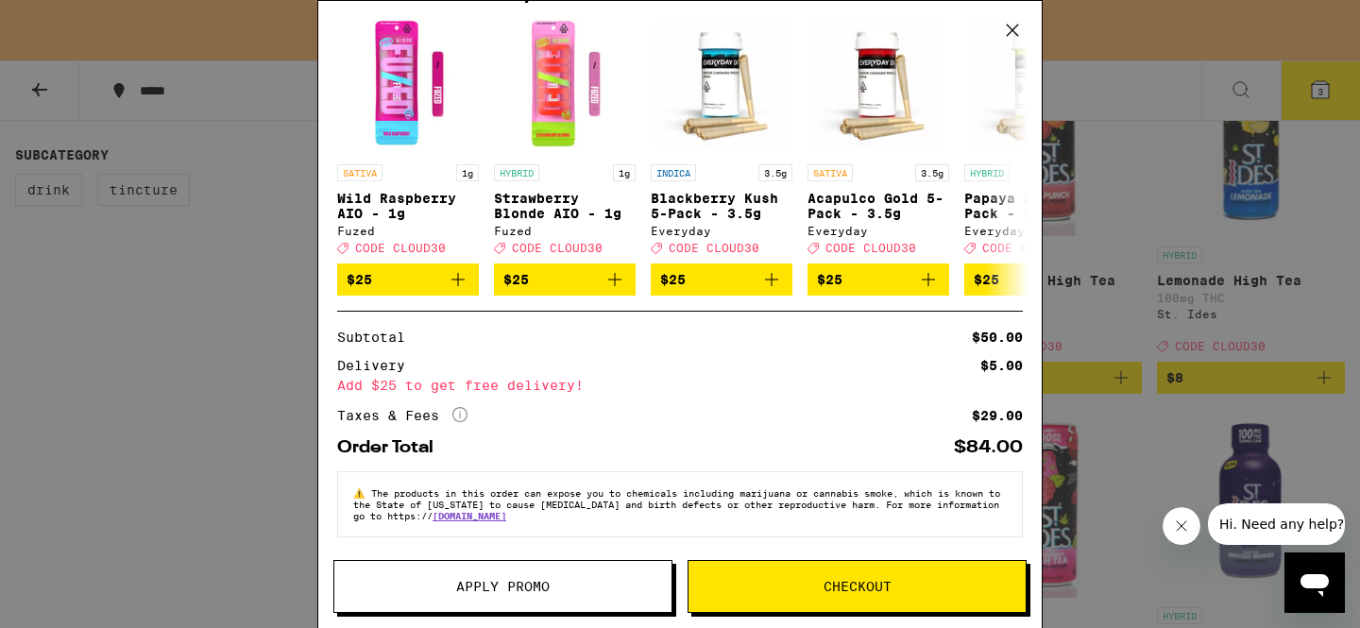
click at [459, 410] on icon "More Info" at bounding box center [459, 414] width 15 height 15
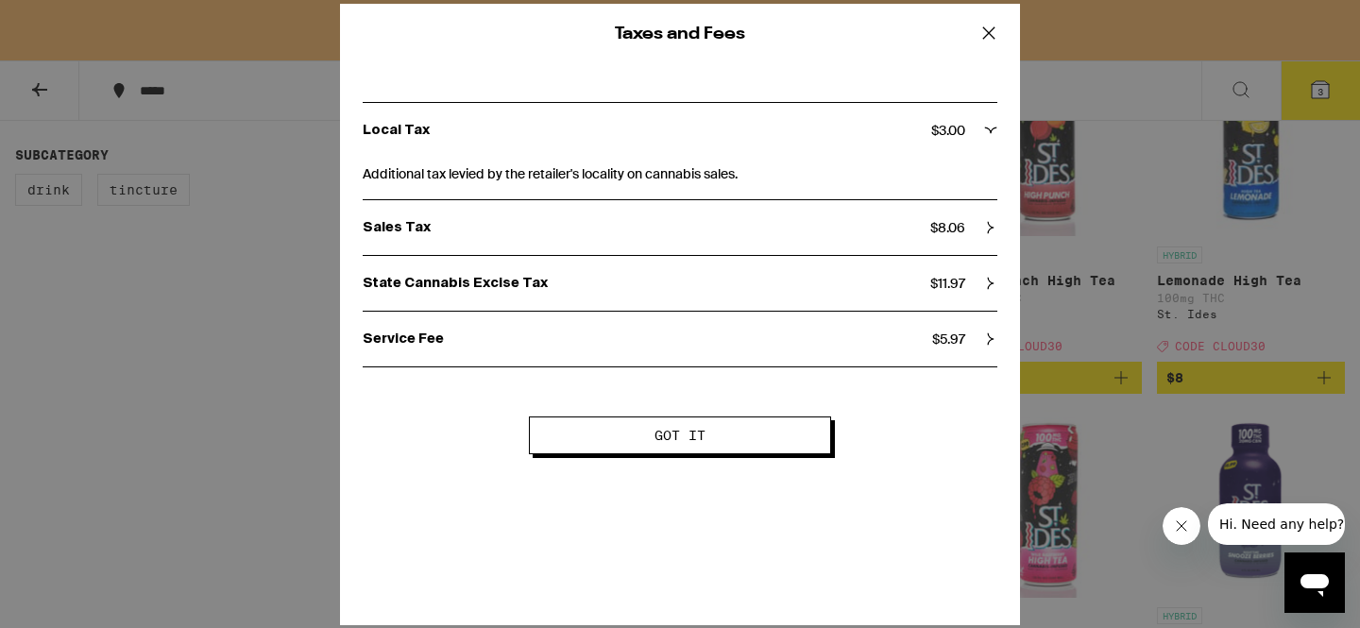
click at [734, 433] on span "Got it" at bounding box center [680, 435] width 149 height 13
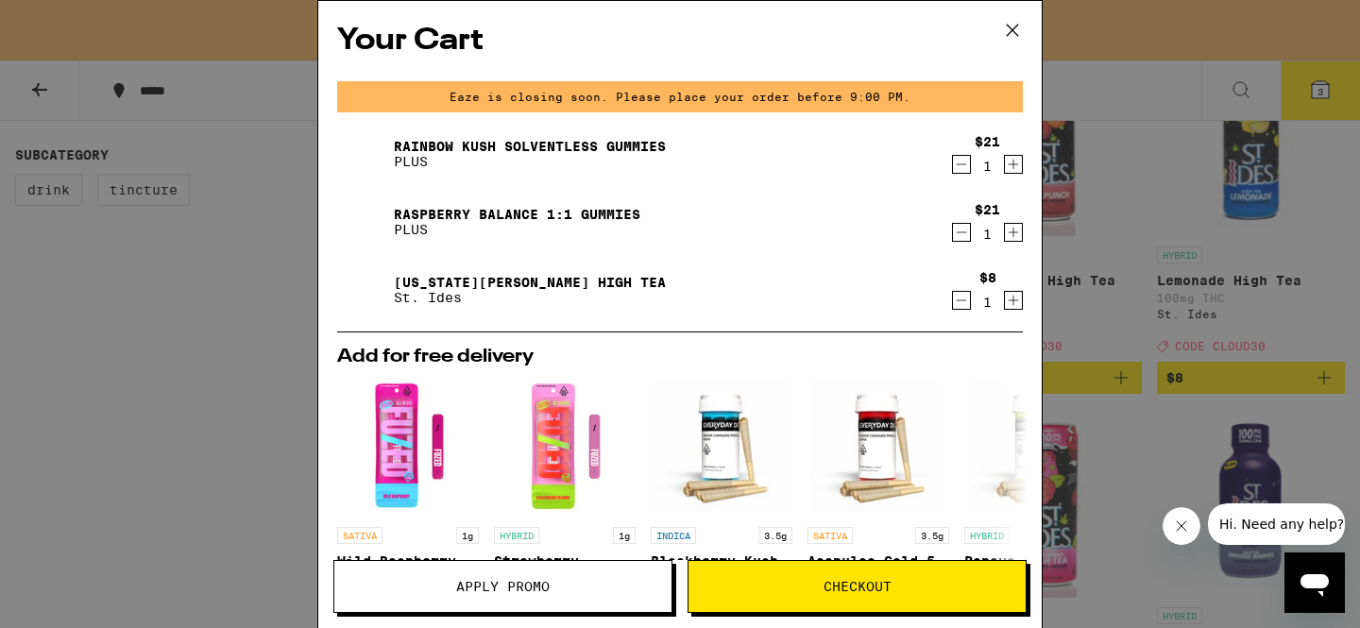
click at [560, 591] on span "Apply Promo" at bounding box center [502, 586] width 337 height 13
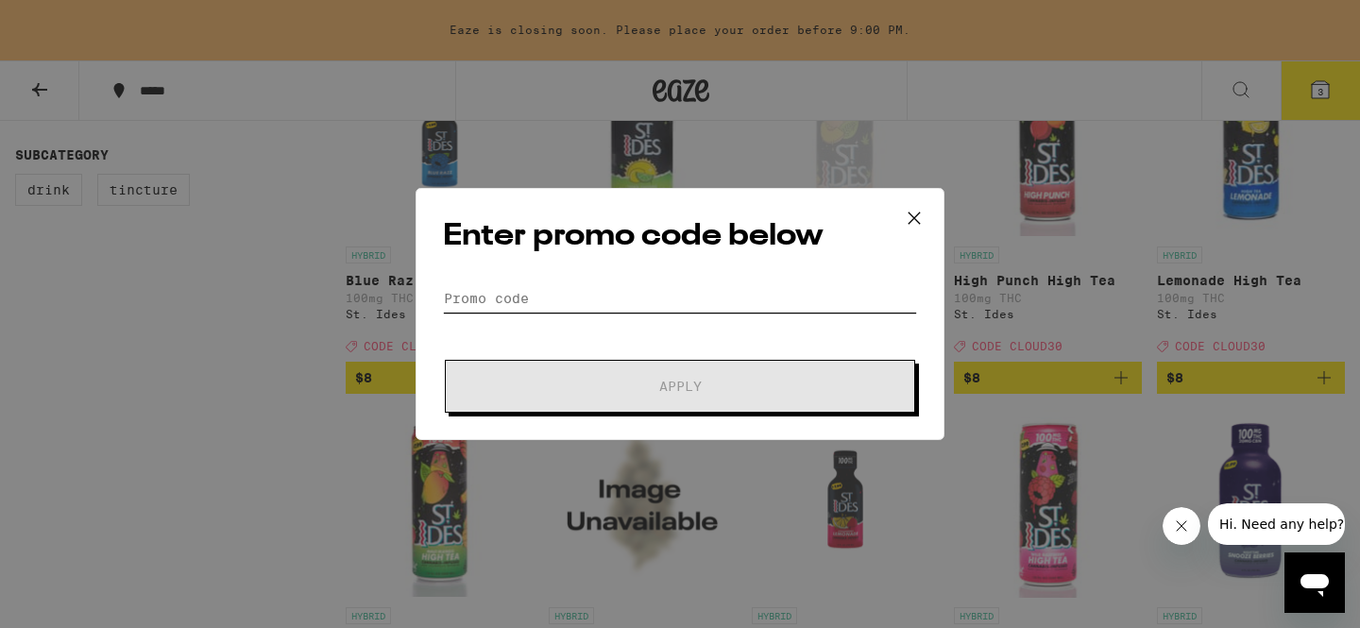
click at [657, 304] on input "Promo Code" at bounding box center [680, 298] width 474 height 28
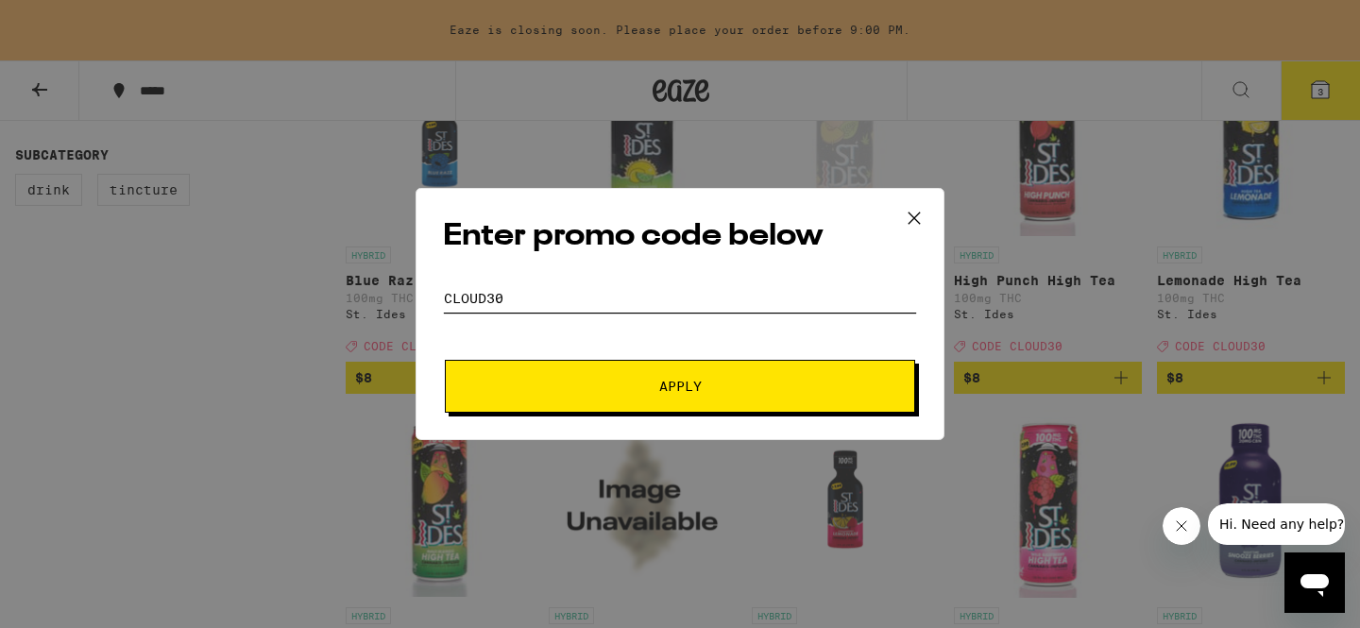
type input "CLOUD30"
click at [712, 391] on span "Apply" at bounding box center [680, 386] width 340 height 13
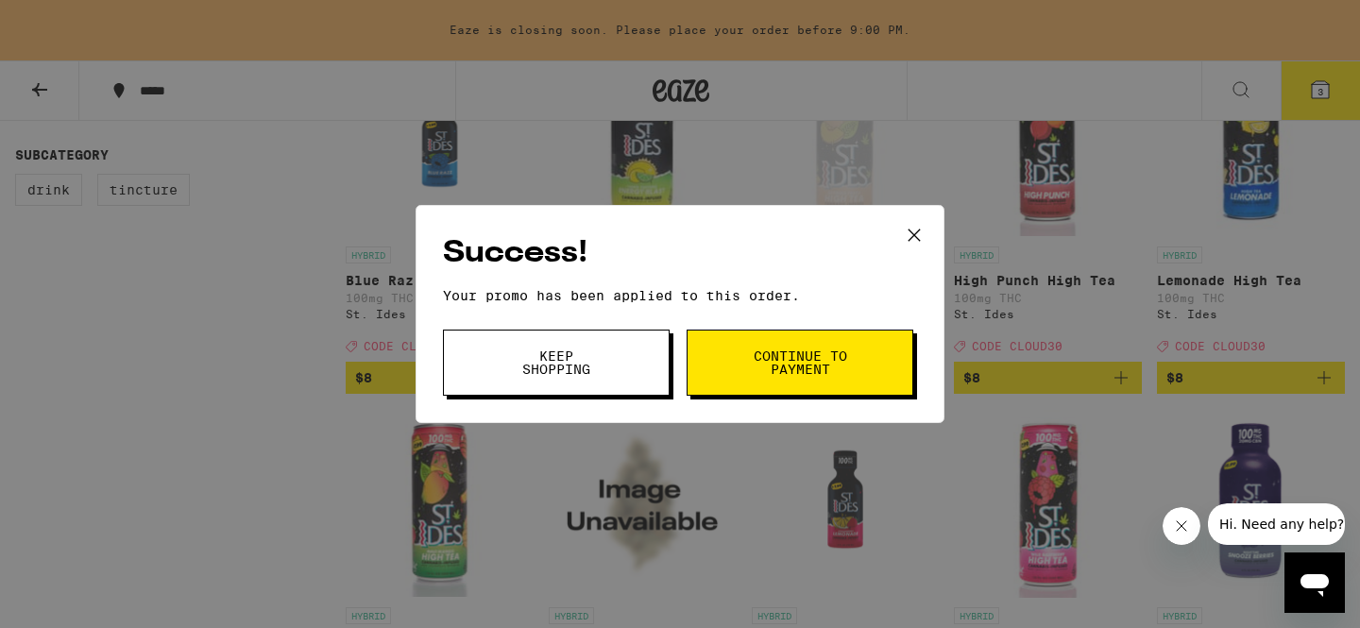
click at [758, 372] on span "Continue to payment" at bounding box center [800, 363] width 96 height 26
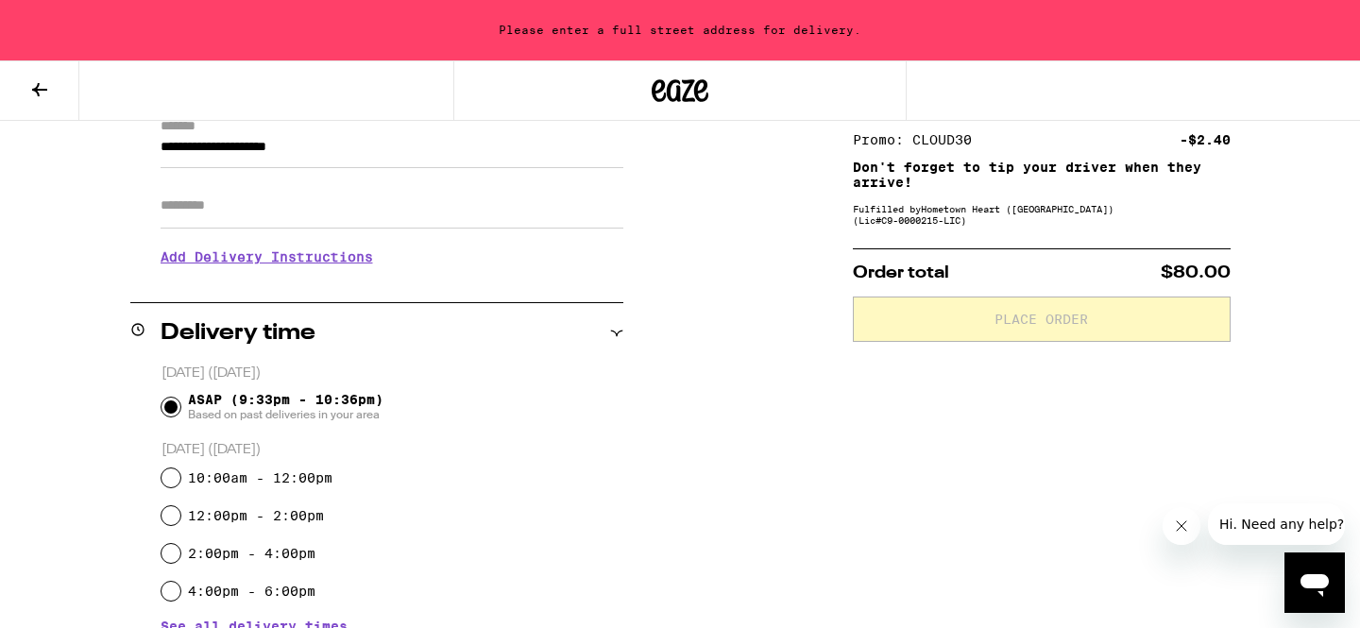
scroll to position [221, 0]
